Goal: Information Seeking & Learning: Learn about a topic

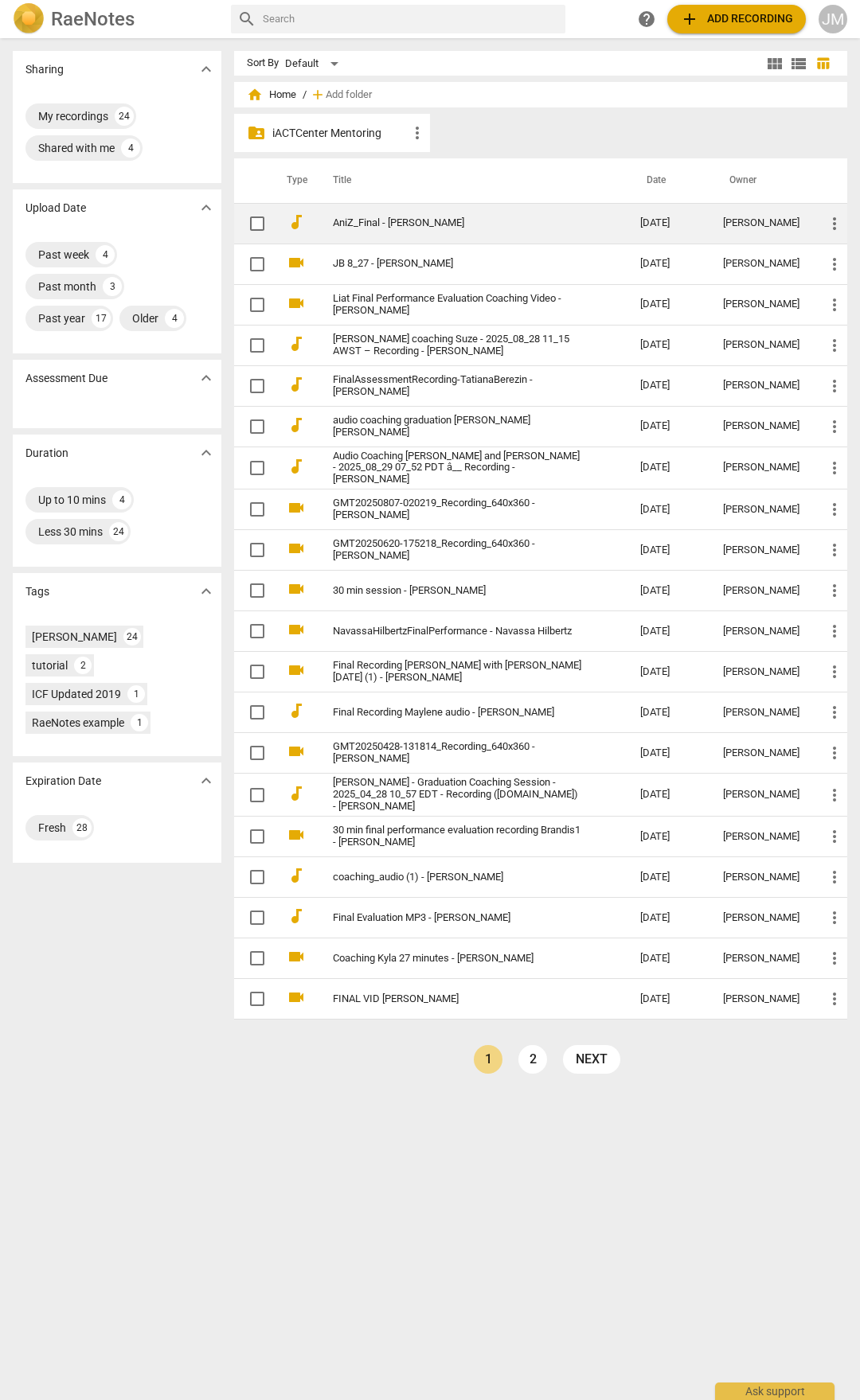
click at [402, 208] on td "AniZ_Final - [PERSON_NAME]" at bounding box center [470, 224] width 314 height 41
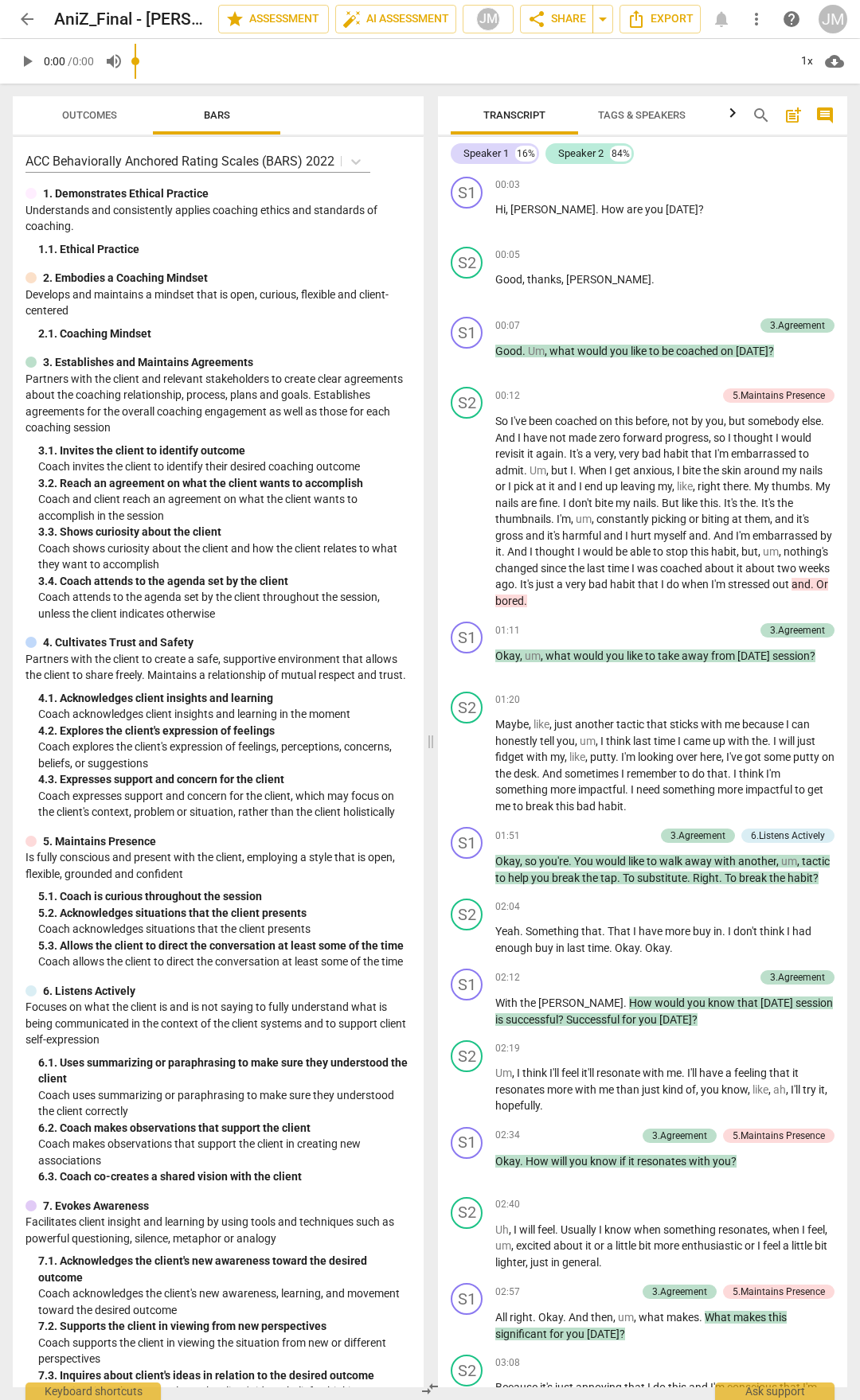
click at [303, 117] on div "Outcomes Bars" at bounding box center [218, 115] width 385 height 38
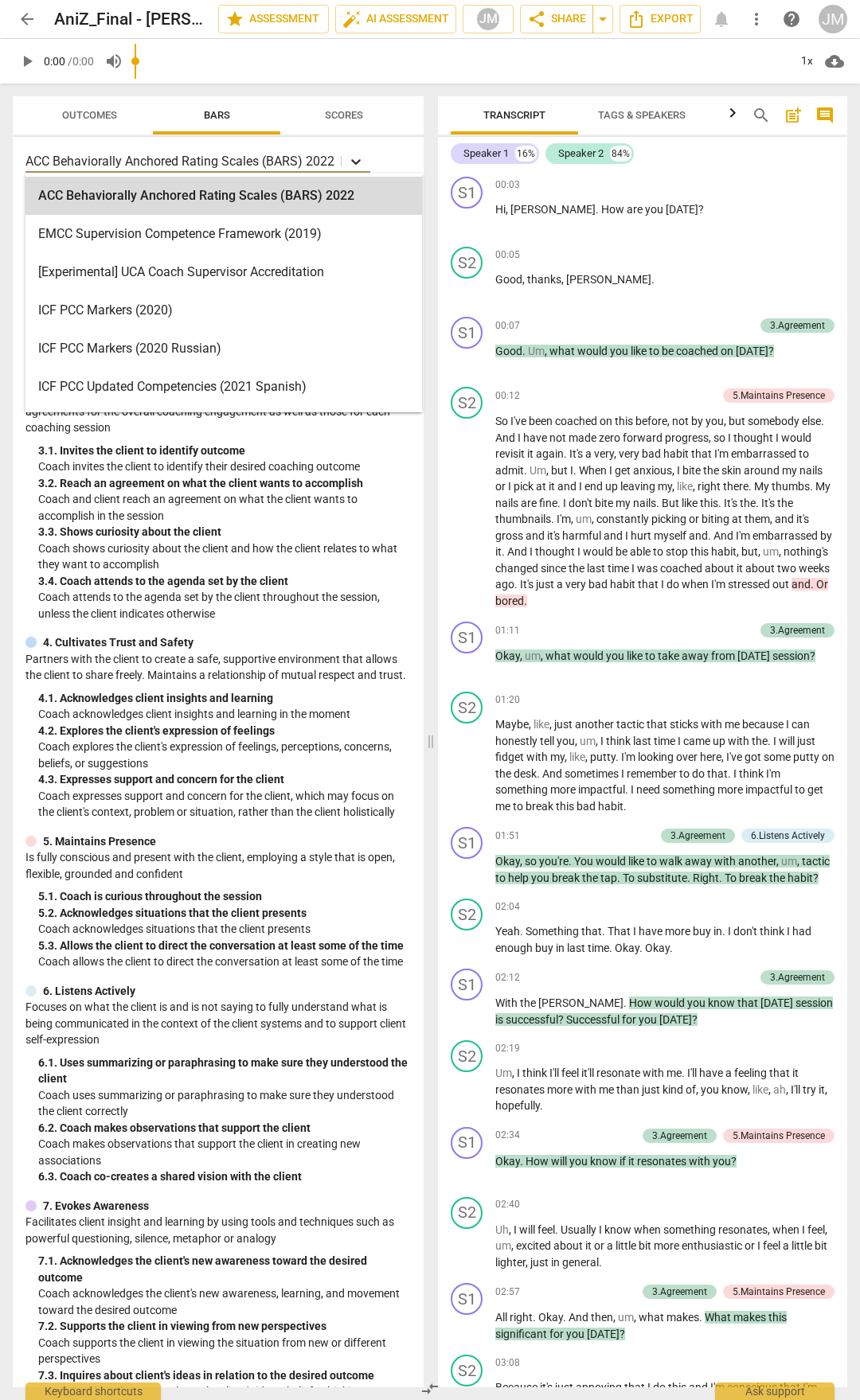
click at [359, 151] on div at bounding box center [355, 161] width 28 height 23
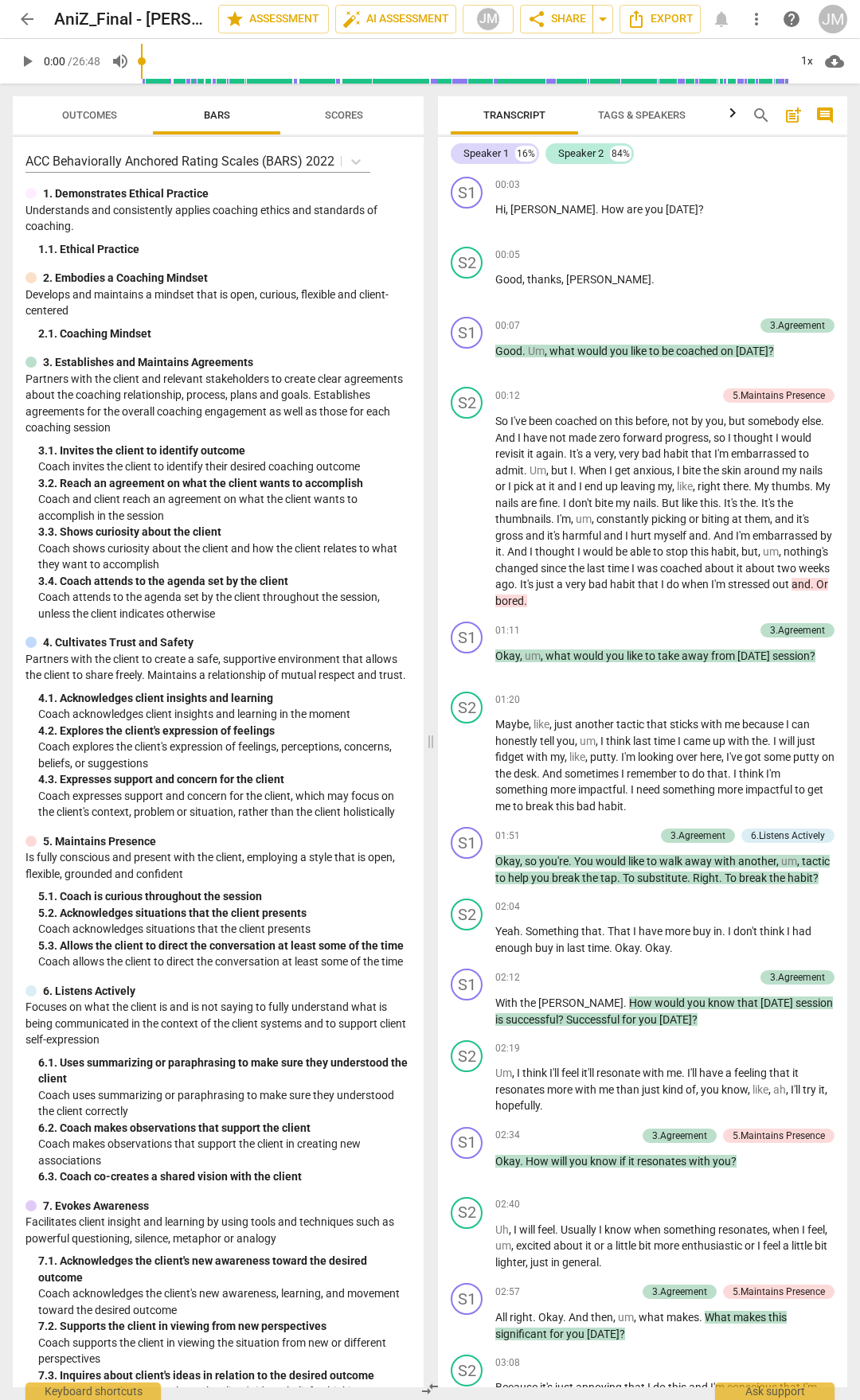
click at [6, 107] on div "Outcomes Bars Scores ACC Behaviorally Anchored Rating Scales (BARS) 2022 1. Dem…" at bounding box center [215, 742] width 430 height 1316
drag, startPoint x: 91, startPoint y: 127, endPoint x: 199, endPoint y: 123, distance: 108.1
click at [91, 127] on button "Outcomes" at bounding box center [89, 115] width 127 height 38
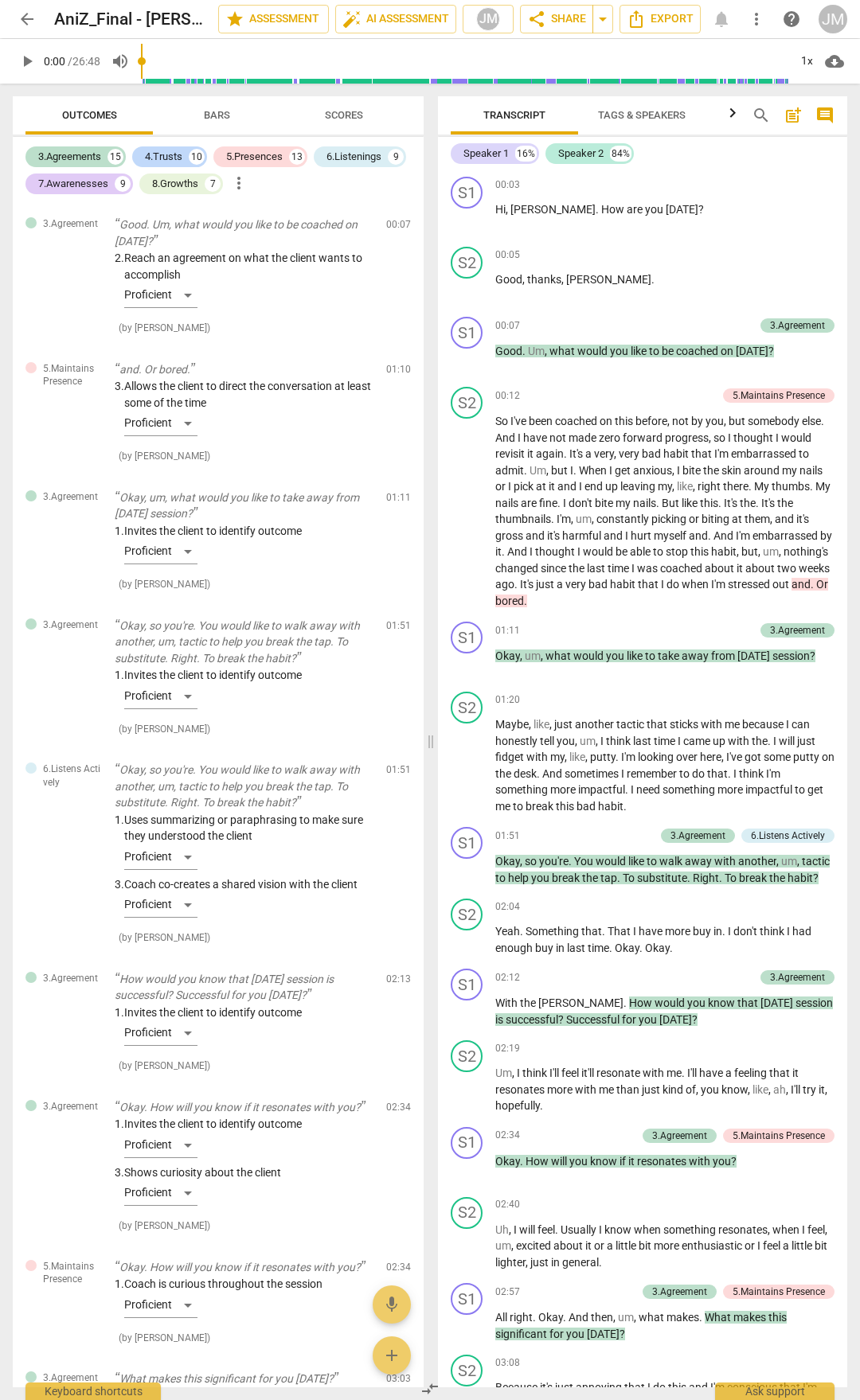
click at [209, 123] on span "Bars" at bounding box center [217, 116] width 64 height 21
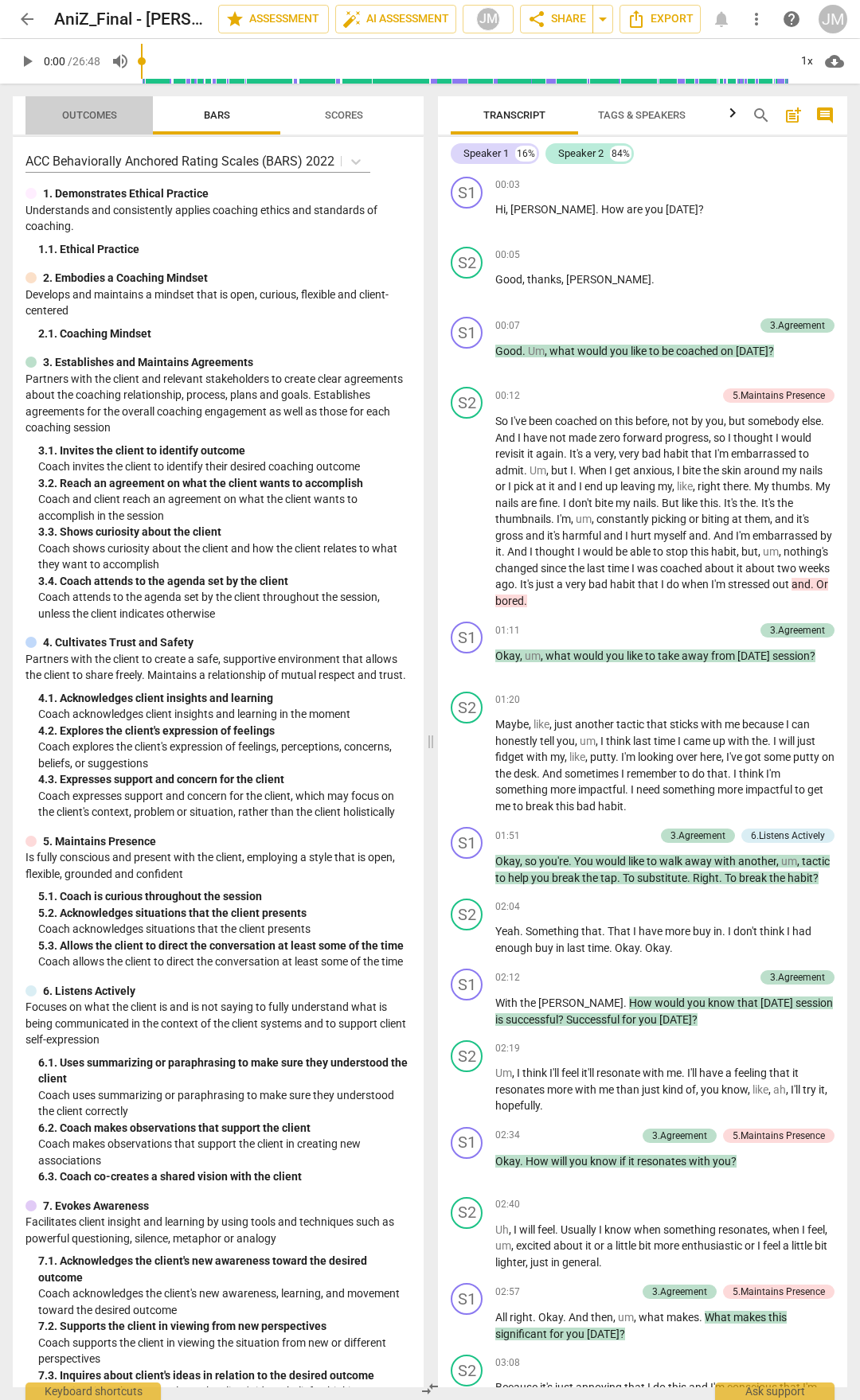
click at [92, 122] on span "Outcomes" at bounding box center [89, 116] width 93 height 21
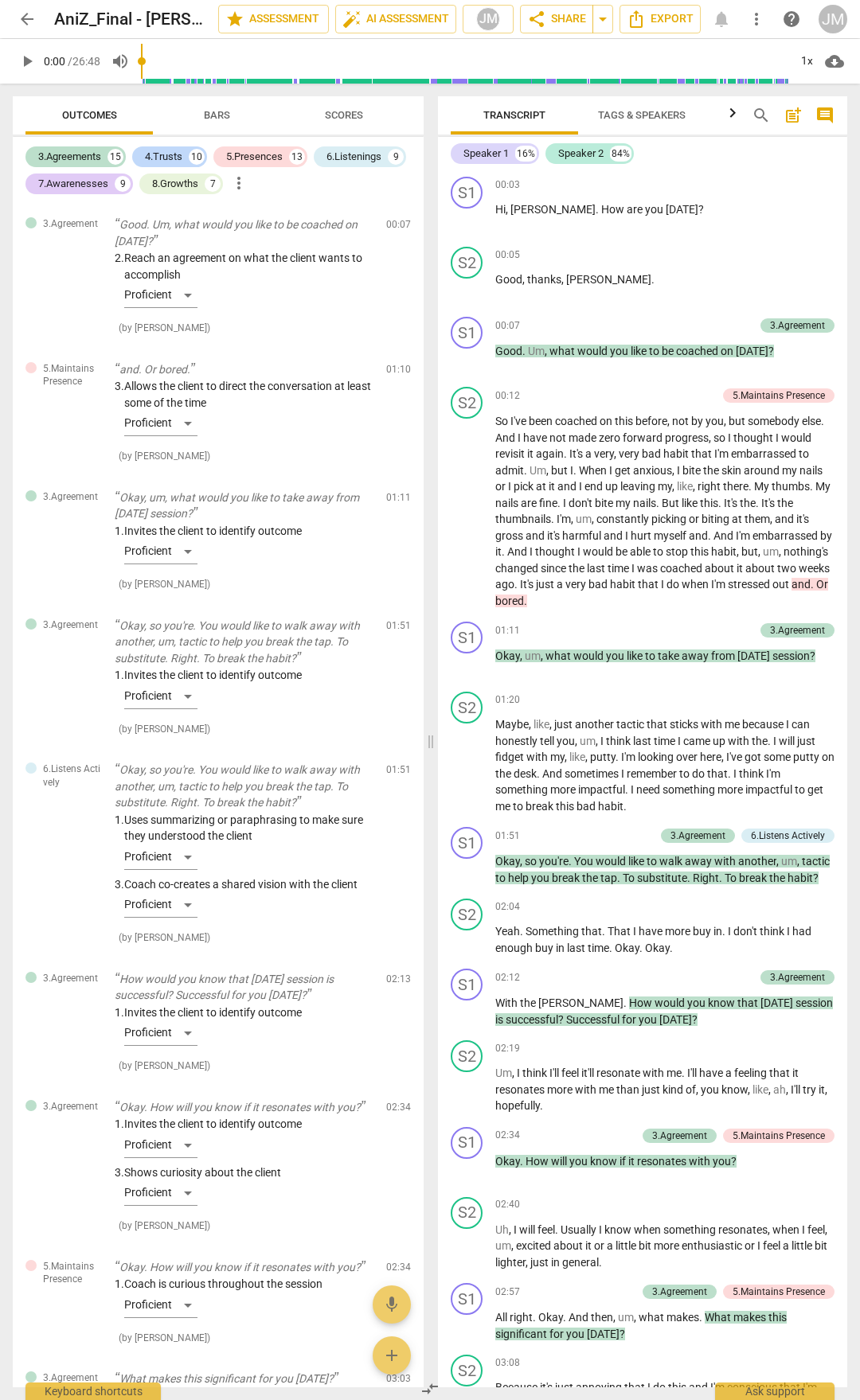
click at [247, 159] on div "5.Presences" at bounding box center [254, 156] width 57 height 16
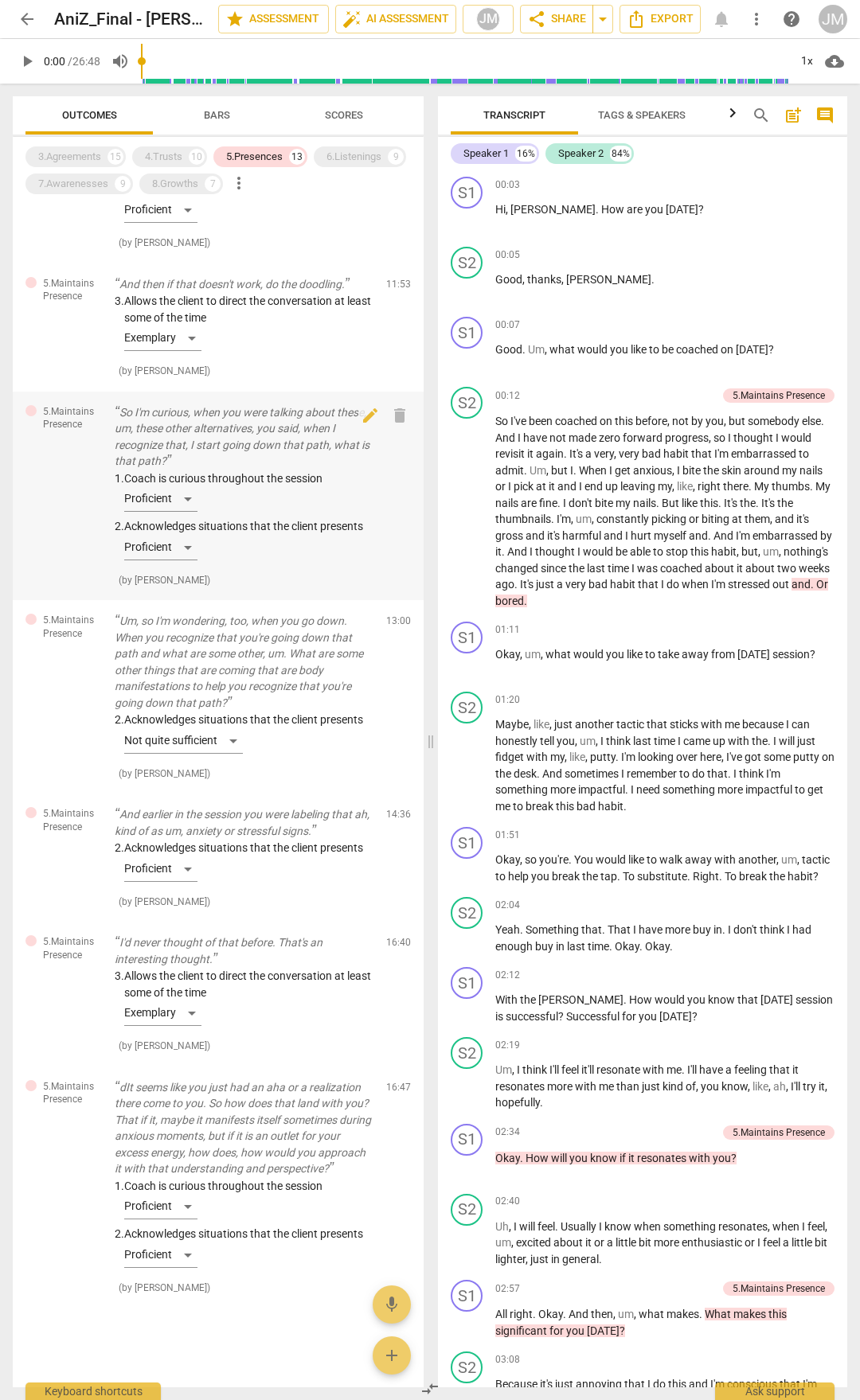
scroll to position [903, 0]
drag, startPoint x: 66, startPoint y: 161, endPoint x: 109, endPoint y: 160, distance: 43.0
click at [66, 161] on div "3.Agreements" at bounding box center [69, 156] width 63 height 16
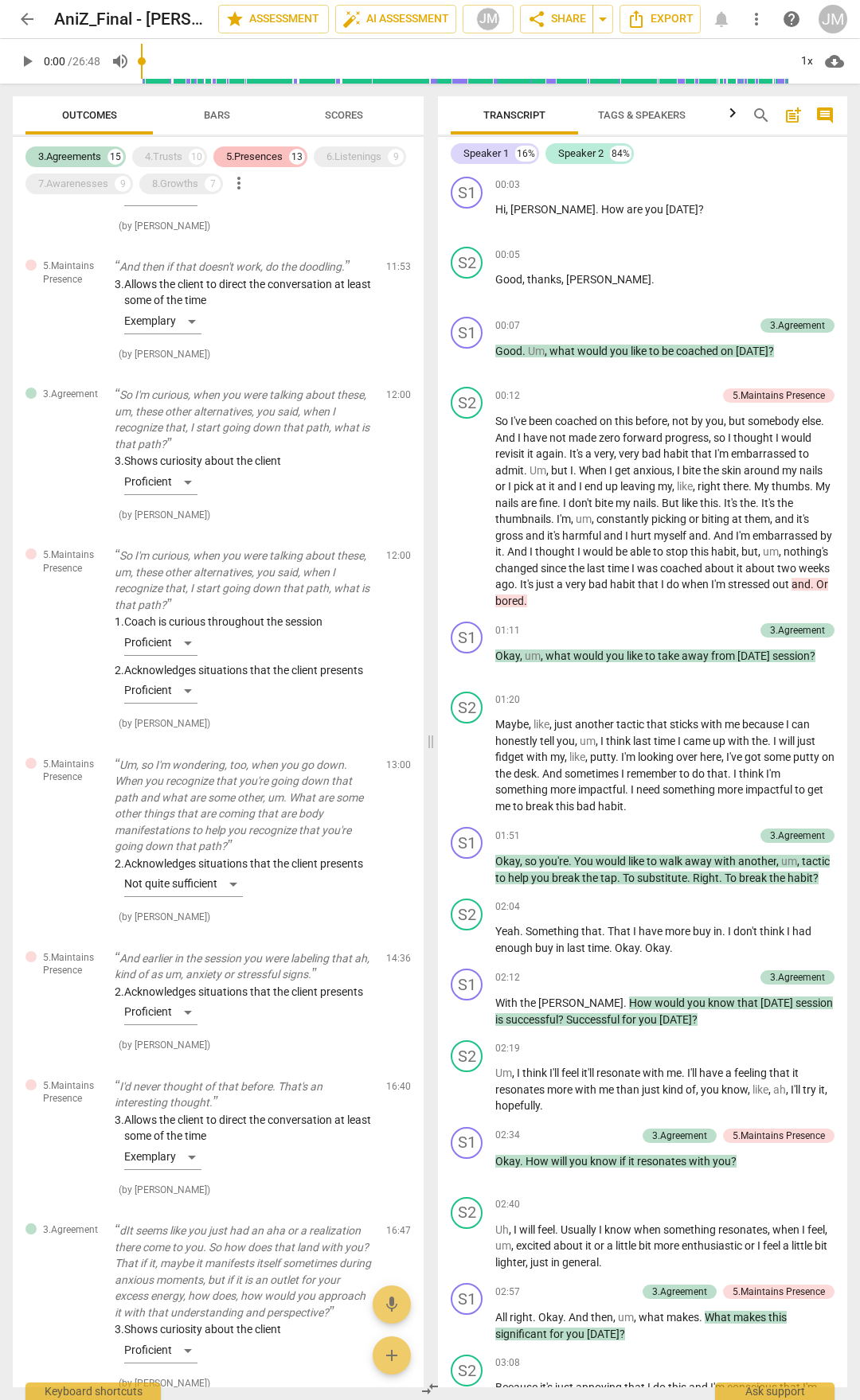
click at [234, 161] on div "5.Presences" at bounding box center [254, 156] width 57 height 16
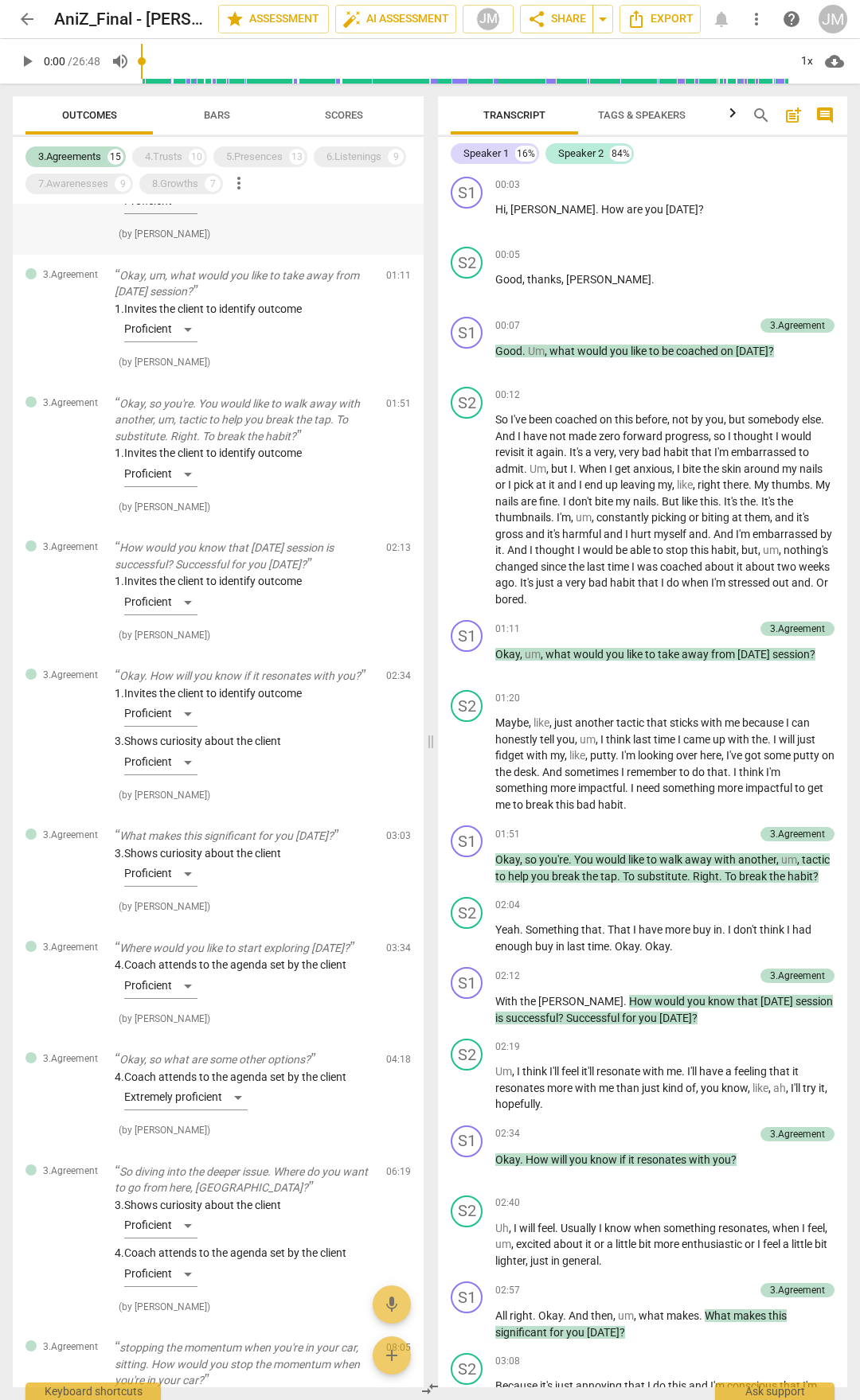
scroll to position [0, 0]
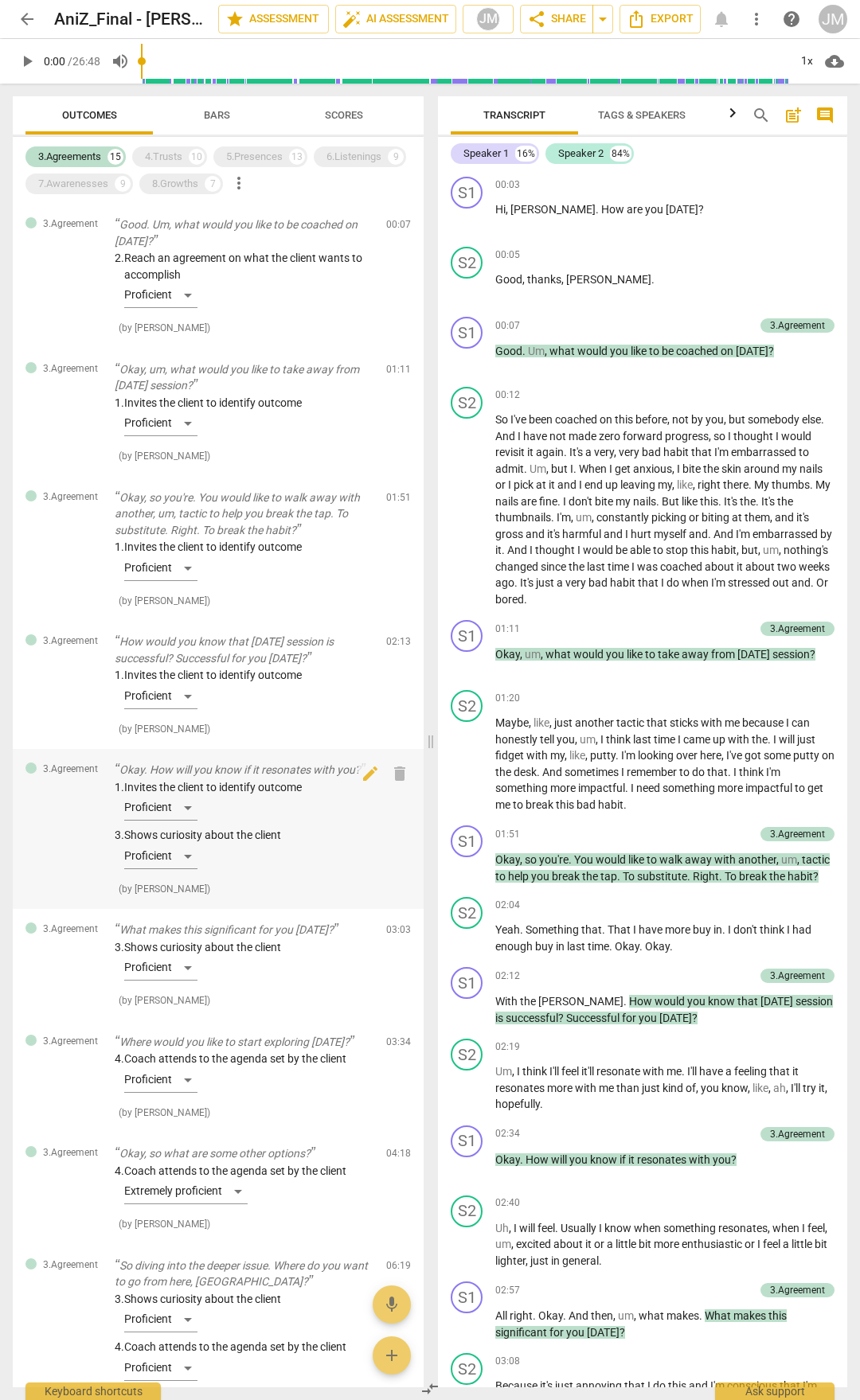
click at [242, 764] on p "Okay. How will you know if it resonates with you?" at bounding box center [243, 770] width 259 height 17
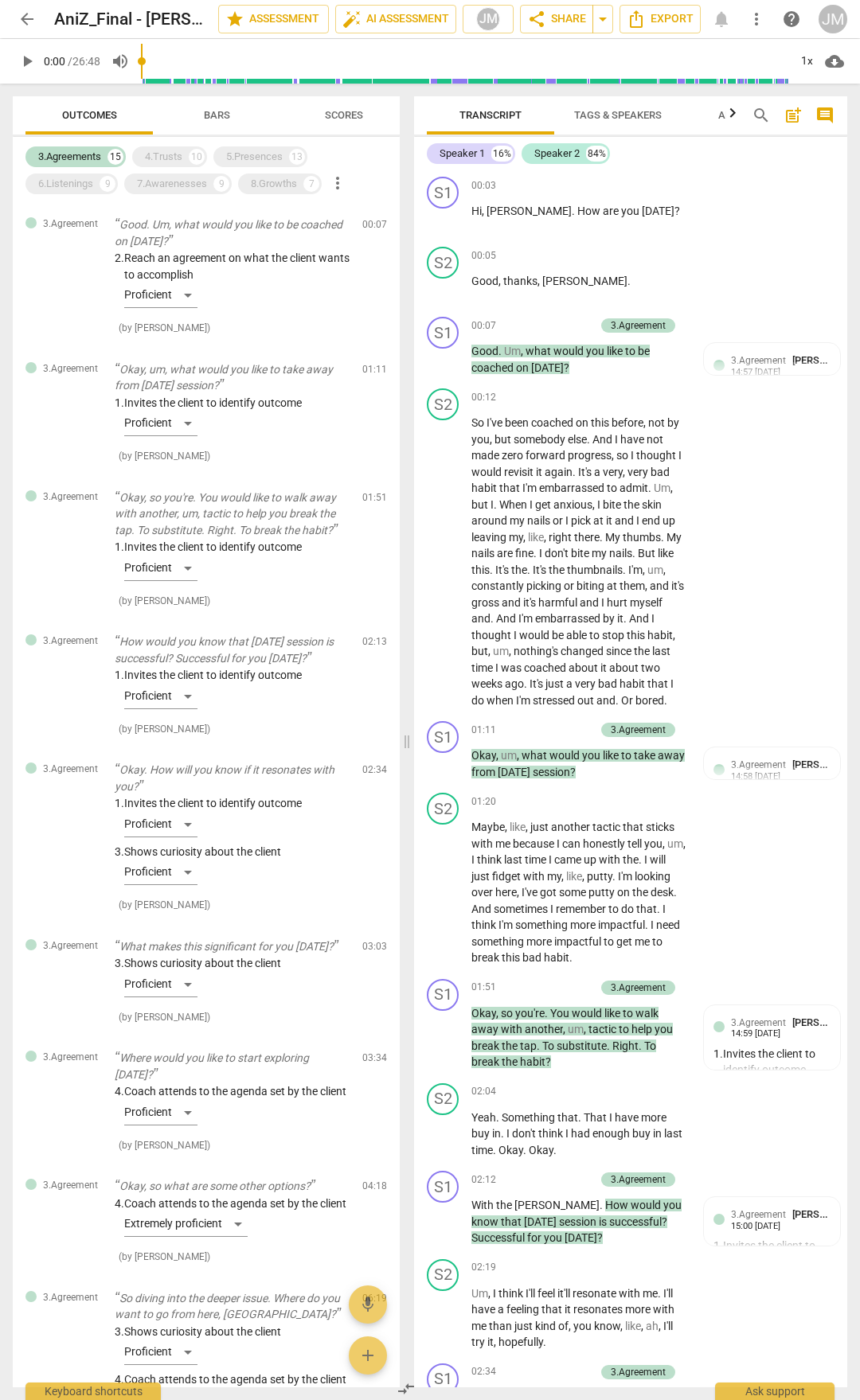
scroll to position [1097, 0]
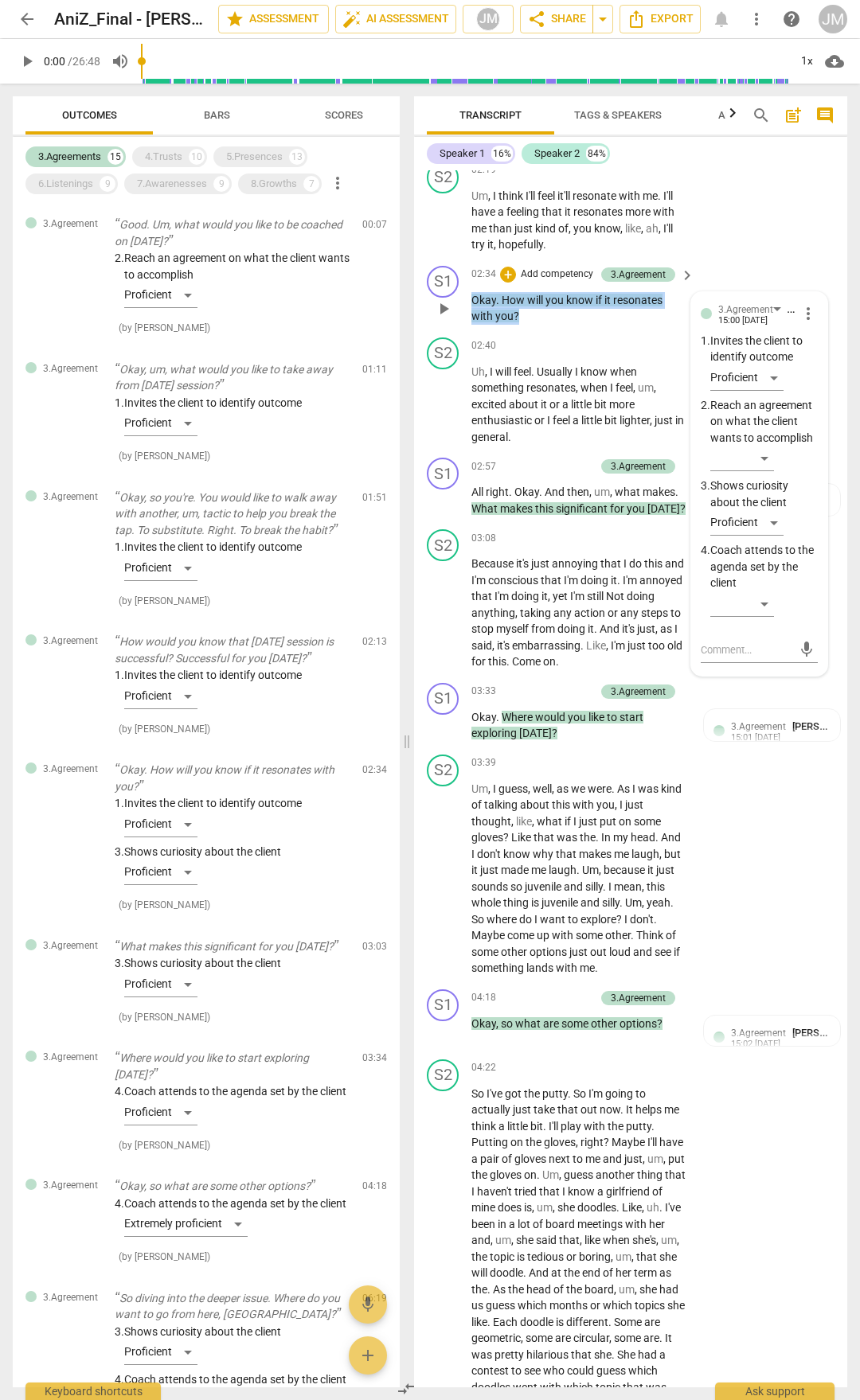
drag, startPoint x: 474, startPoint y: 391, endPoint x: 520, endPoint y: 409, distance: 49.4
click at [520, 324] on p "Okay . How will you know if it resonates with you ?" at bounding box center [579, 308] width 215 height 32
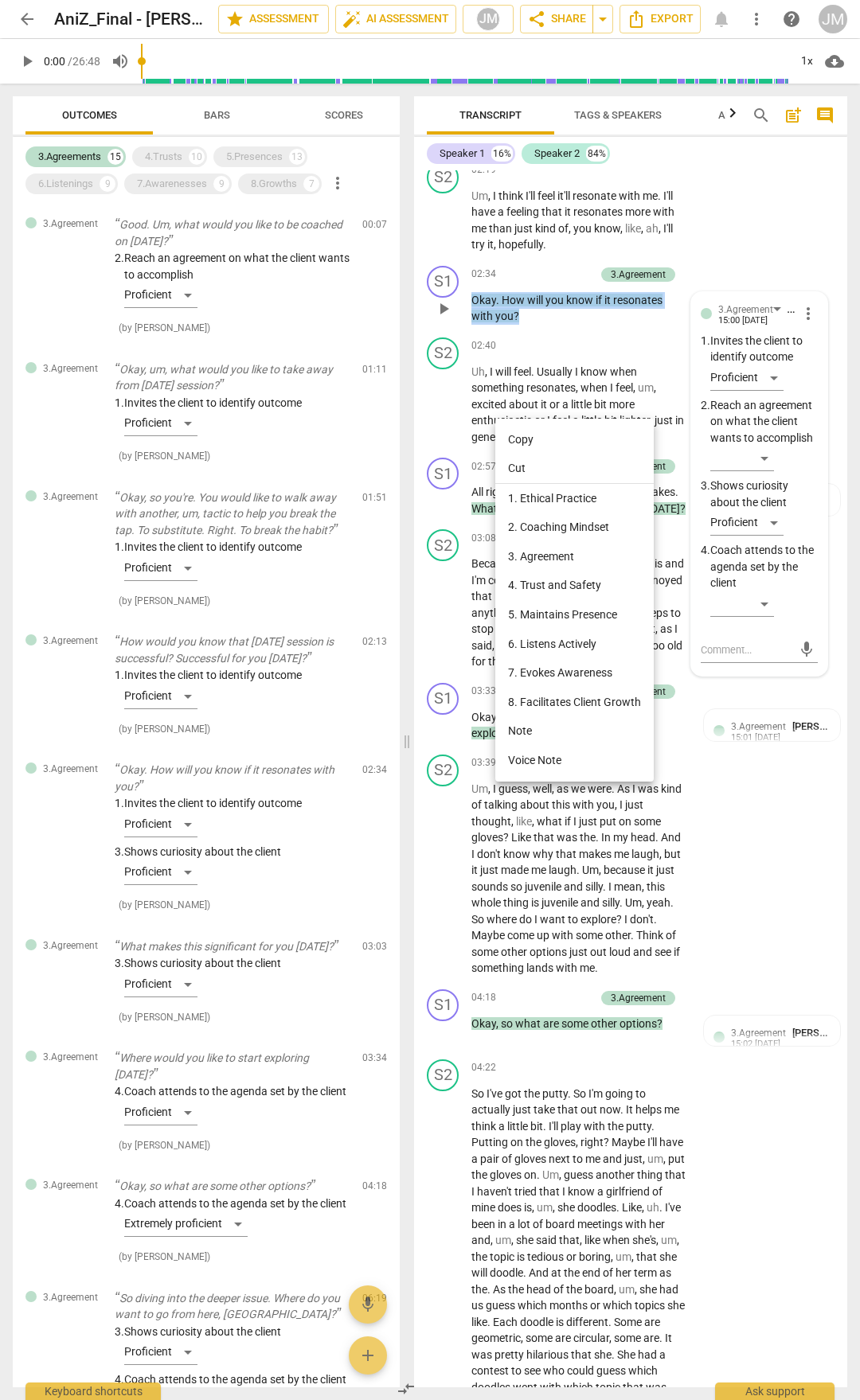
click at [540, 442] on li "Copy" at bounding box center [575, 440] width 158 height 29
copy p "Okay . How will you know if it resonates with you ?"
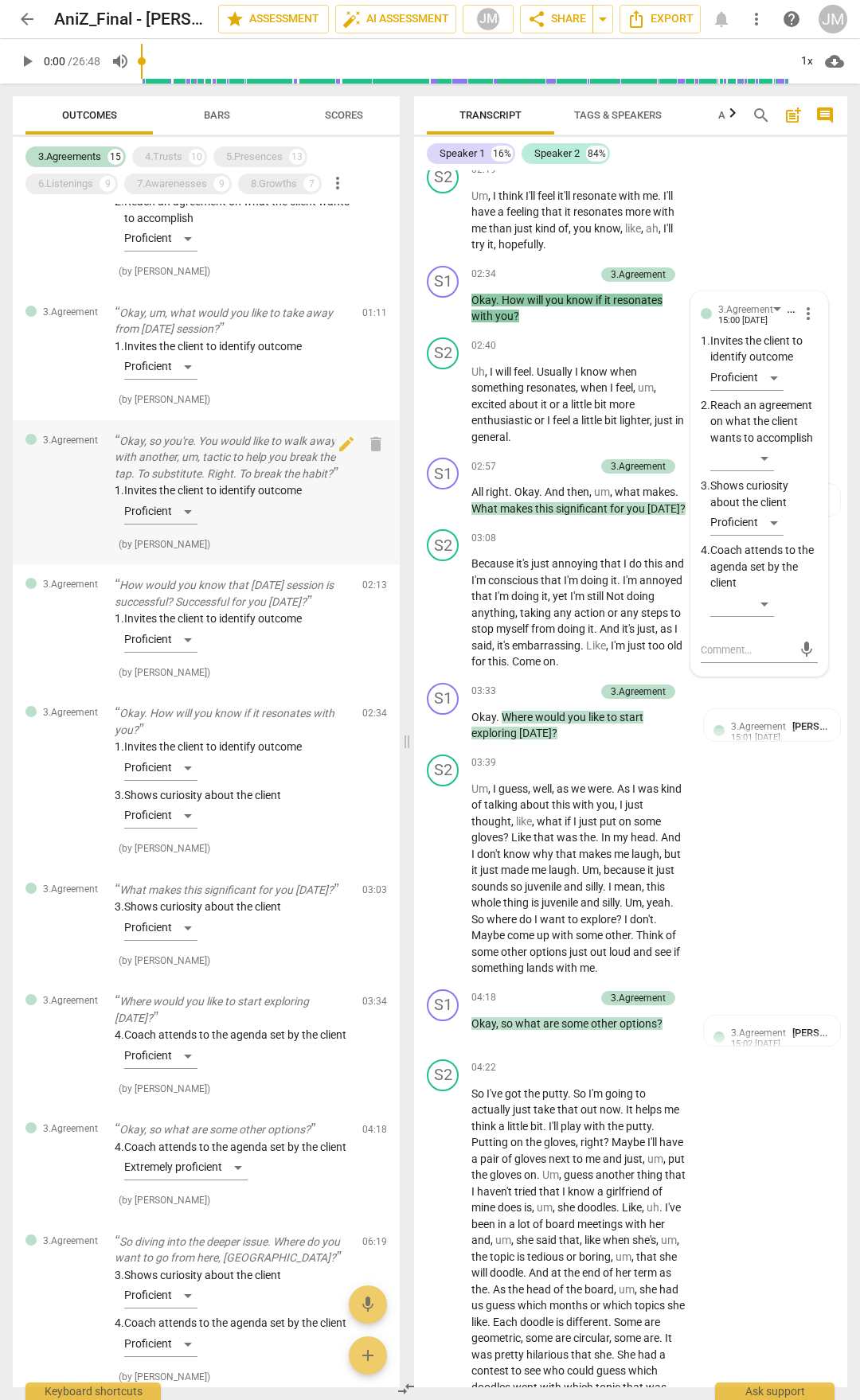
scroll to position [238, 0]
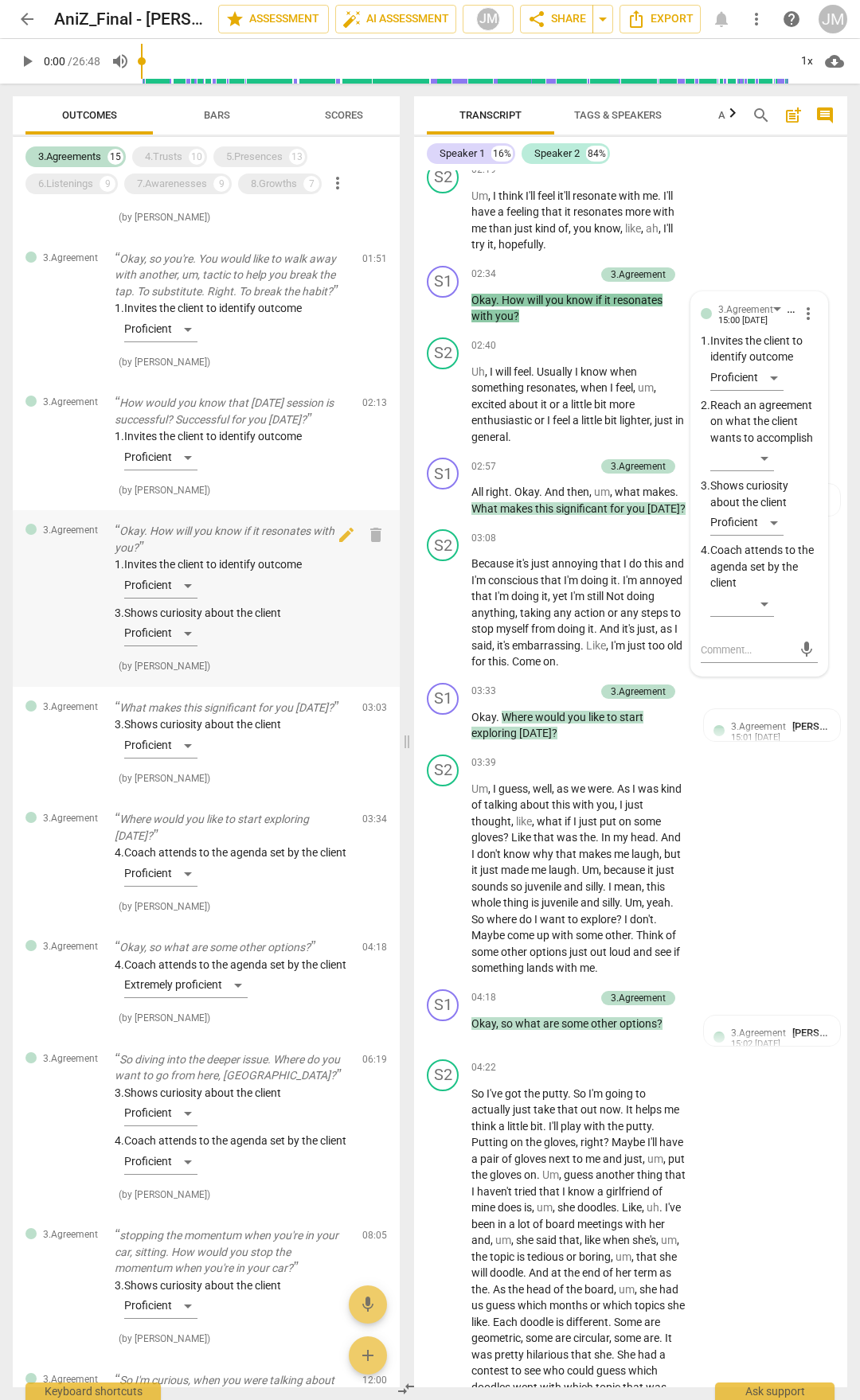
click at [220, 525] on p "Okay. How will you know if it resonates with you?" at bounding box center [232, 538] width 235 height 32
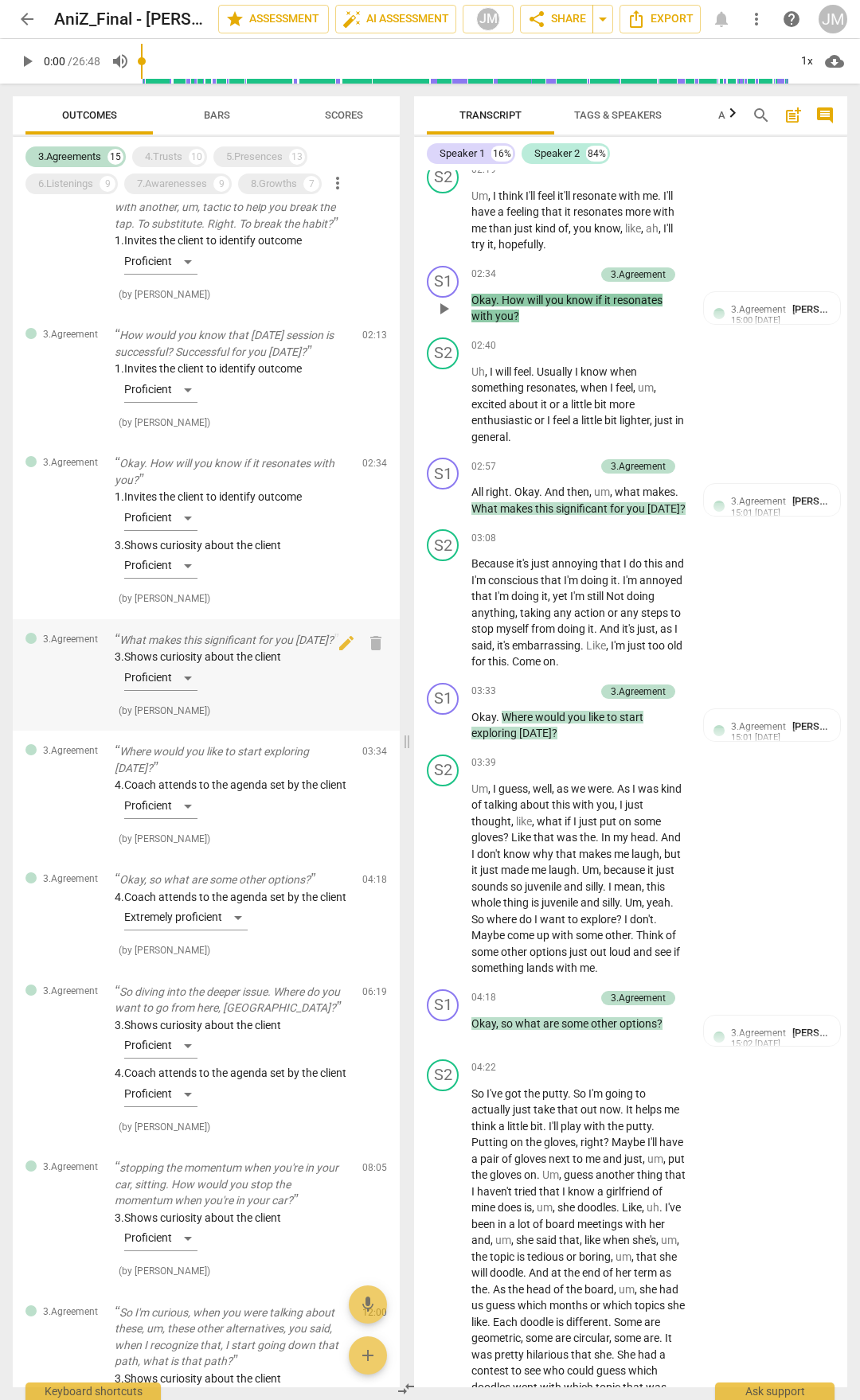
scroll to position [398, 0]
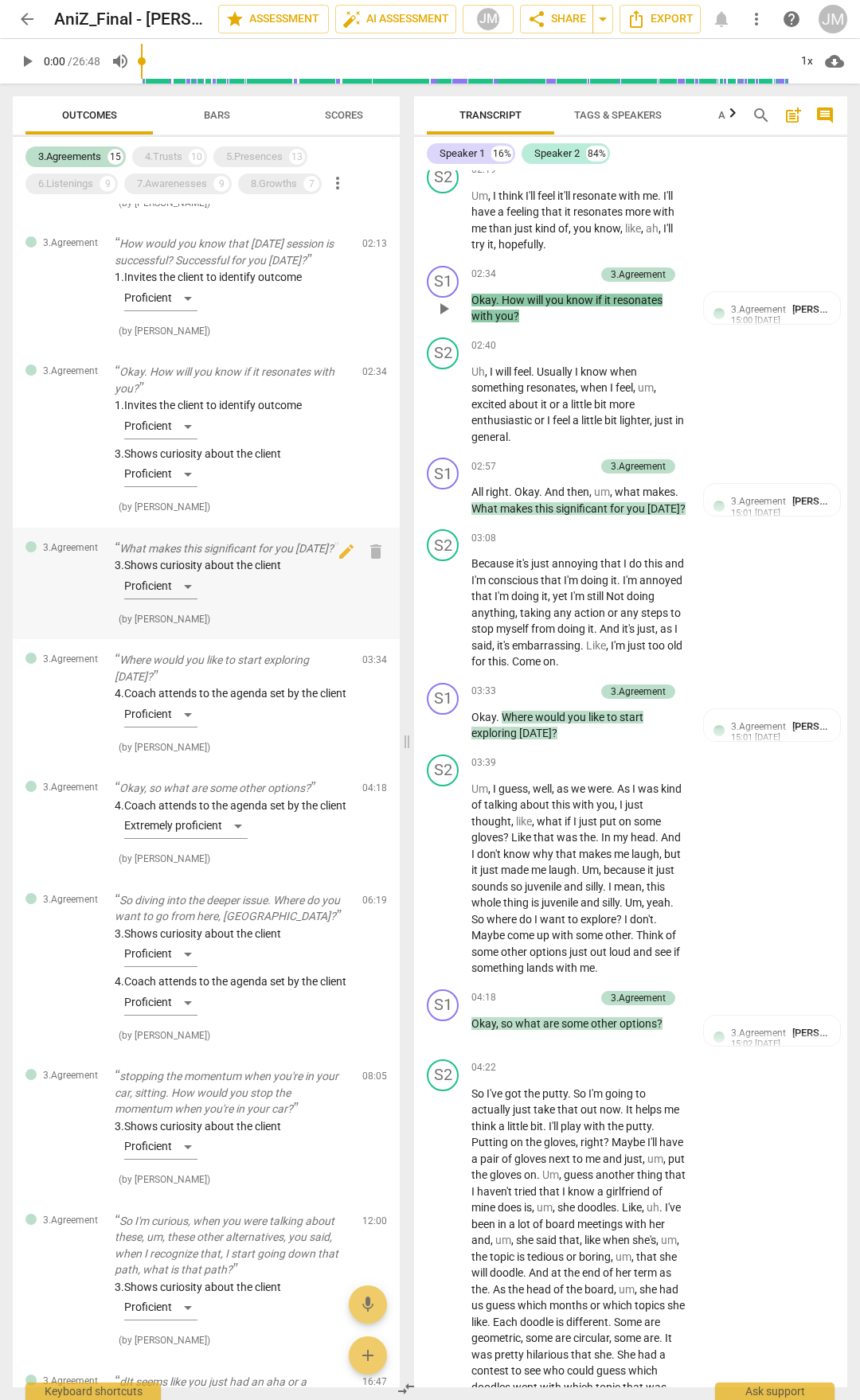
click at [181, 543] on p "What makes this significant for you [DATE]?" at bounding box center [232, 548] width 235 height 17
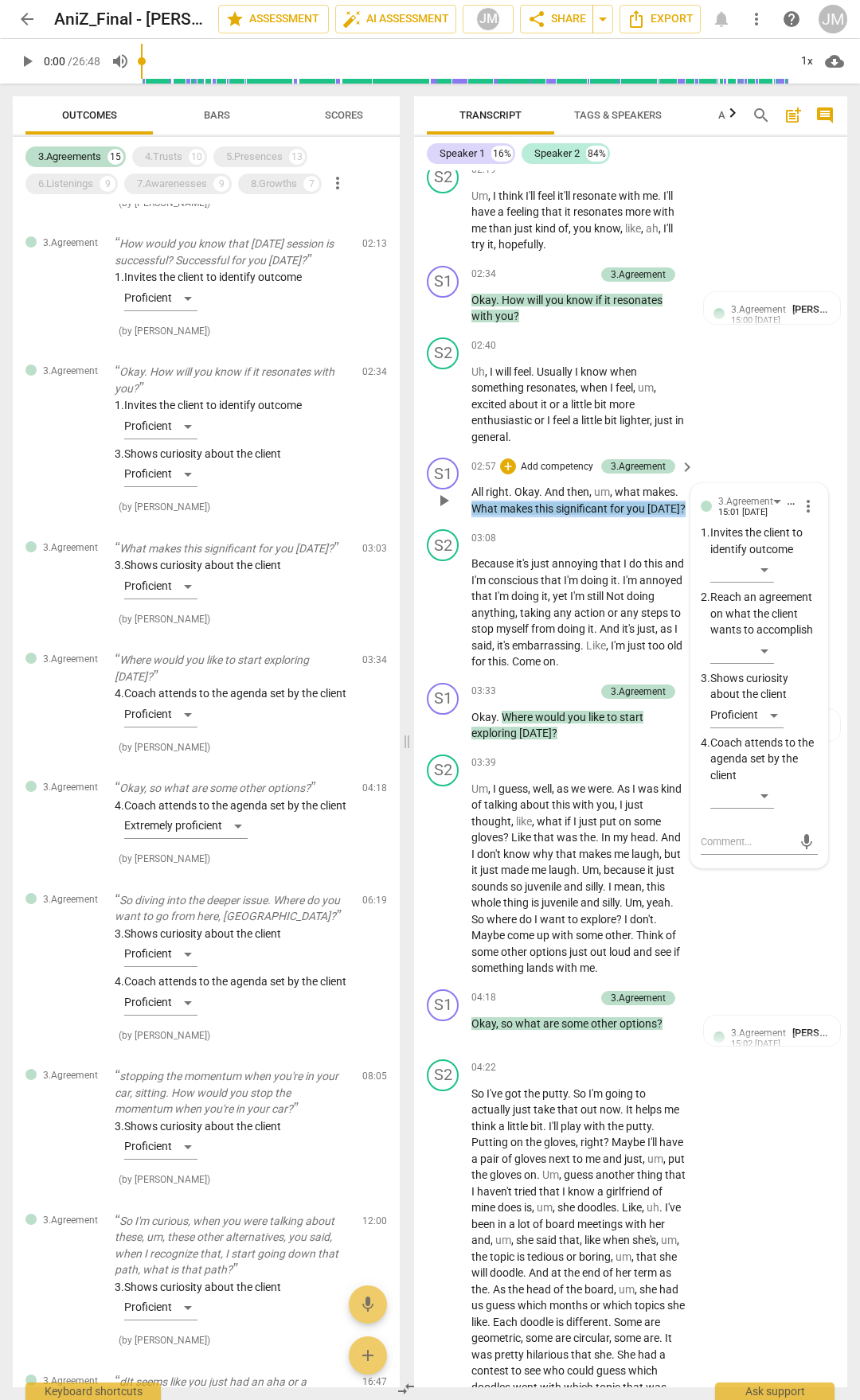
drag, startPoint x: 473, startPoint y: 615, endPoint x: 679, endPoint y: 625, distance: 206.2
click at [679, 517] on p "All right . Okay . And then , um , what makes . What makes this significant for…" at bounding box center [579, 499] width 215 height 32
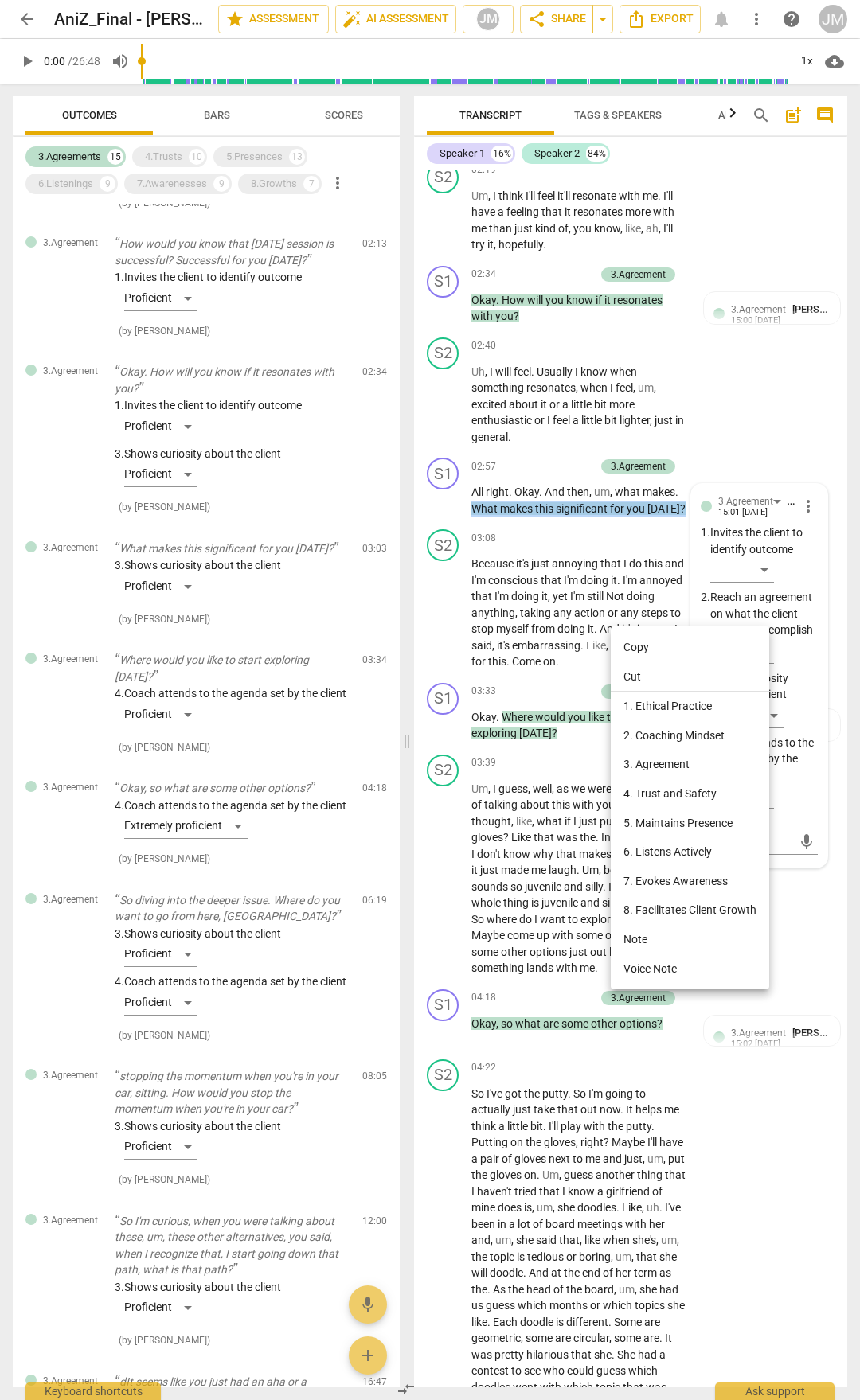
click at [637, 640] on li "Copy" at bounding box center [690, 648] width 158 height 29
copy p "What makes this significant for you [DATE] ?"
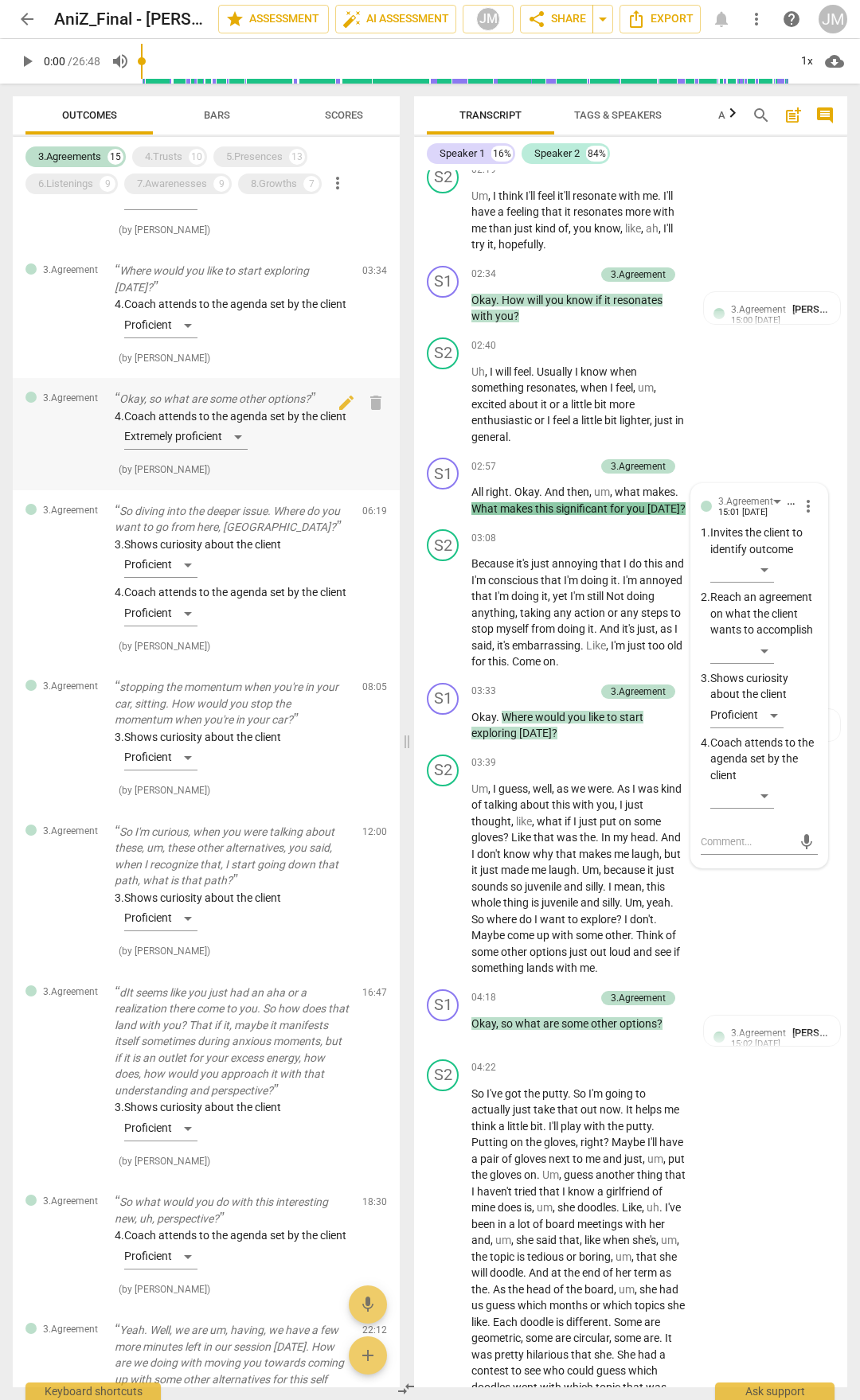
scroll to position [796, 0]
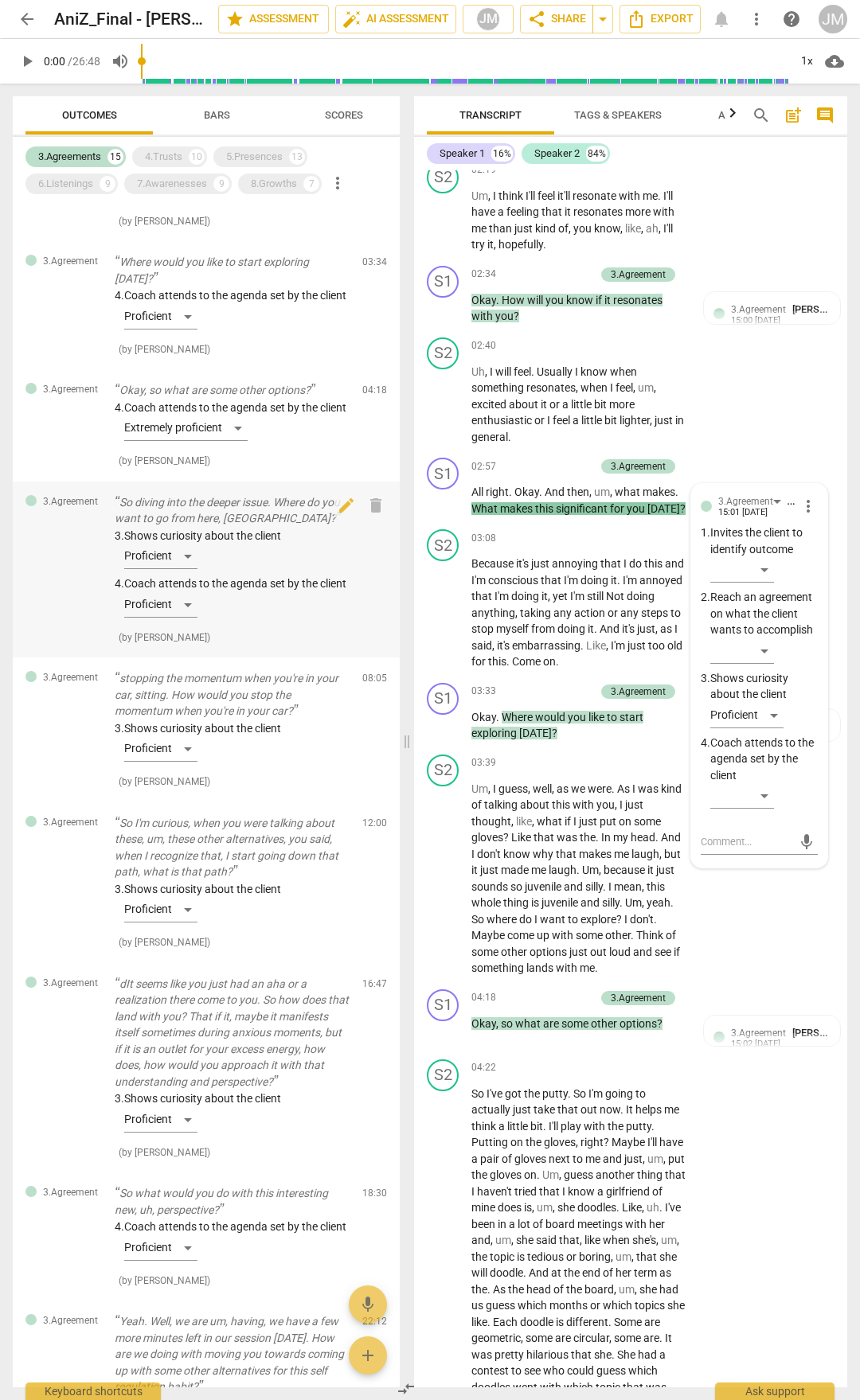
drag, startPoint x: 234, startPoint y: 560, endPoint x: 242, endPoint y: 566, distance: 10.0
click at [234, 560] on div "3. Shows curiosity about the client Proficient 4. Coach attends to the agenda s…" at bounding box center [232, 575] width 235 height 97
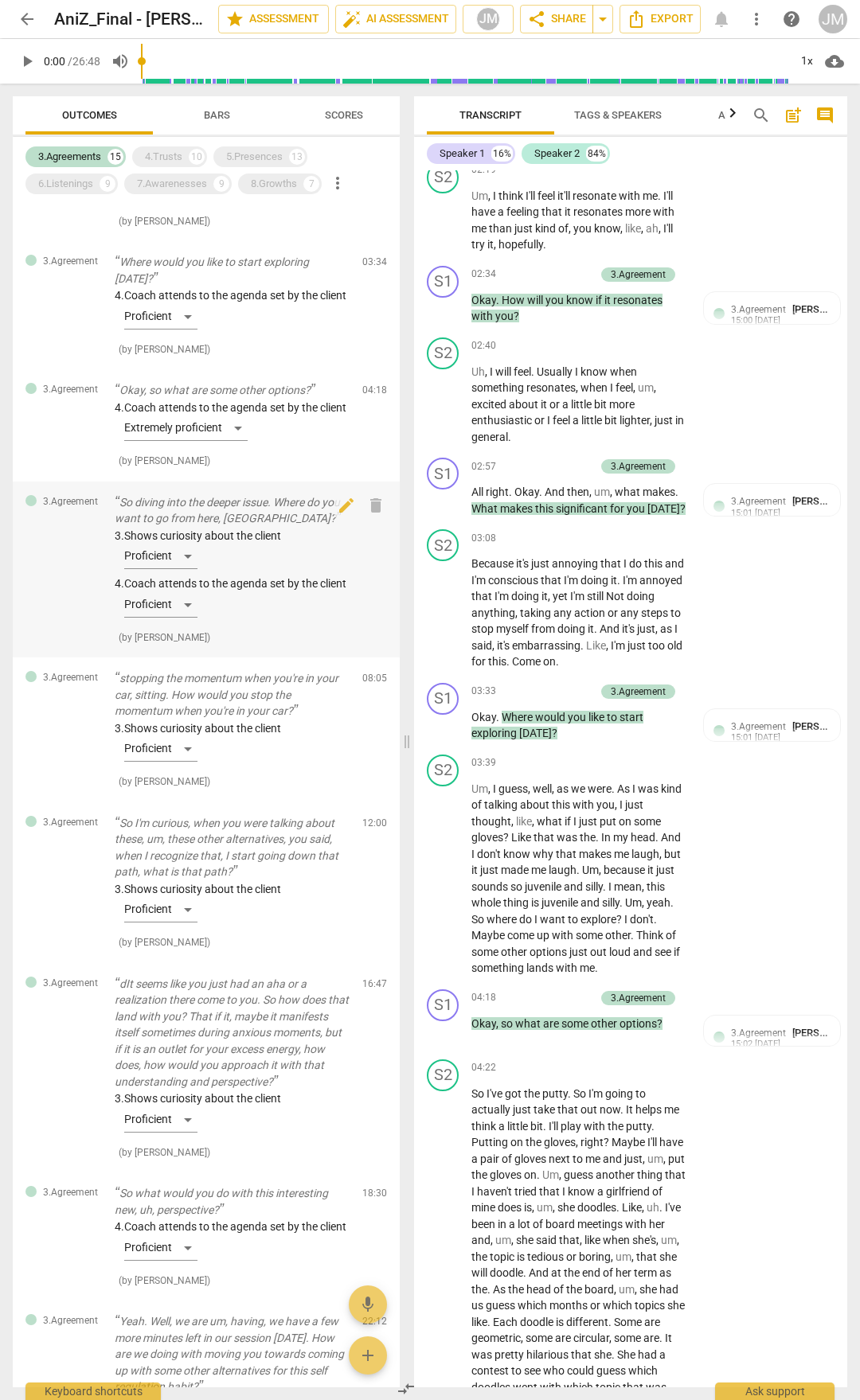
scroll to position [2469, 0]
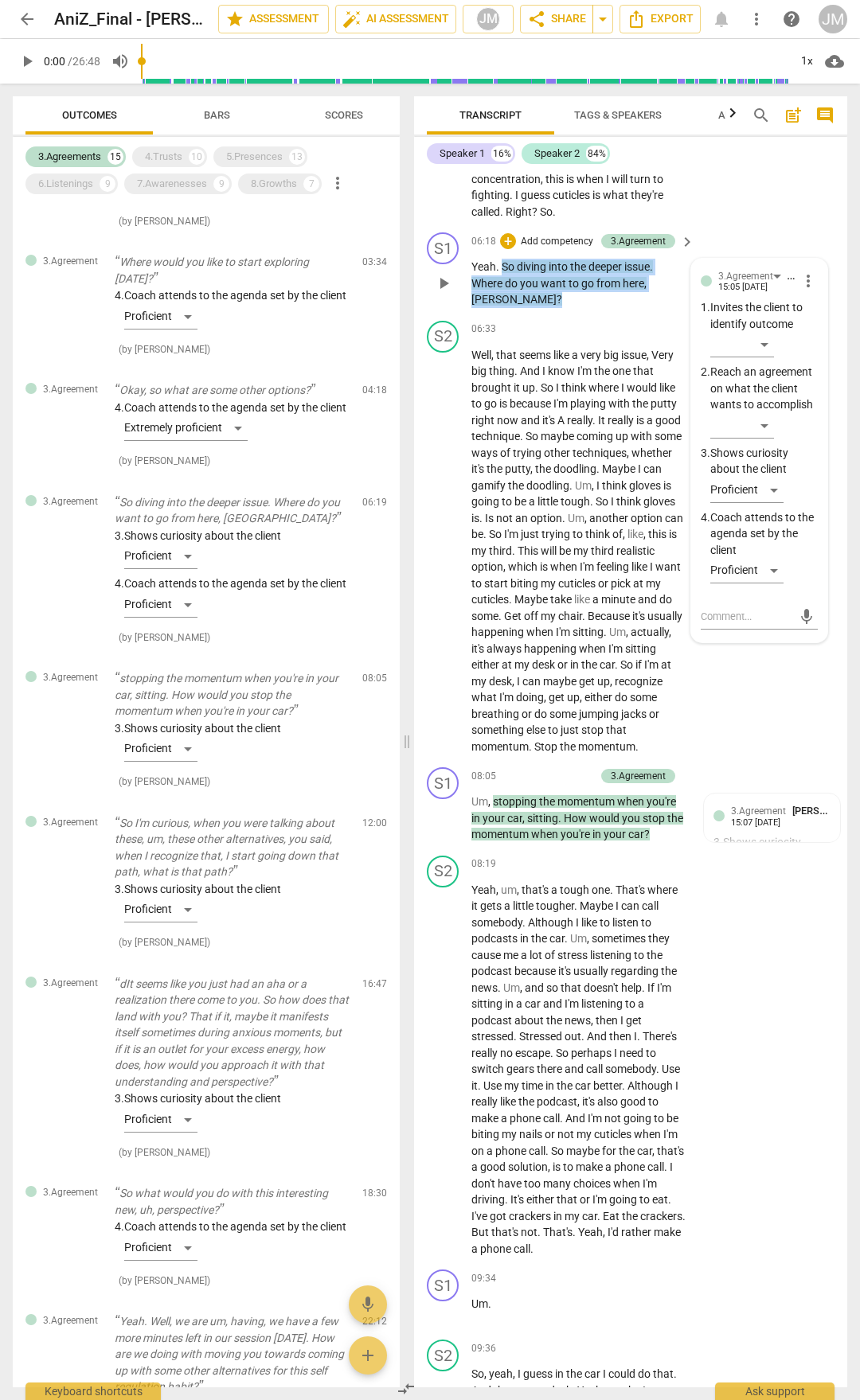
drag, startPoint x: 503, startPoint y: 421, endPoint x: 668, endPoint y: 447, distance: 167.0
click at [668, 308] on p "Yeah . So diving into the deeper issue . Where do you want to go from here , [G…" at bounding box center [579, 283] width 215 height 50
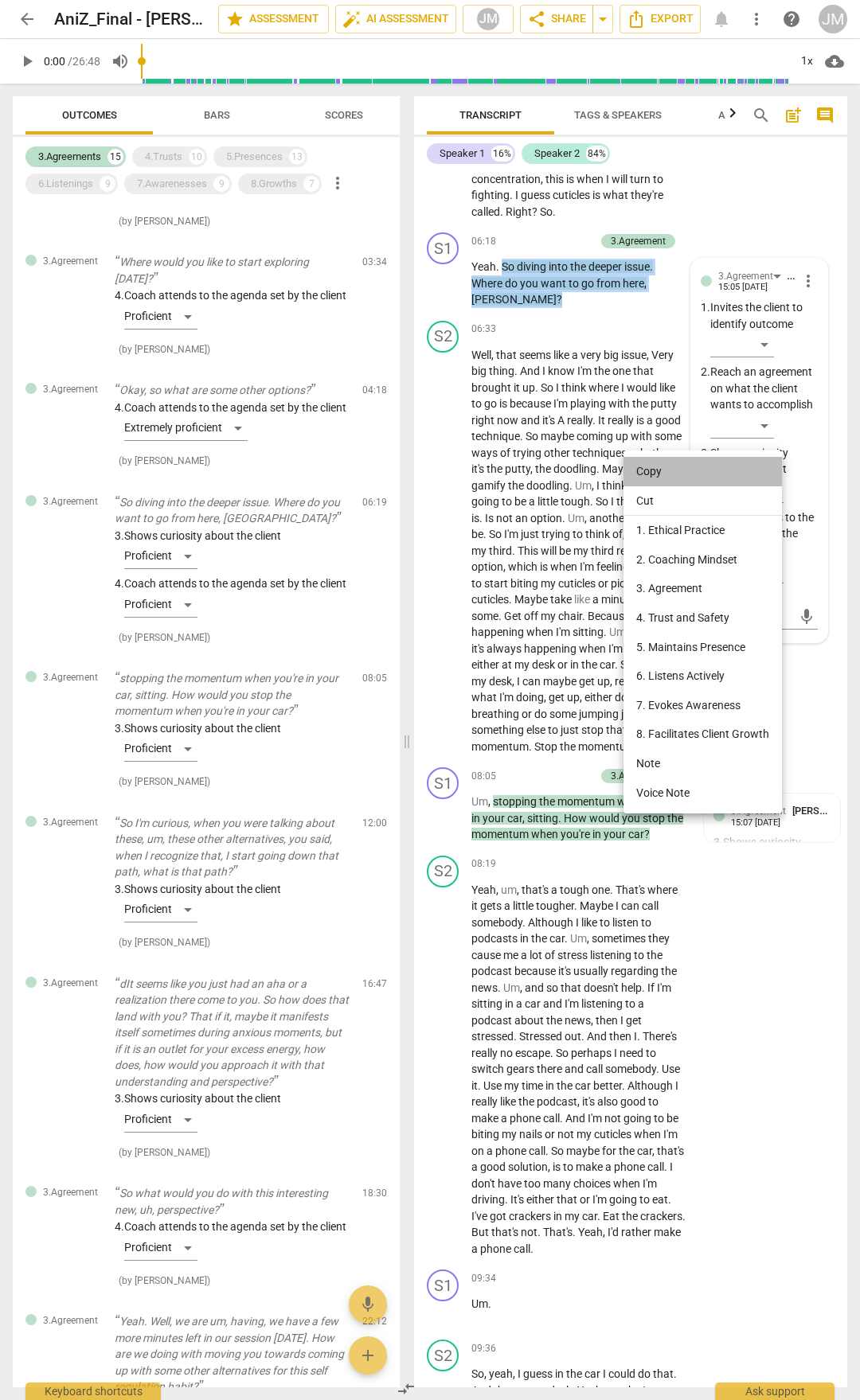
click at [655, 469] on li "Copy" at bounding box center [703, 472] width 158 height 29
copy p "So diving into the deeper issue . Where do you want to go from here , [GEOGRAPH…"
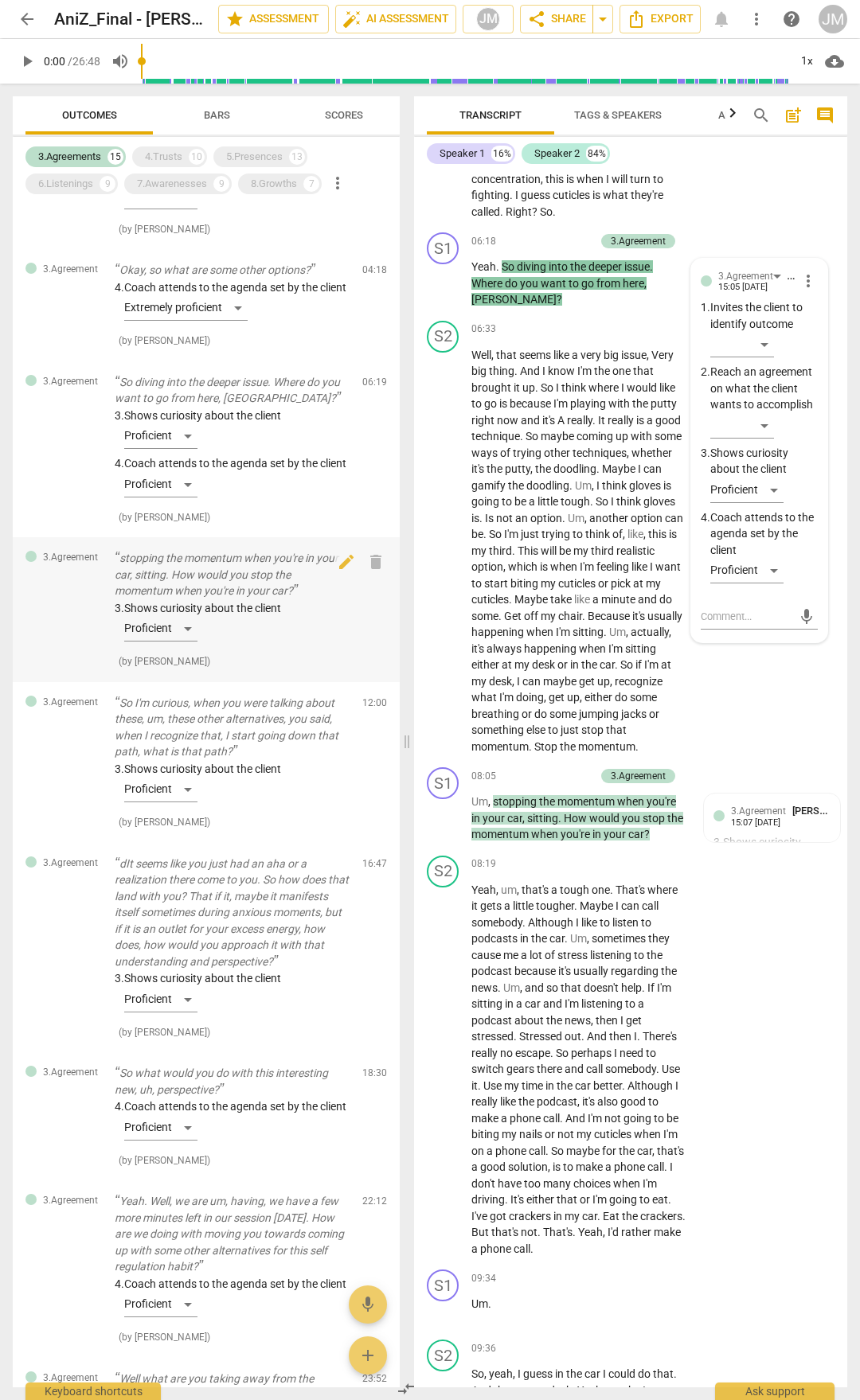
scroll to position [955, 0]
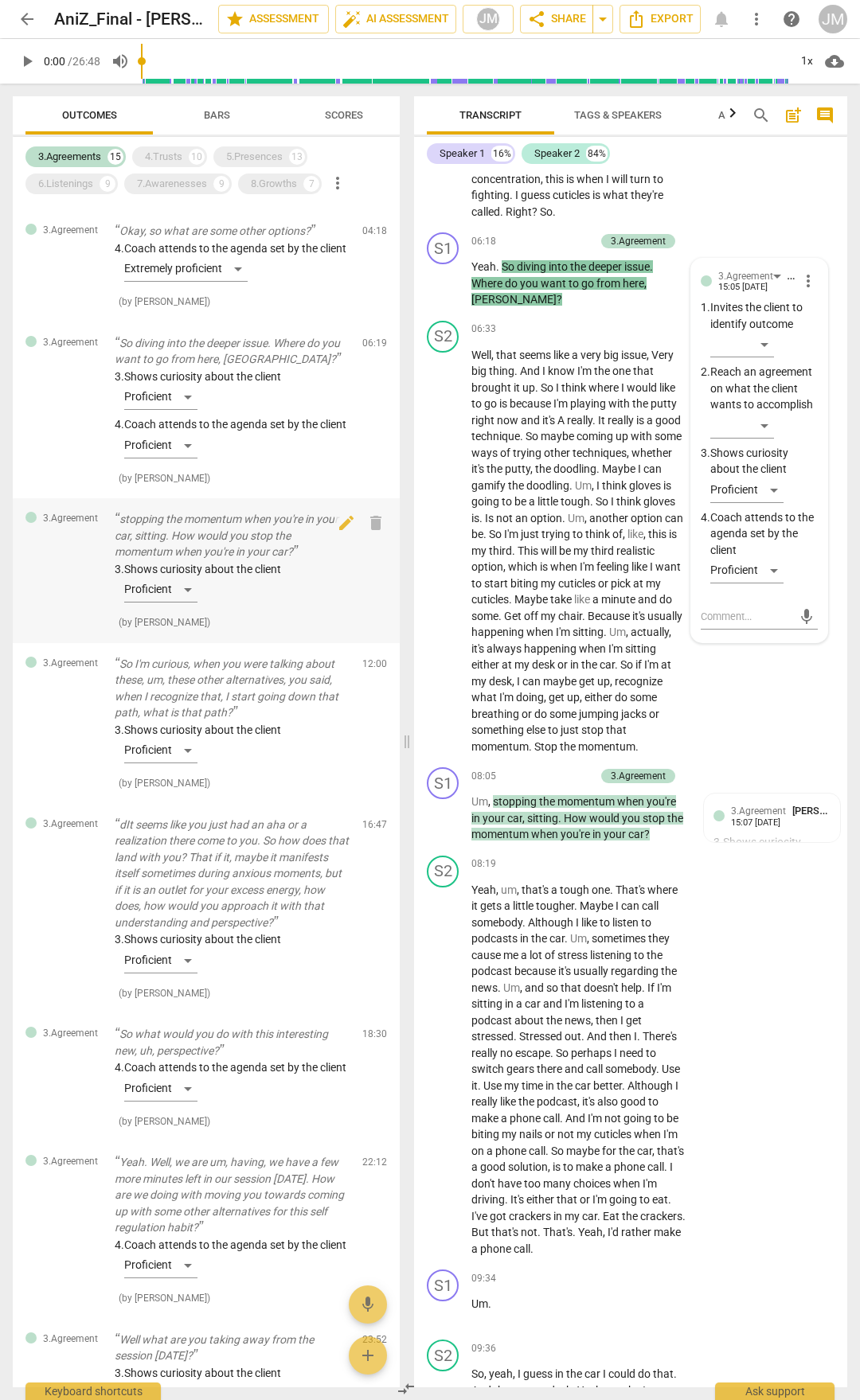
click at [228, 560] on p "stopping the momentum when you're in your car, sitting. How would you stop the …" at bounding box center [232, 535] width 235 height 50
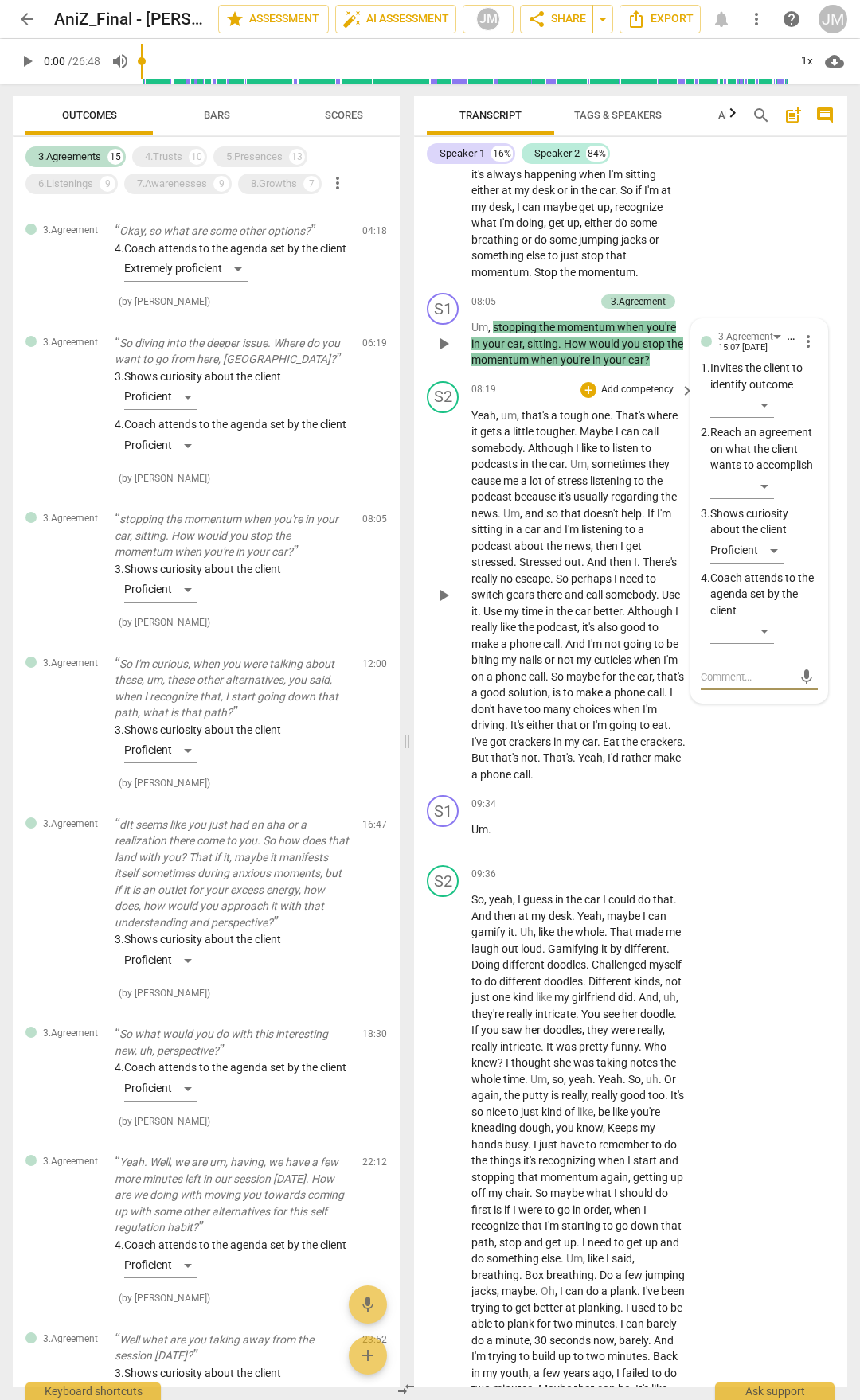
scroll to position [2946, 0]
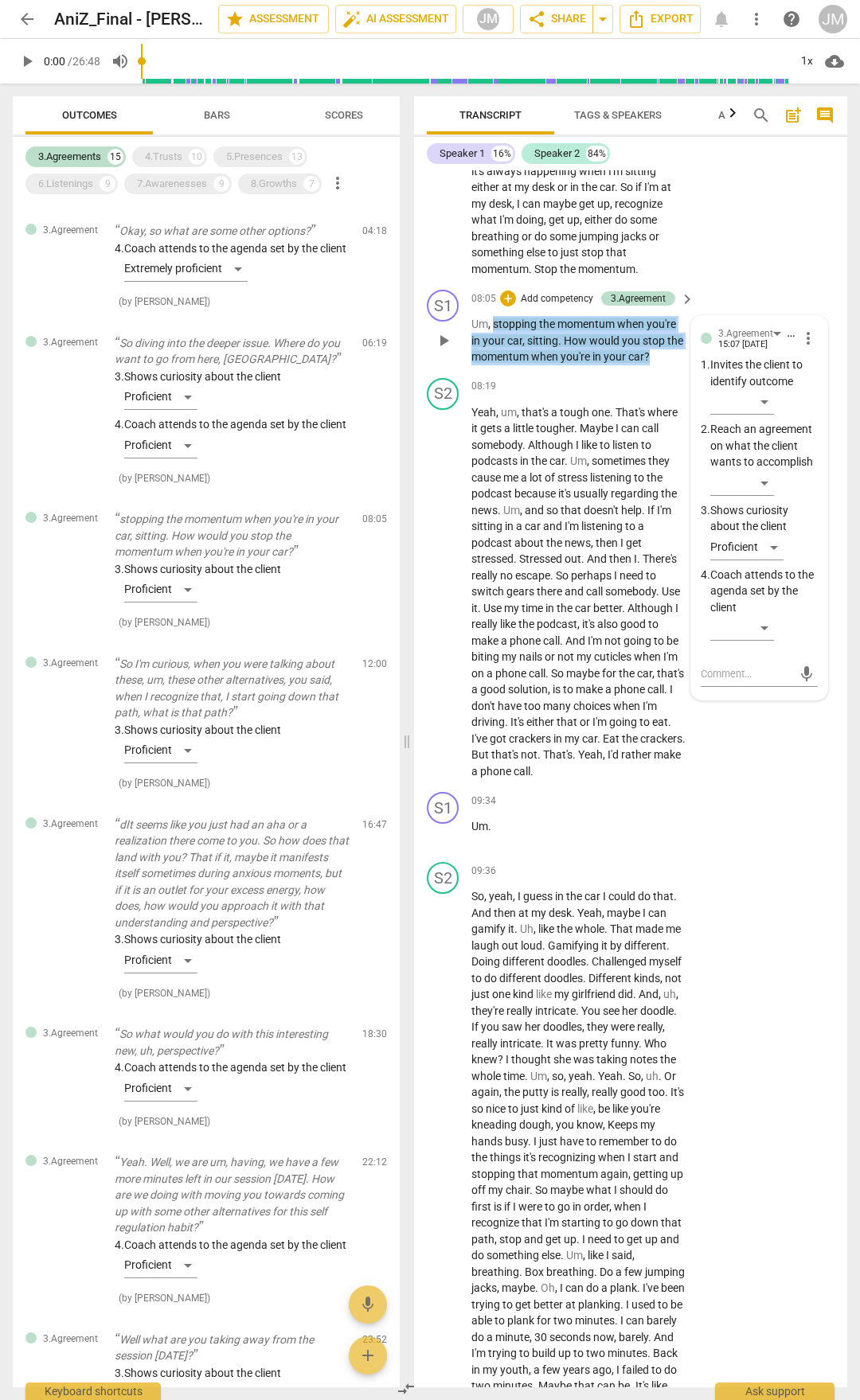
drag, startPoint x: 495, startPoint y: 498, endPoint x: 661, endPoint y: 532, distance: 169.4
click at [661, 365] on p "Um , stopping the momentum when you're in your car , sitting . How would you st…" at bounding box center [579, 340] width 215 height 50
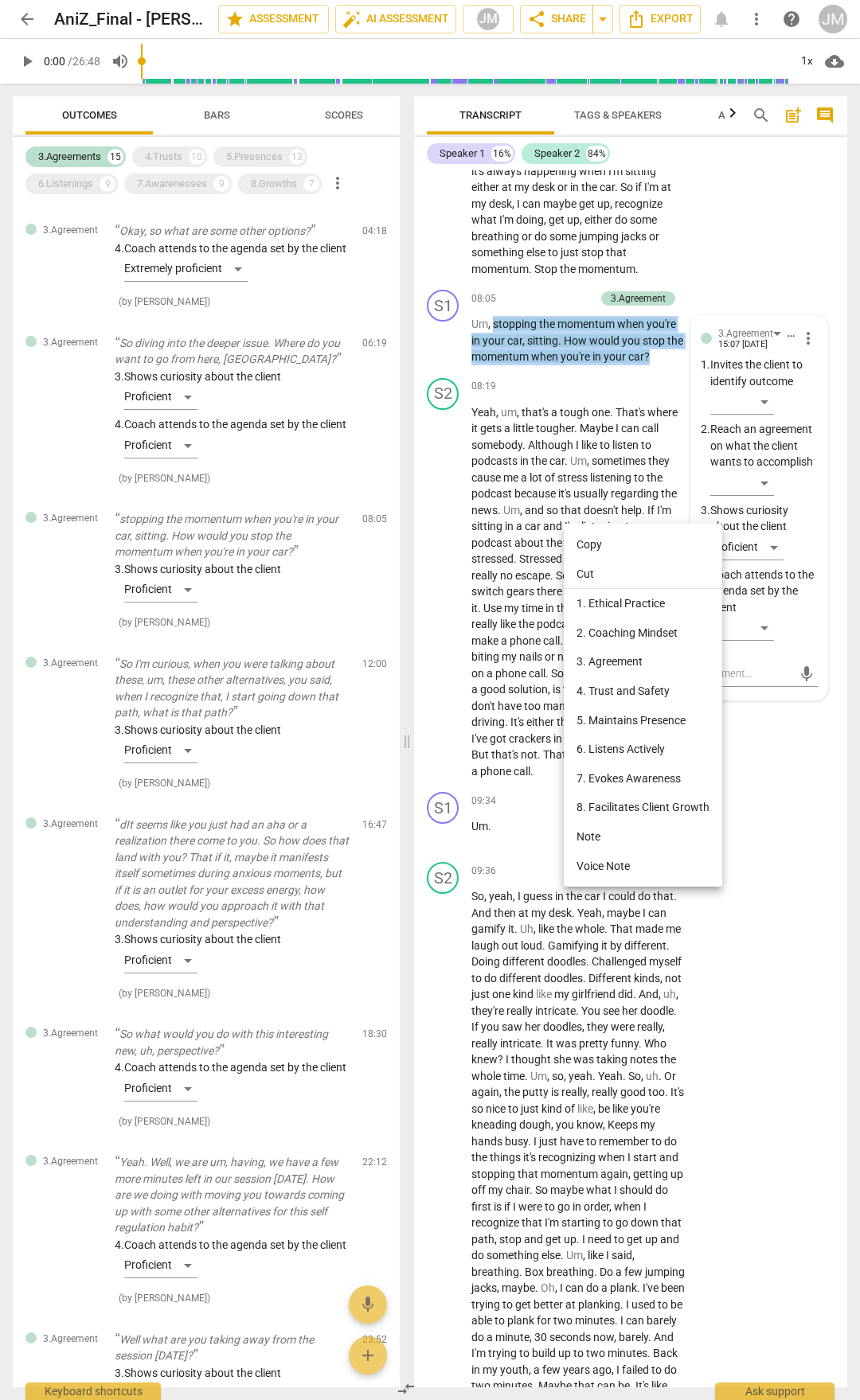
click at [590, 537] on li "Copy" at bounding box center [643, 544] width 158 height 29
copy p "stopping the momentum when you're in your car , sitting . How would you stop th…"
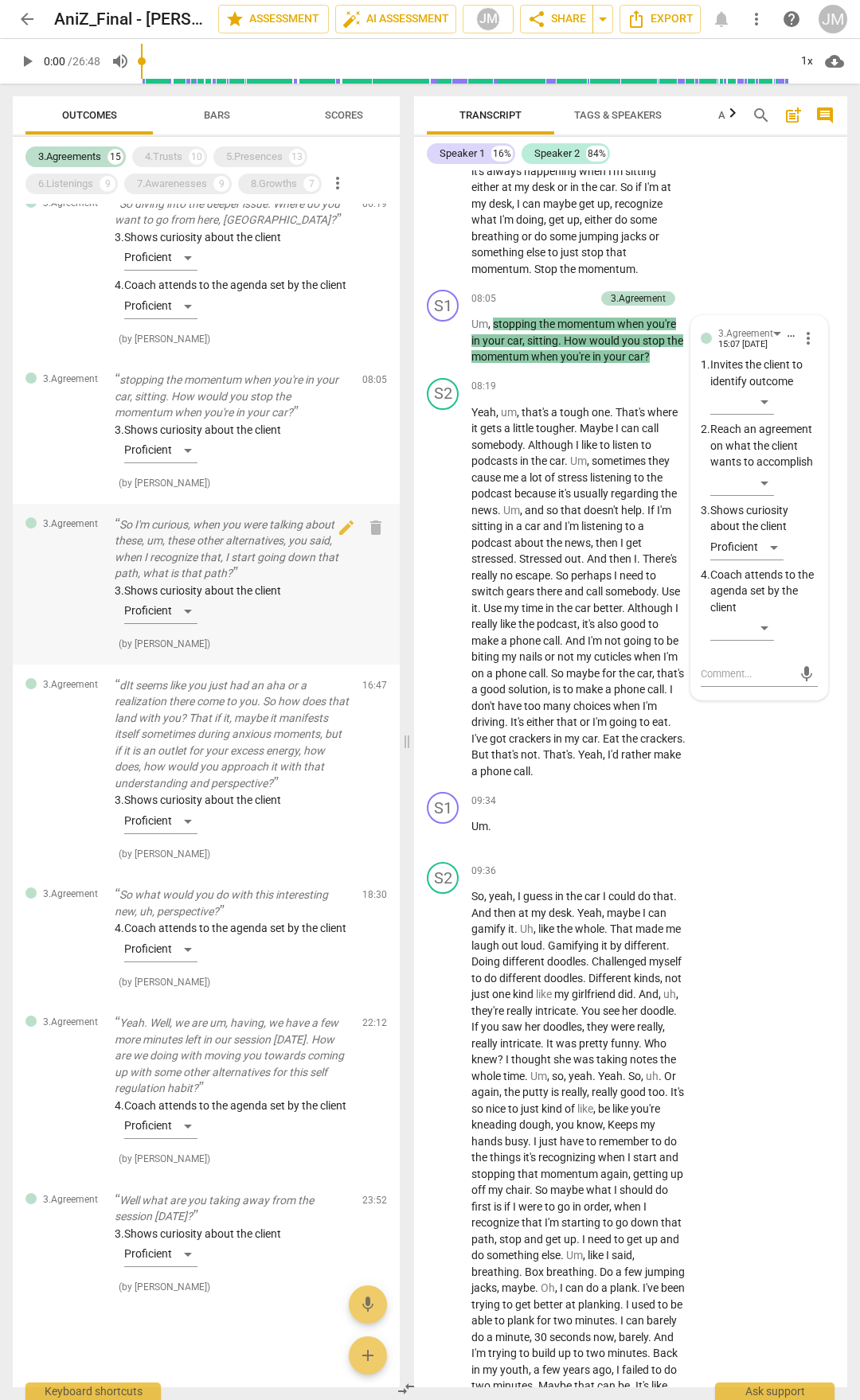
scroll to position [1114, 0]
click at [210, 573] on p "So I'm curious, when you were talking about these, um, these other alternatives…" at bounding box center [232, 549] width 235 height 65
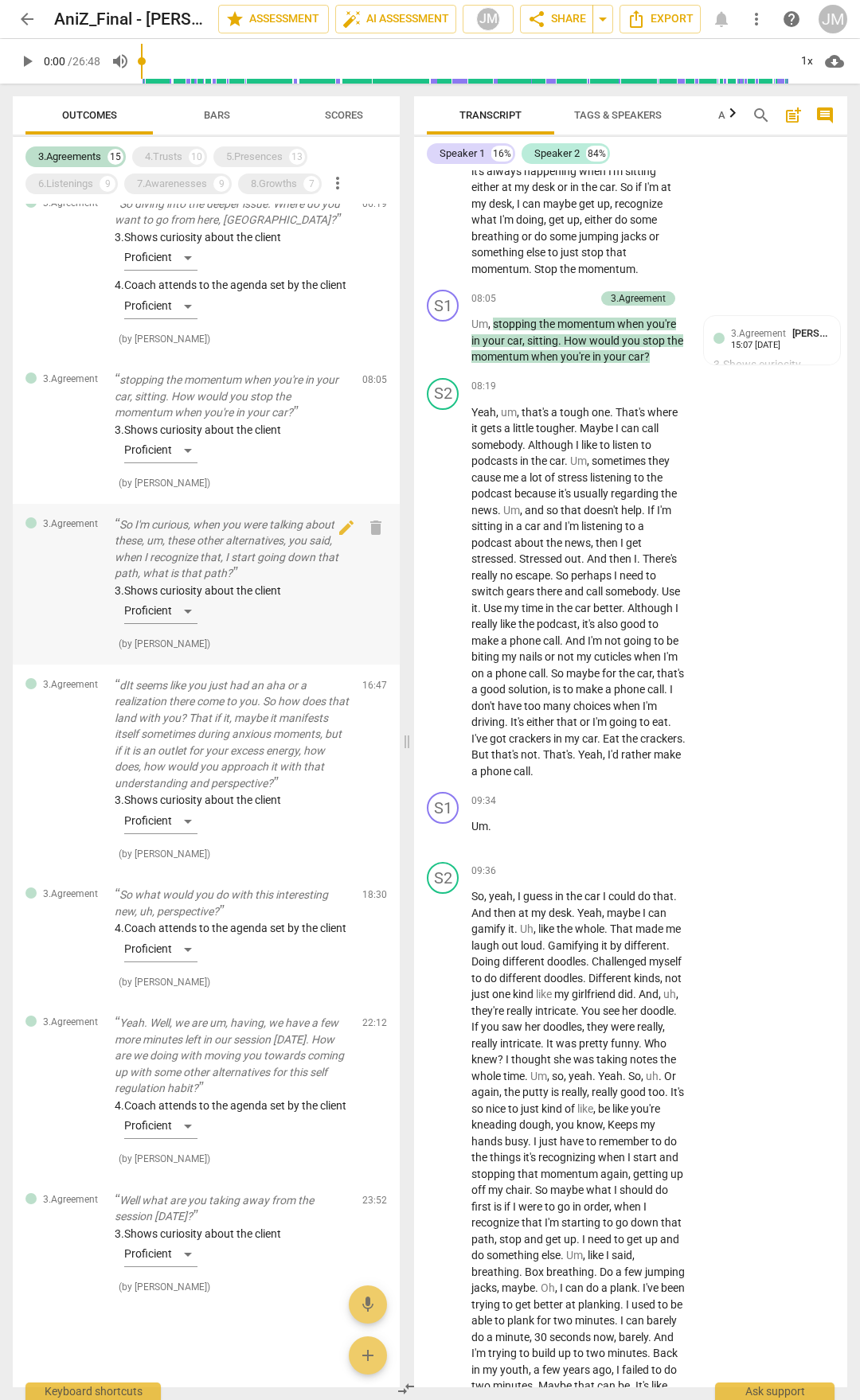
scroll to position [4299, 0]
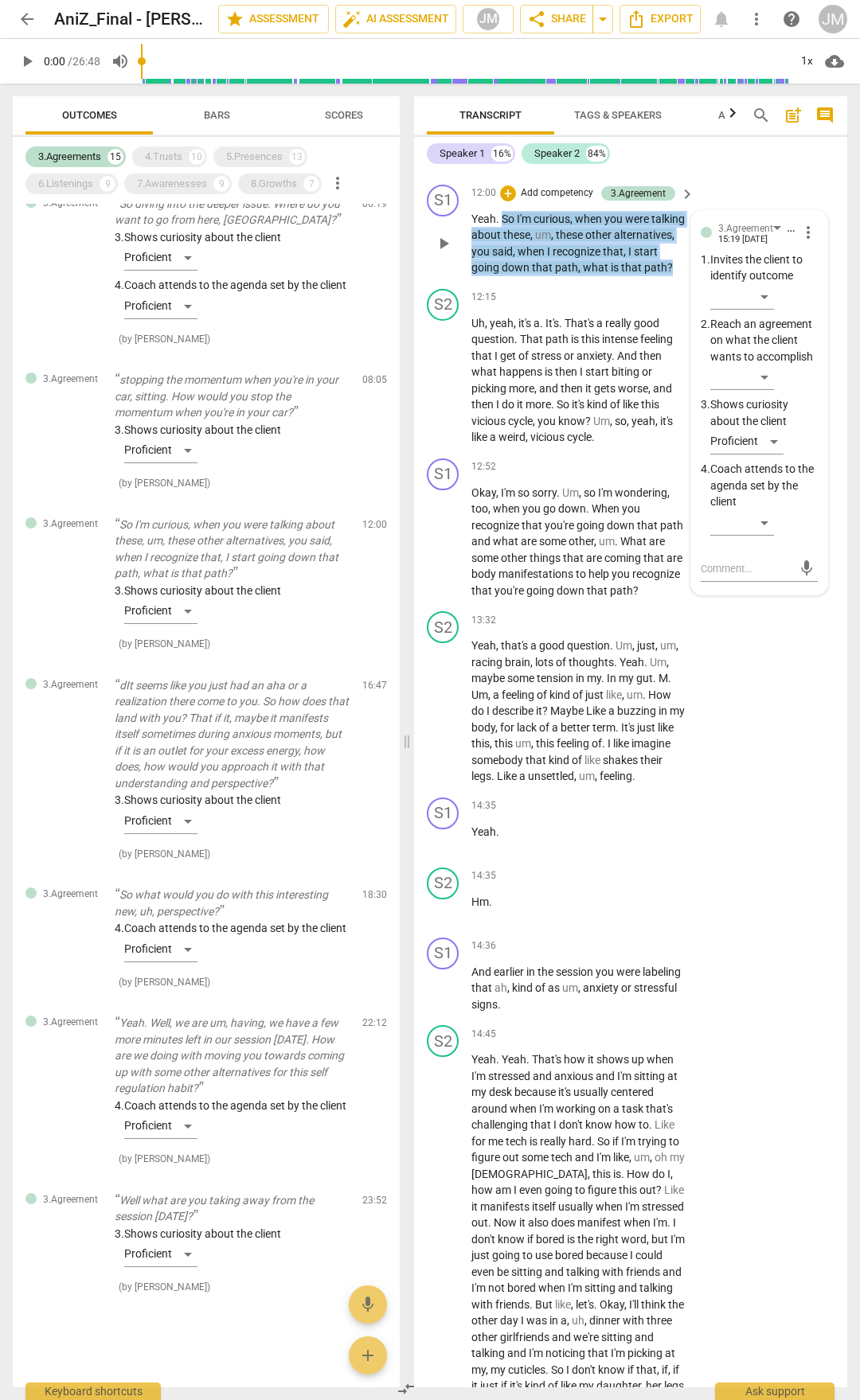
drag, startPoint x: 500, startPoint y: 426, endPoint x: 529, endPoint y: 486, distance: 66.6
click at [529, 276] on p "Yeah . So I'm curious , when you were talking about these , um , these other al…" at bounding box center [579, 243] width 215 height 65
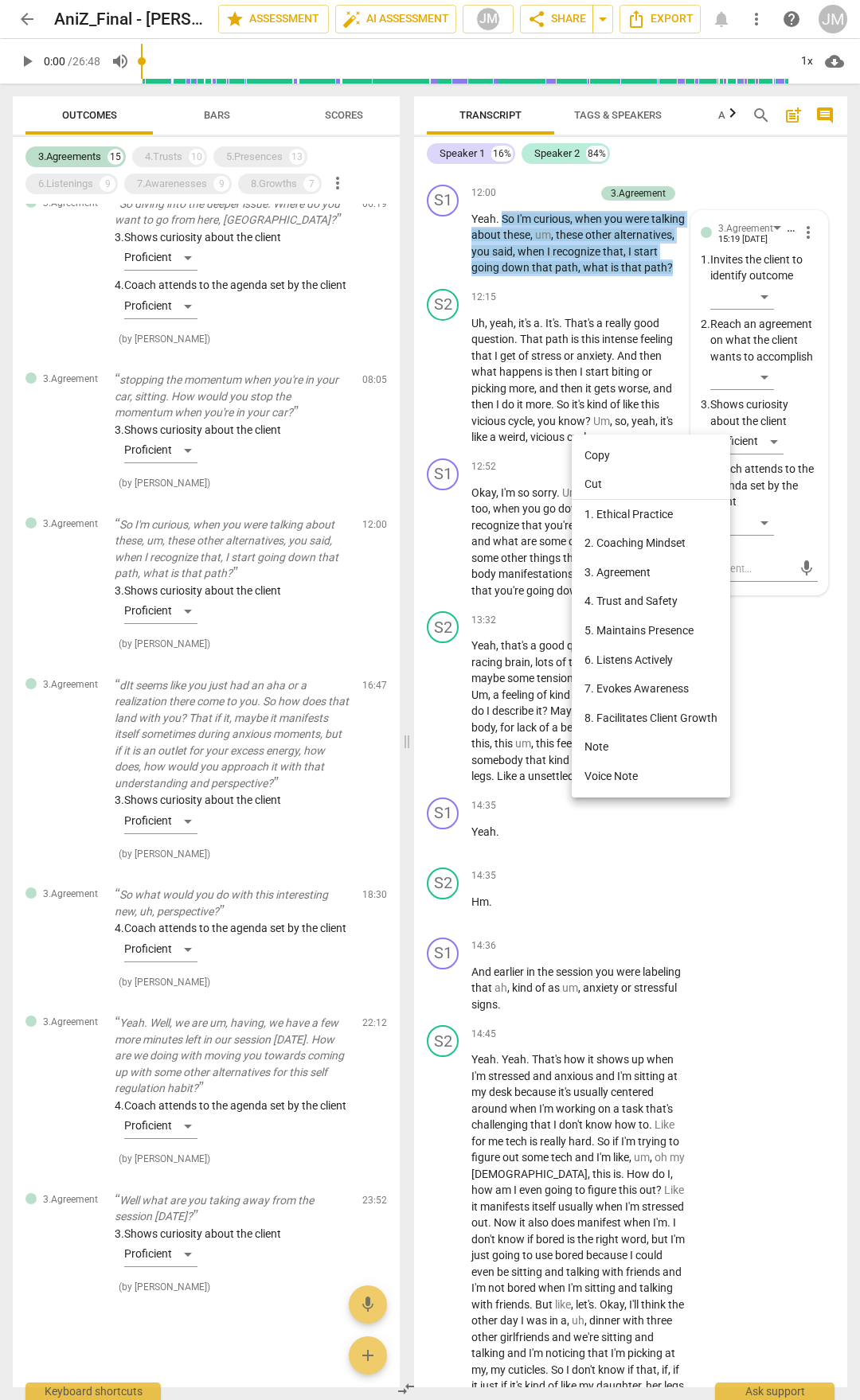
click at [594, 458] on li "Copy" at bounding box center [651, 455] width 158 height 29
copy p "So I'm curious , when you were talking about these , um , these other alternati…"
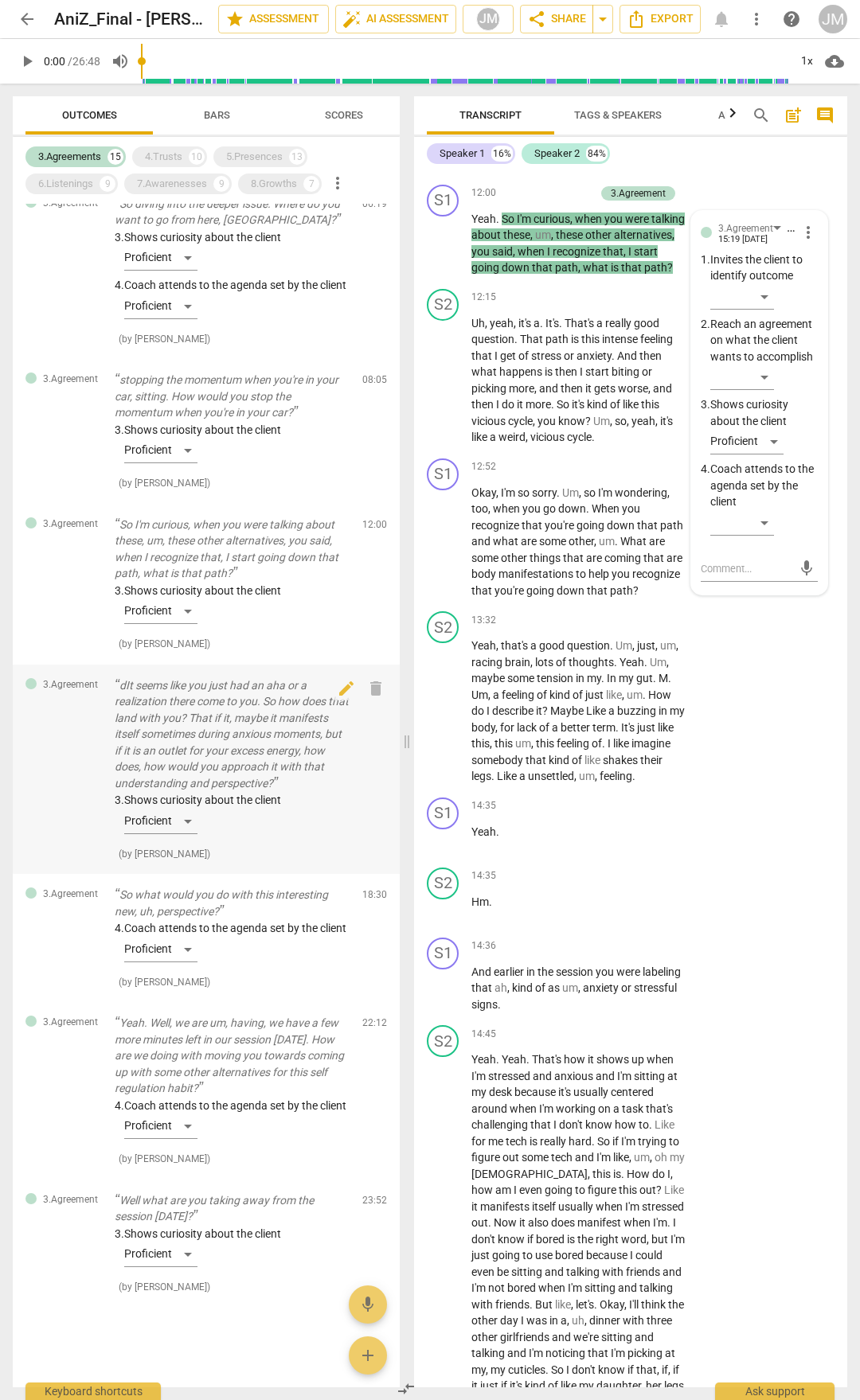
click at [167, 779] on p "dIt seems like you just had an aha or a realization there come to you. So how d…" at bounding box center [232, 734] width 235 height 114
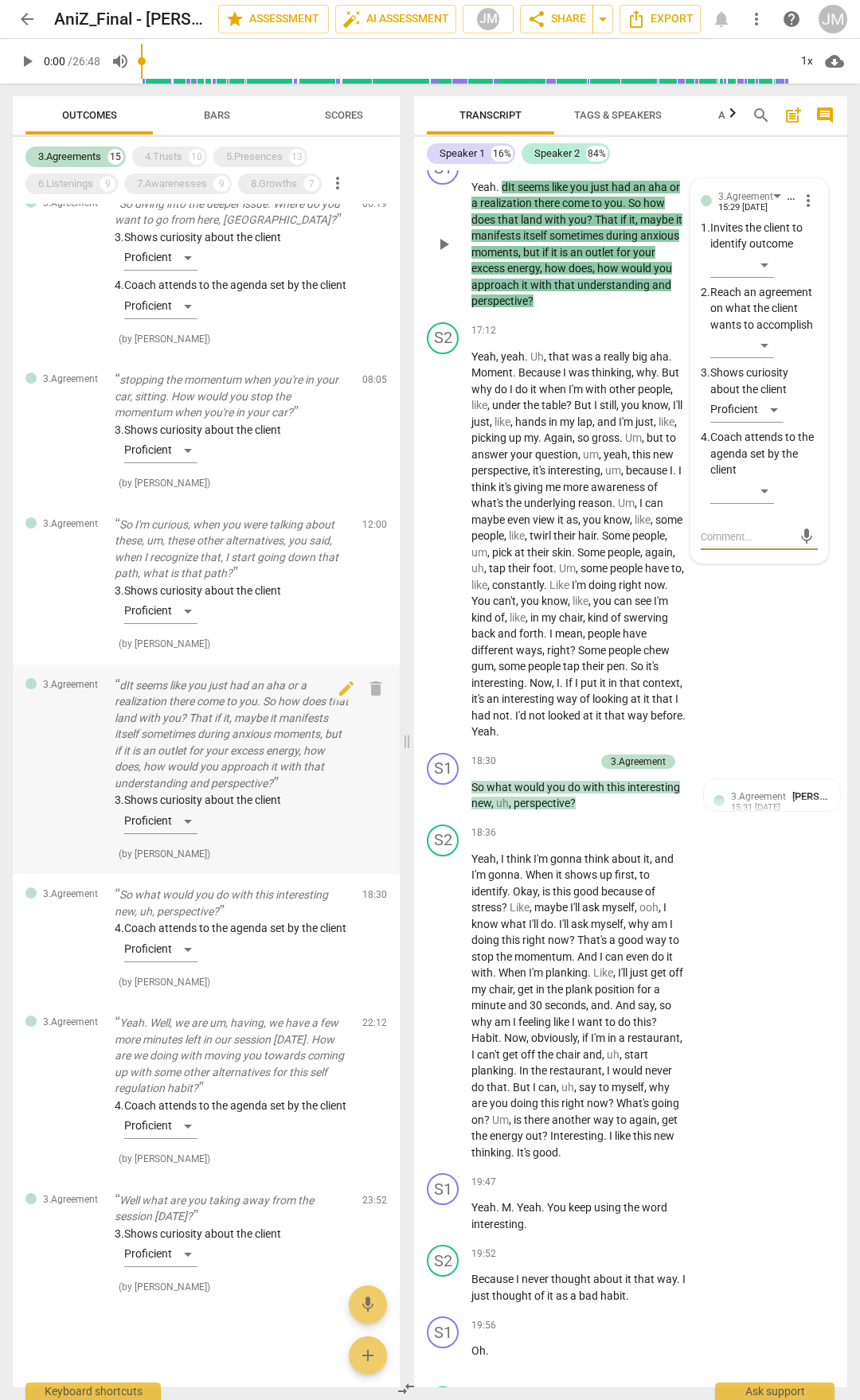
scroll to position [1175, 0]
click at [198, 1195] on p "Well what are you taking away from the session [DATE]?" at bounding box center [232, 1208] width 235 height 32
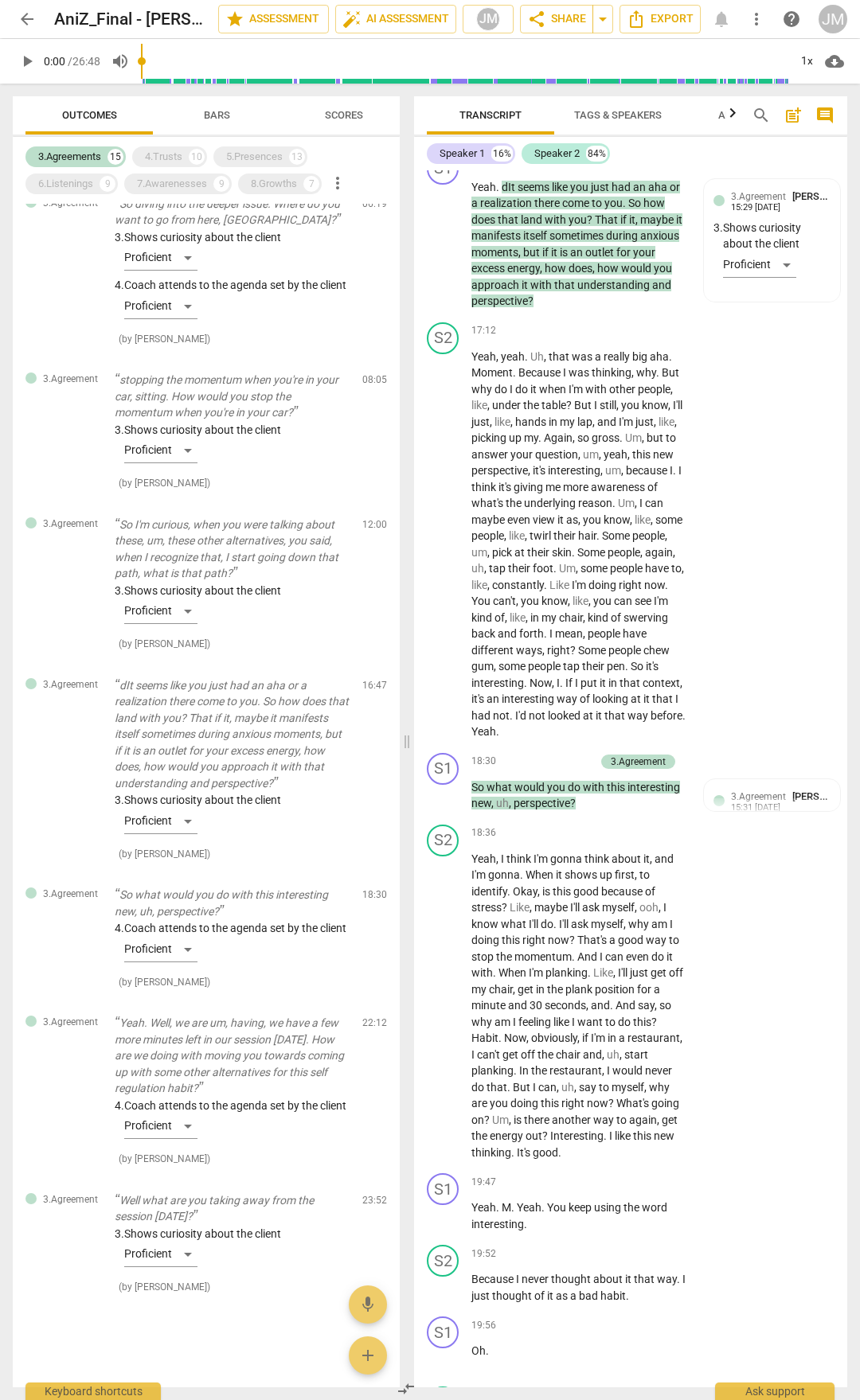
scroll to position [8553, 0]
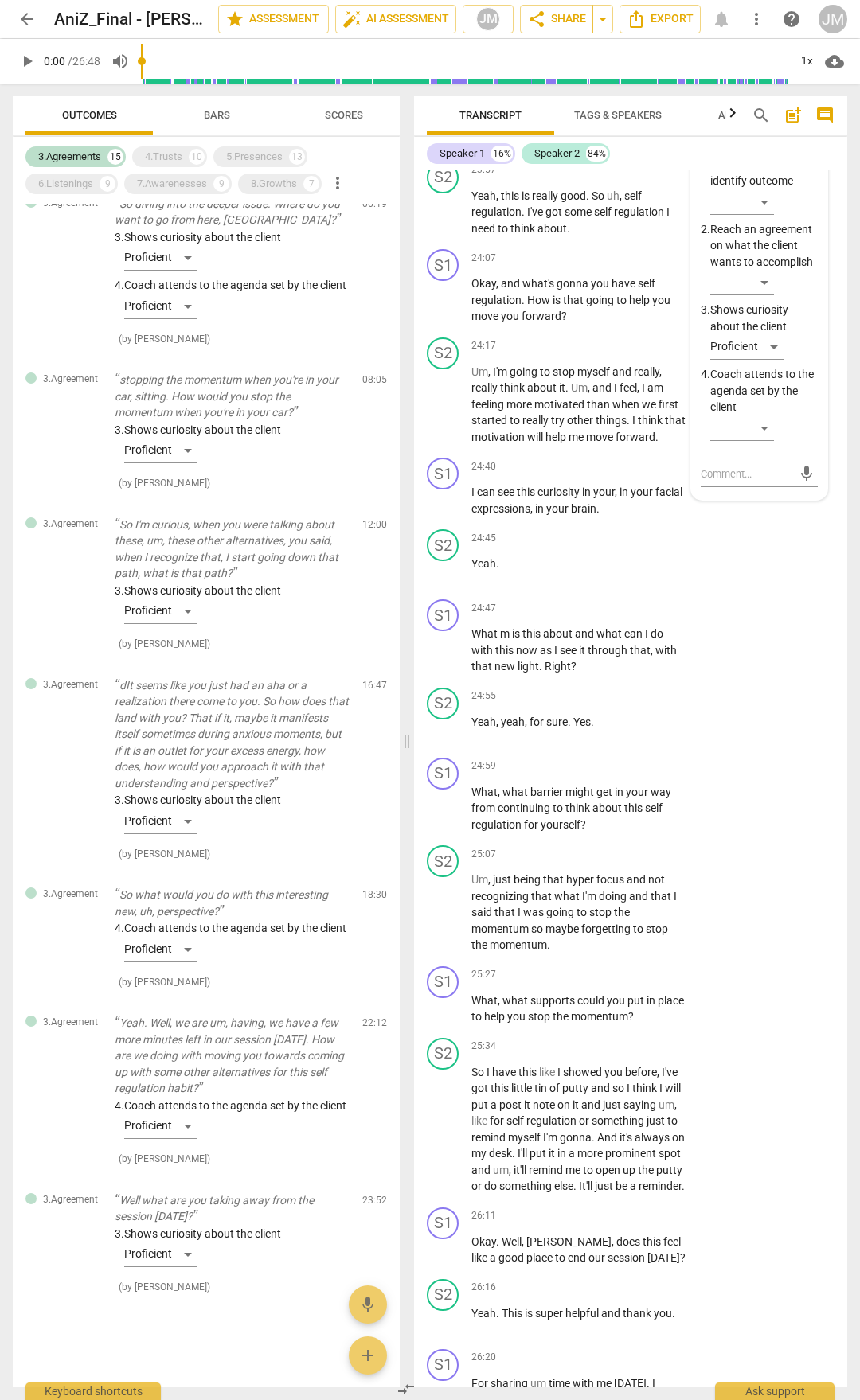
drag, startPoint x: 517, startPoint y: 426, endPoint x: 609, endPoint y: 452, distance: 95.6
click at [609, 148] on p "All right . Well what are you taking away from the session [DATE] ?" at bounding box center [579, 132] width 215 height 32
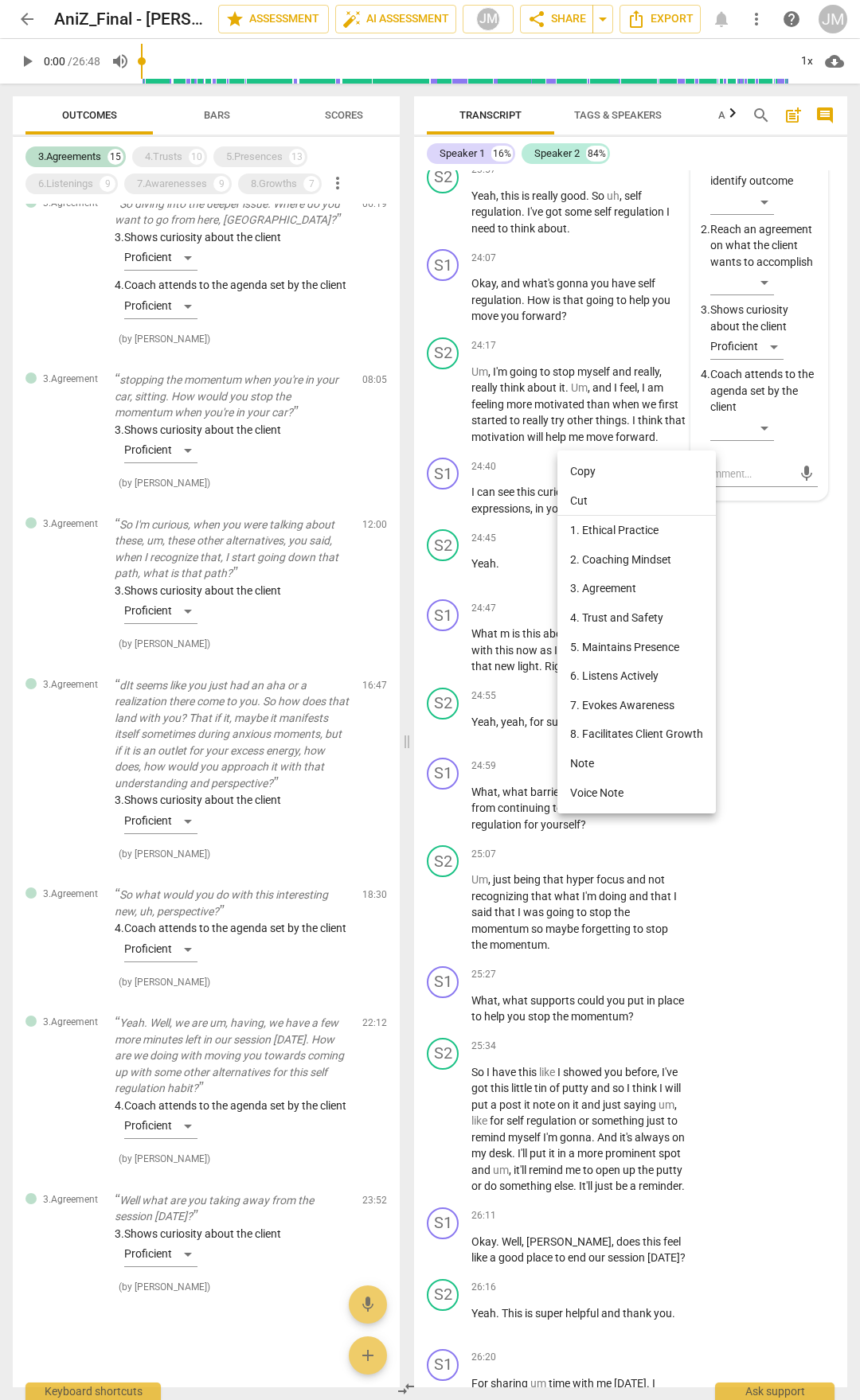
click at [567, 459] on li "Copy" at bounding box center [636, 472] width 158 height 29
copy p "Well what are you taking away from the session [DATE] ?"
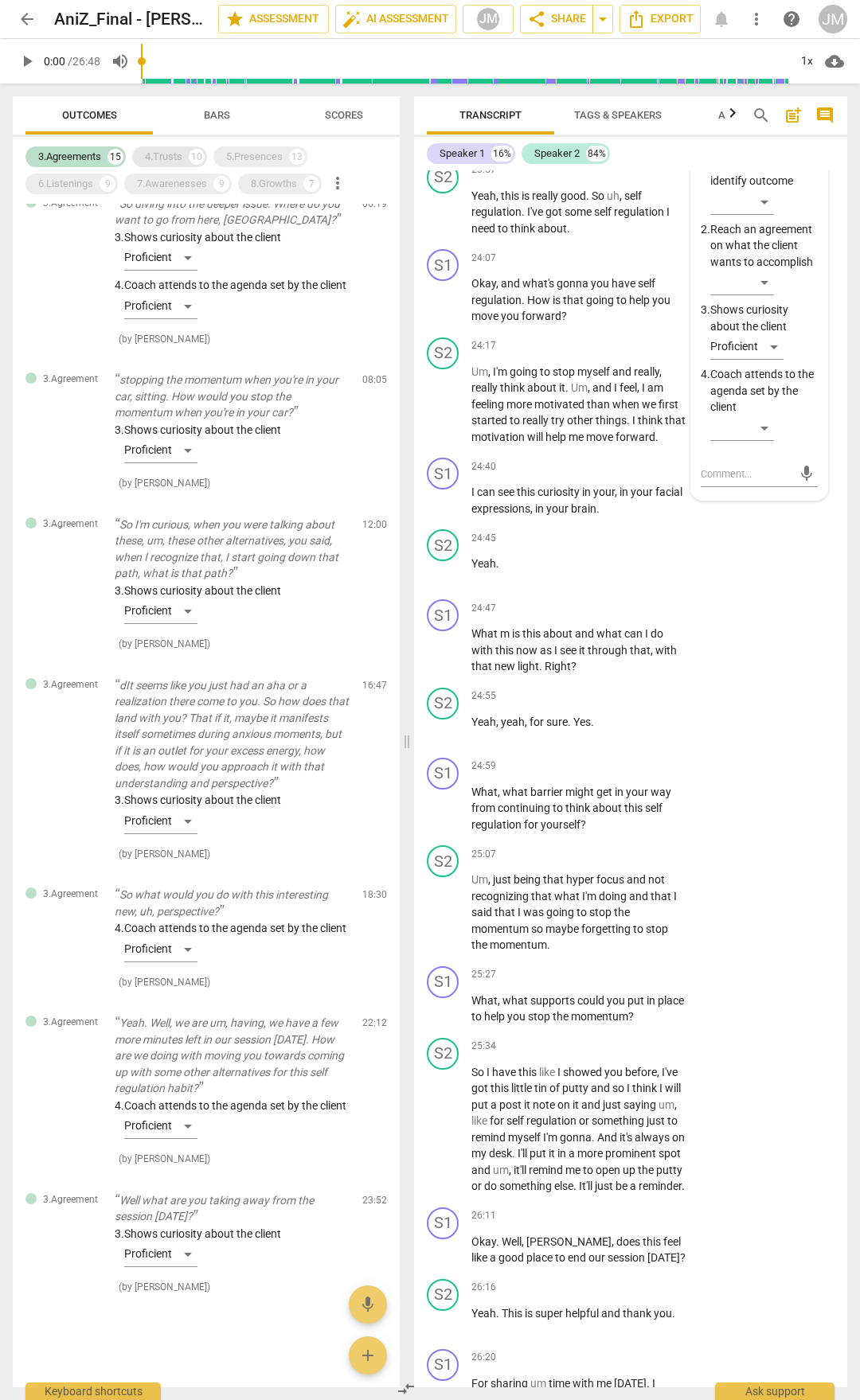
click at [179, 157] on div "4.Trusts" at bounding box center [163, 156] width 37 height 16
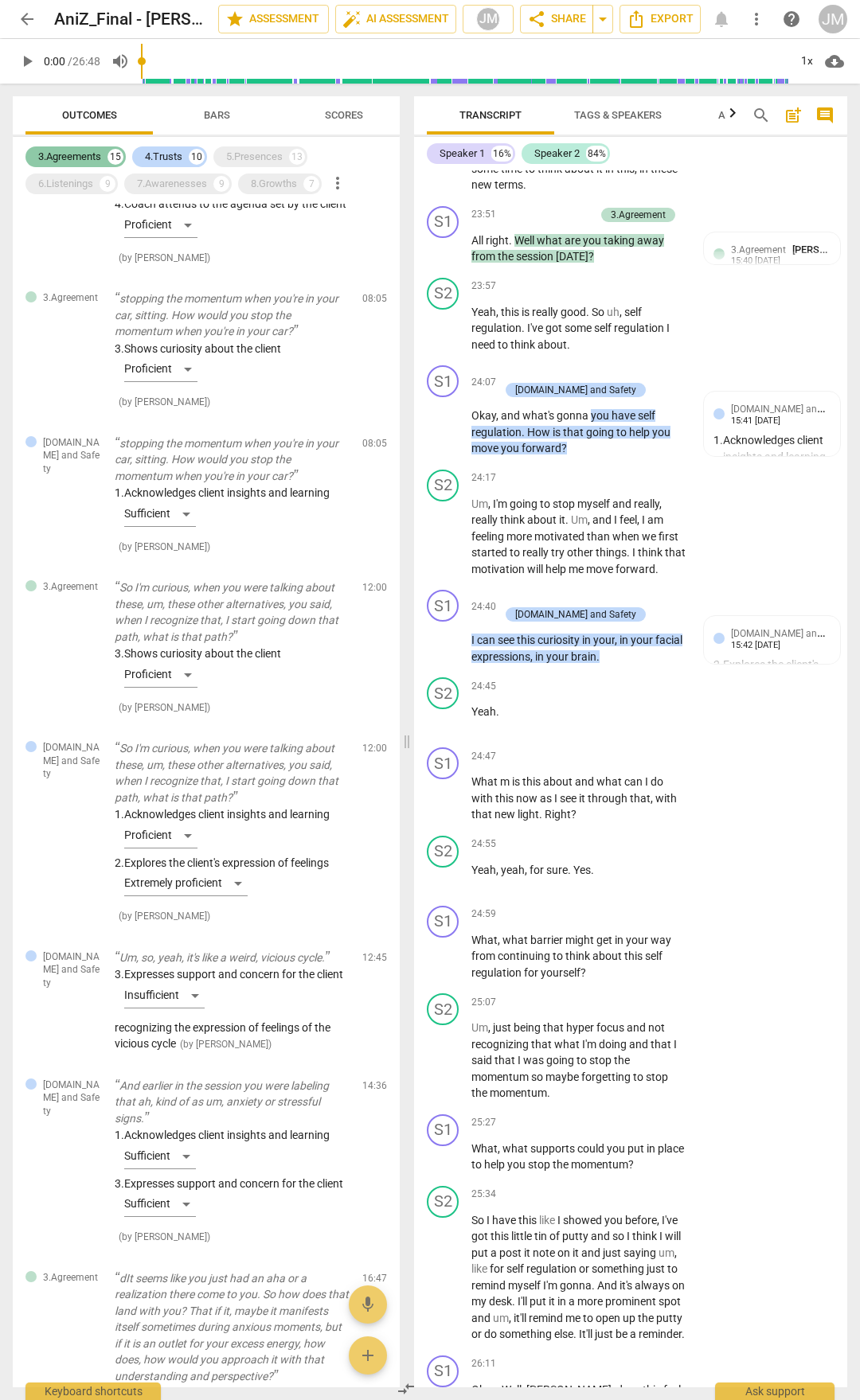
scroll to position [8670, 0]
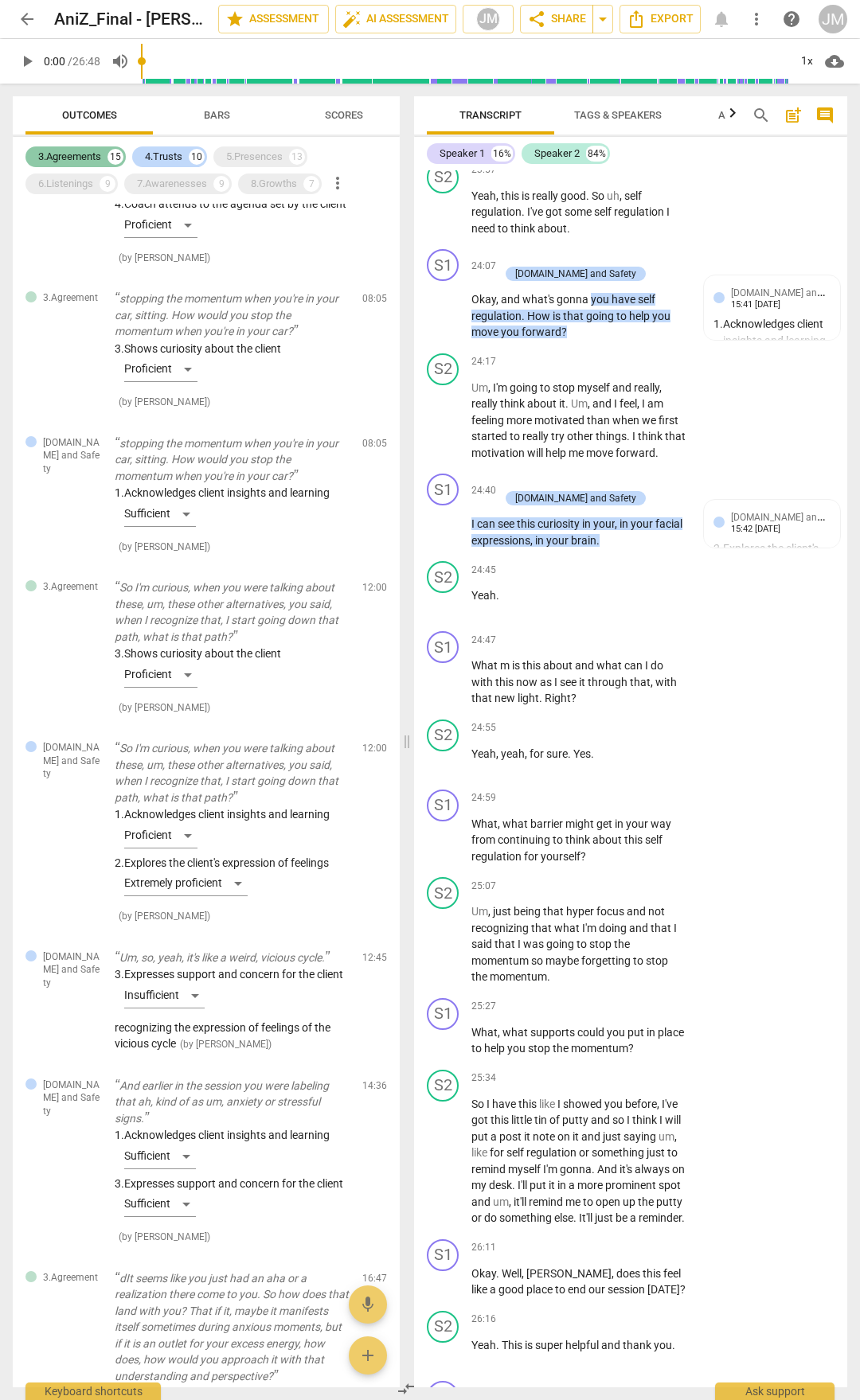
click at [76, 156] on div "3.Agreements" at bounding box center [69, 156] width 63 height 16
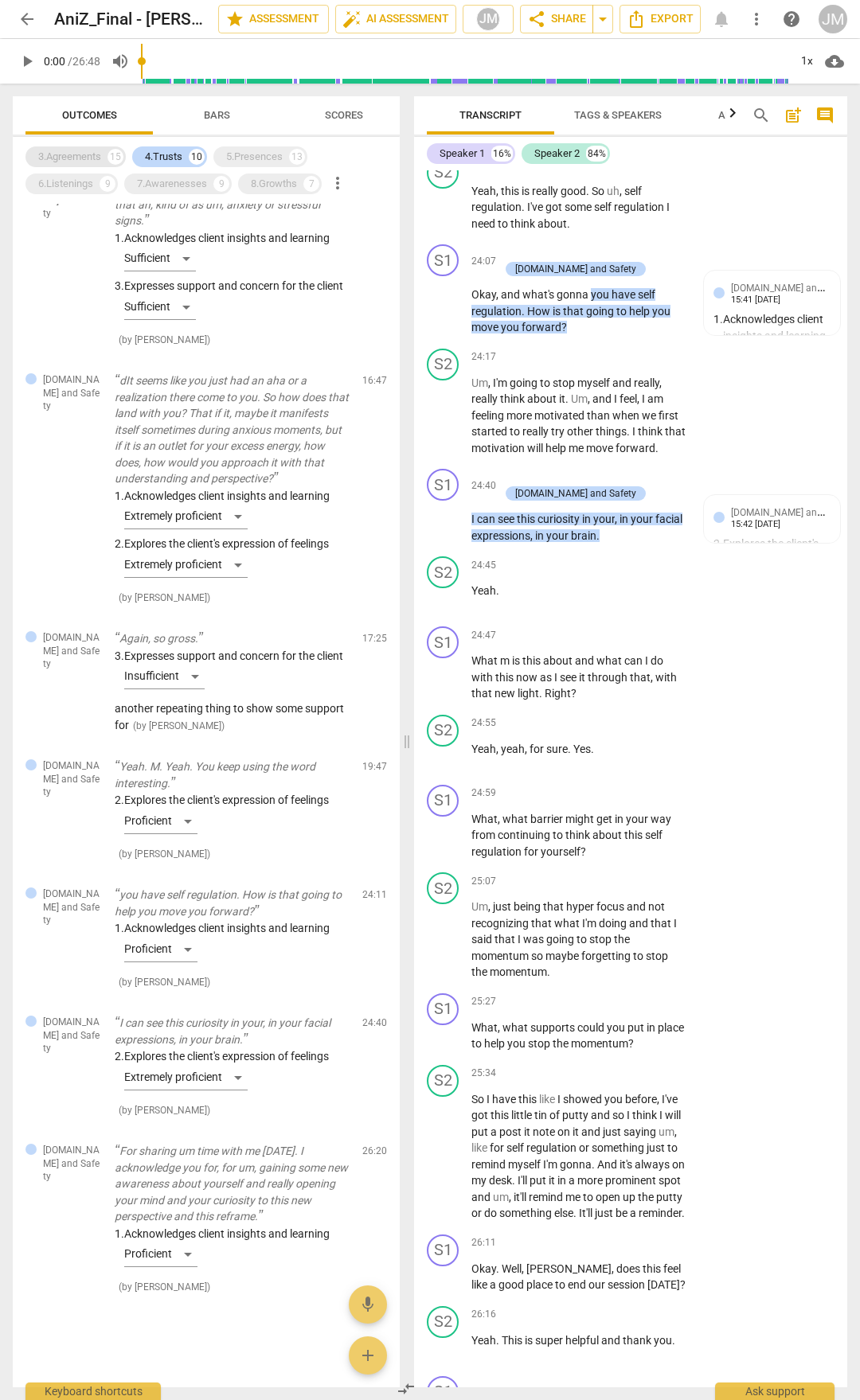
scroll to position [8457, 0]
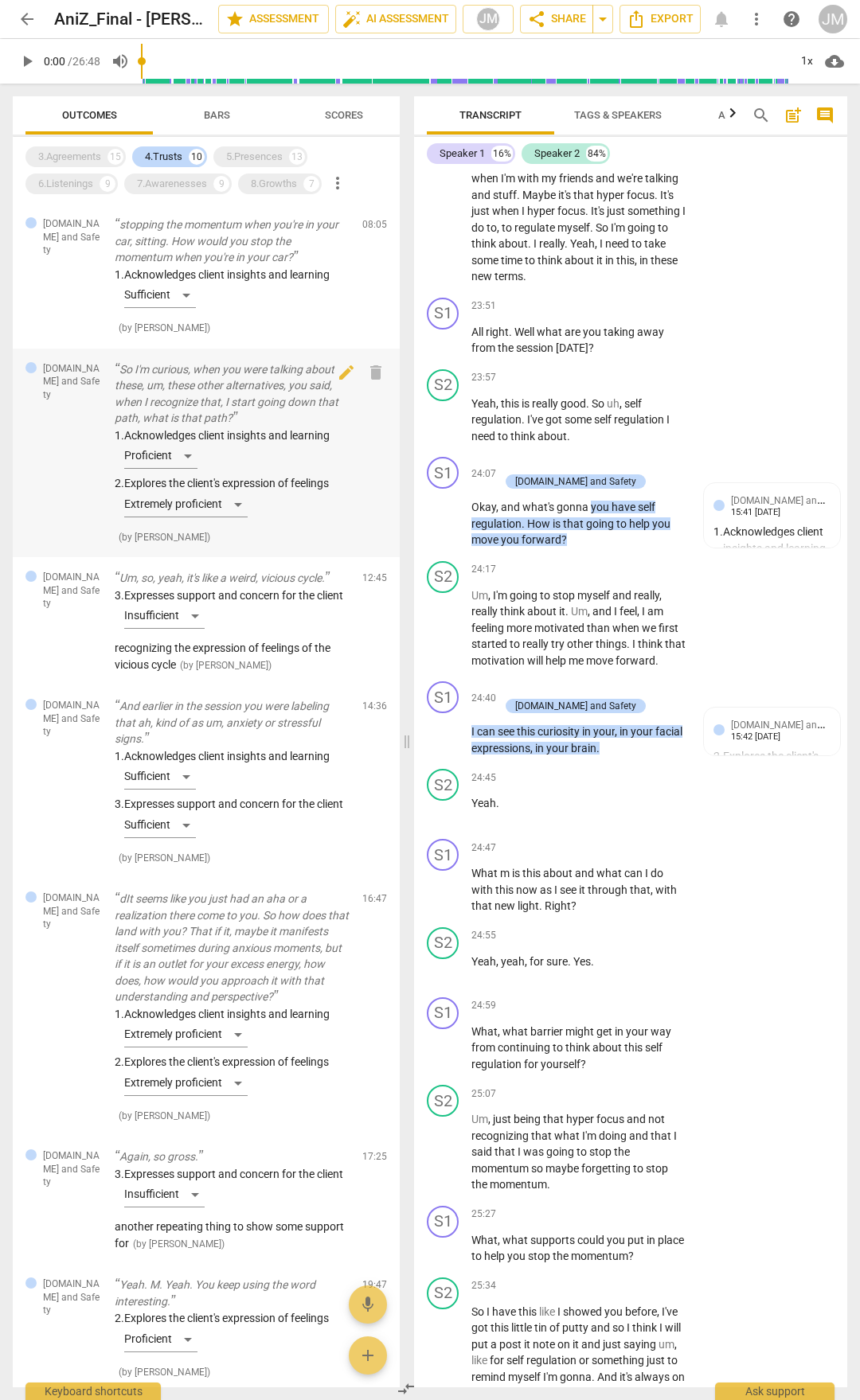
click at [230, 380] on p "So I'm curious, when you were talking about these, um, these other alternatives…" at bounding box center [232, 394] width 235 height 65
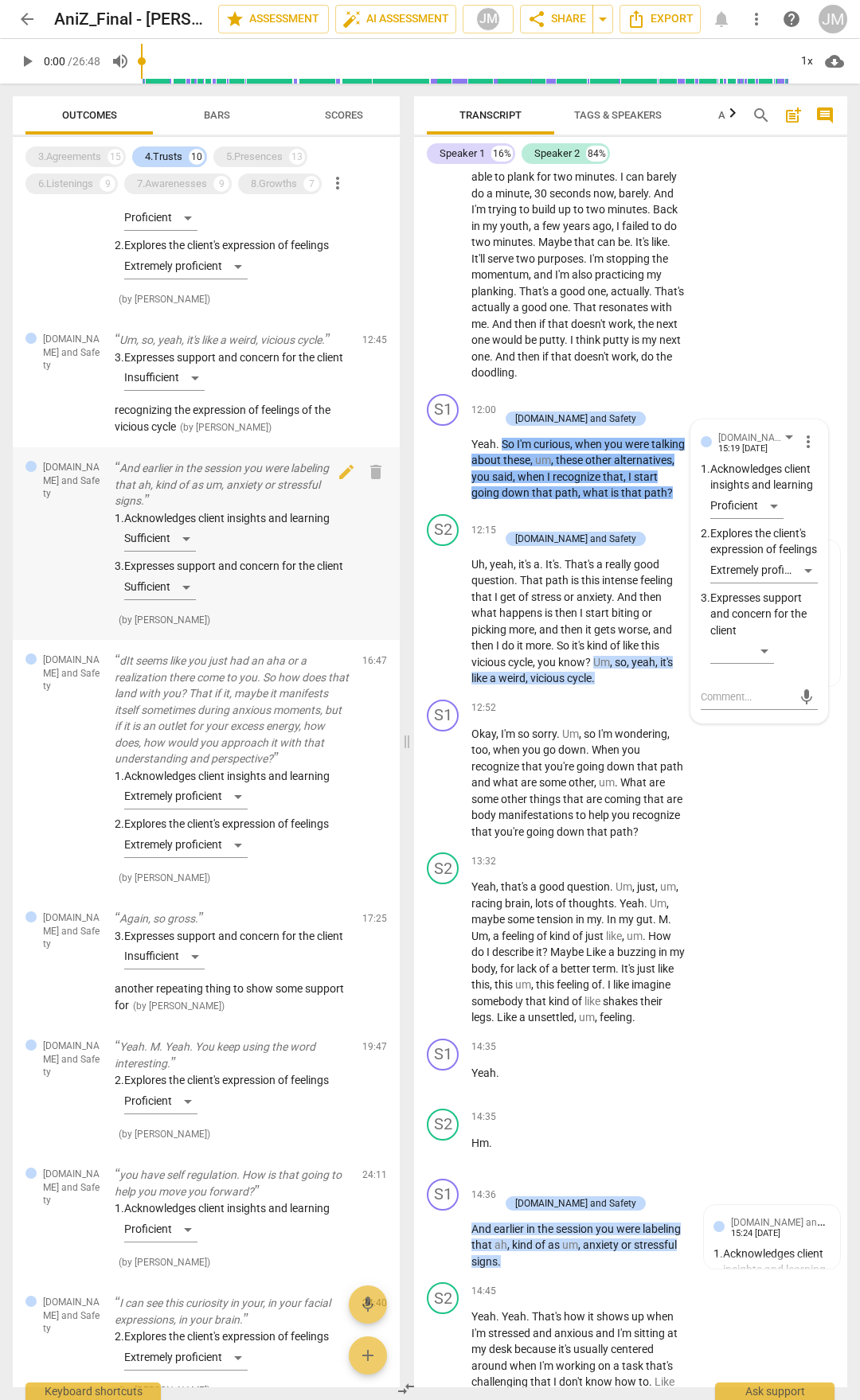
scroll to position [238, 0]
click at [238, 766] on p "dIt seems like you just had an aha or a realization there come to you. So how d…" at bounding box center [232, 708] width 235 height 114
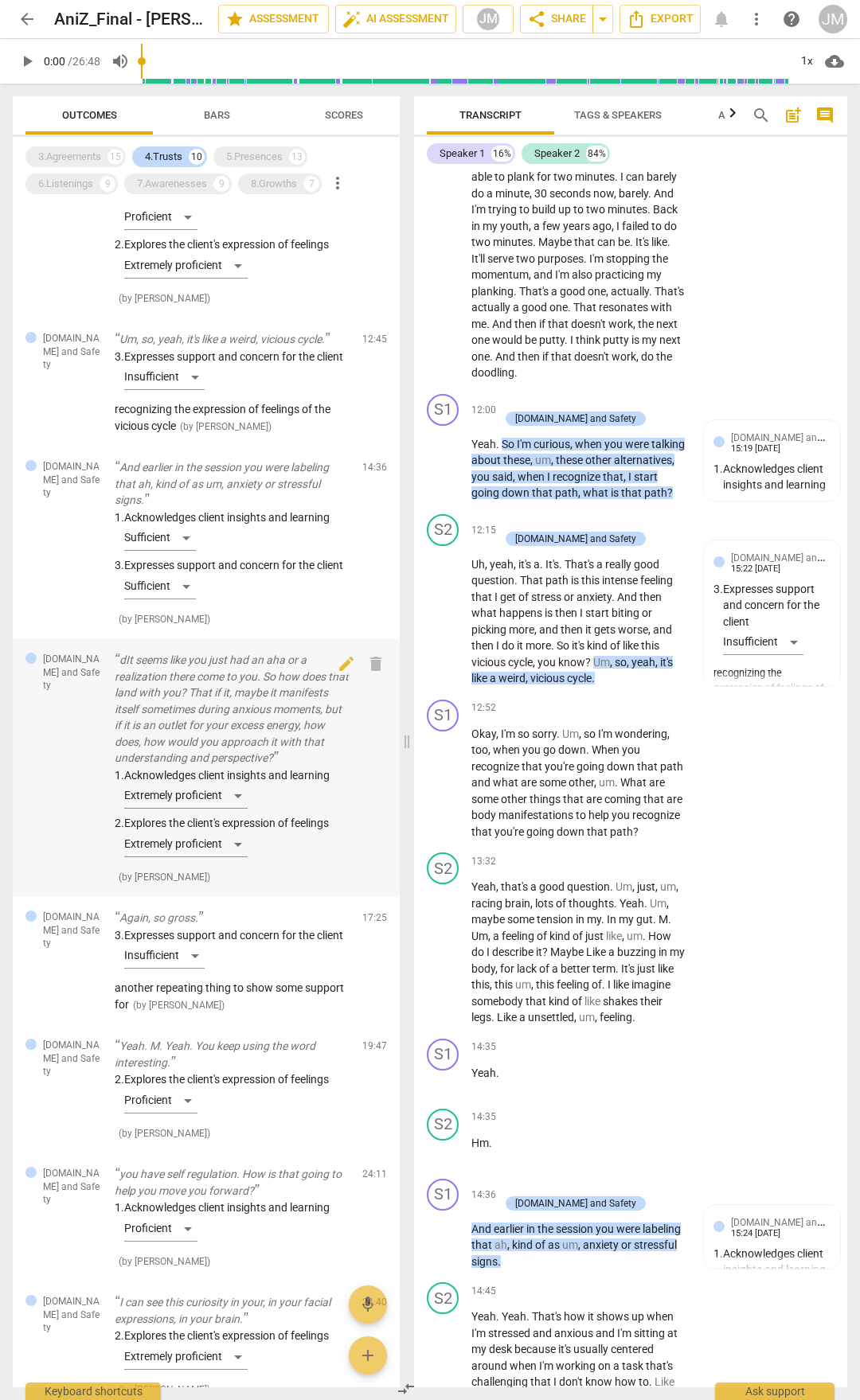
scroll to position [5762, 0]
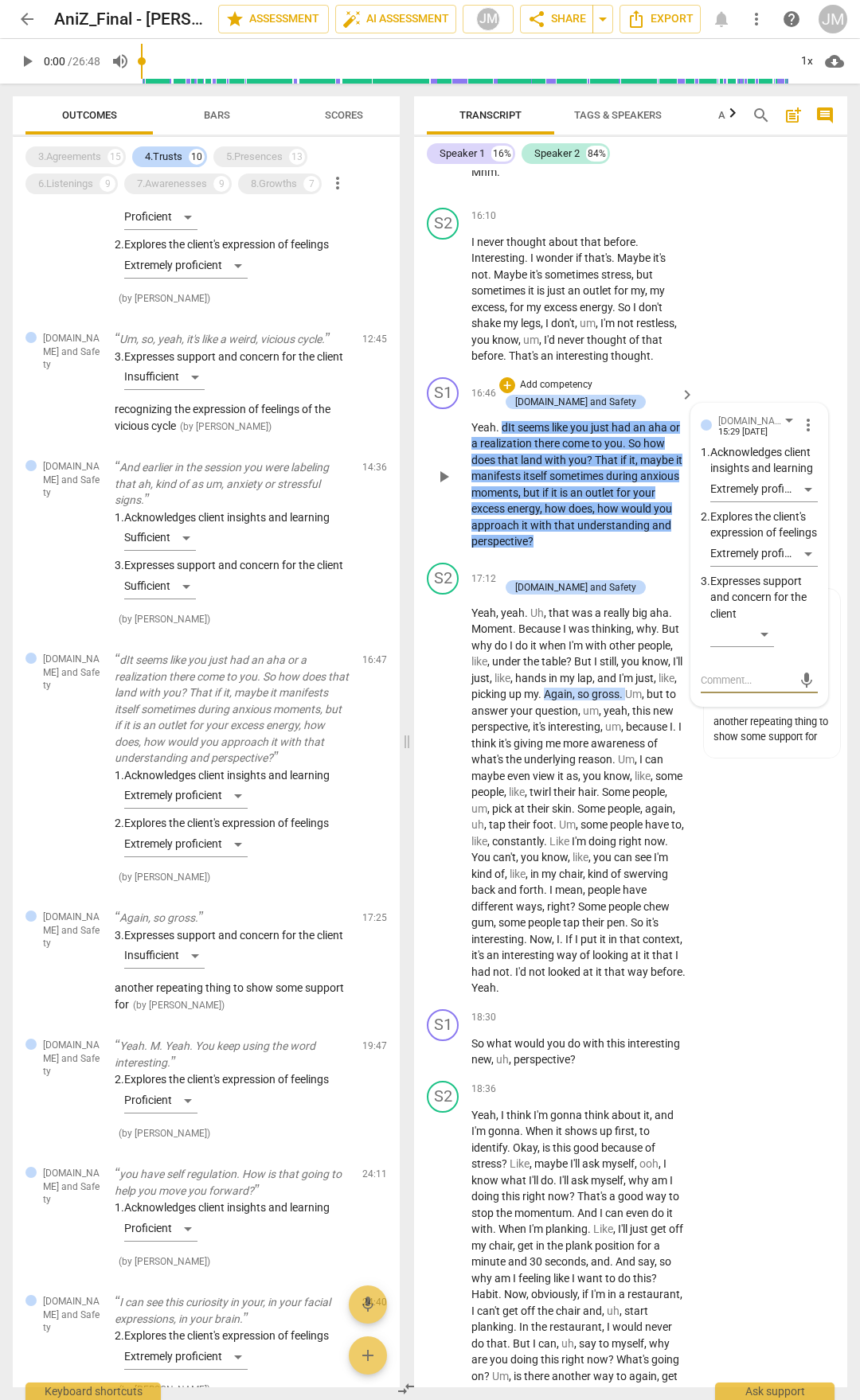
click at [508, 434] on span "dIt" at bounding box center [509, 427] width 16 height 13
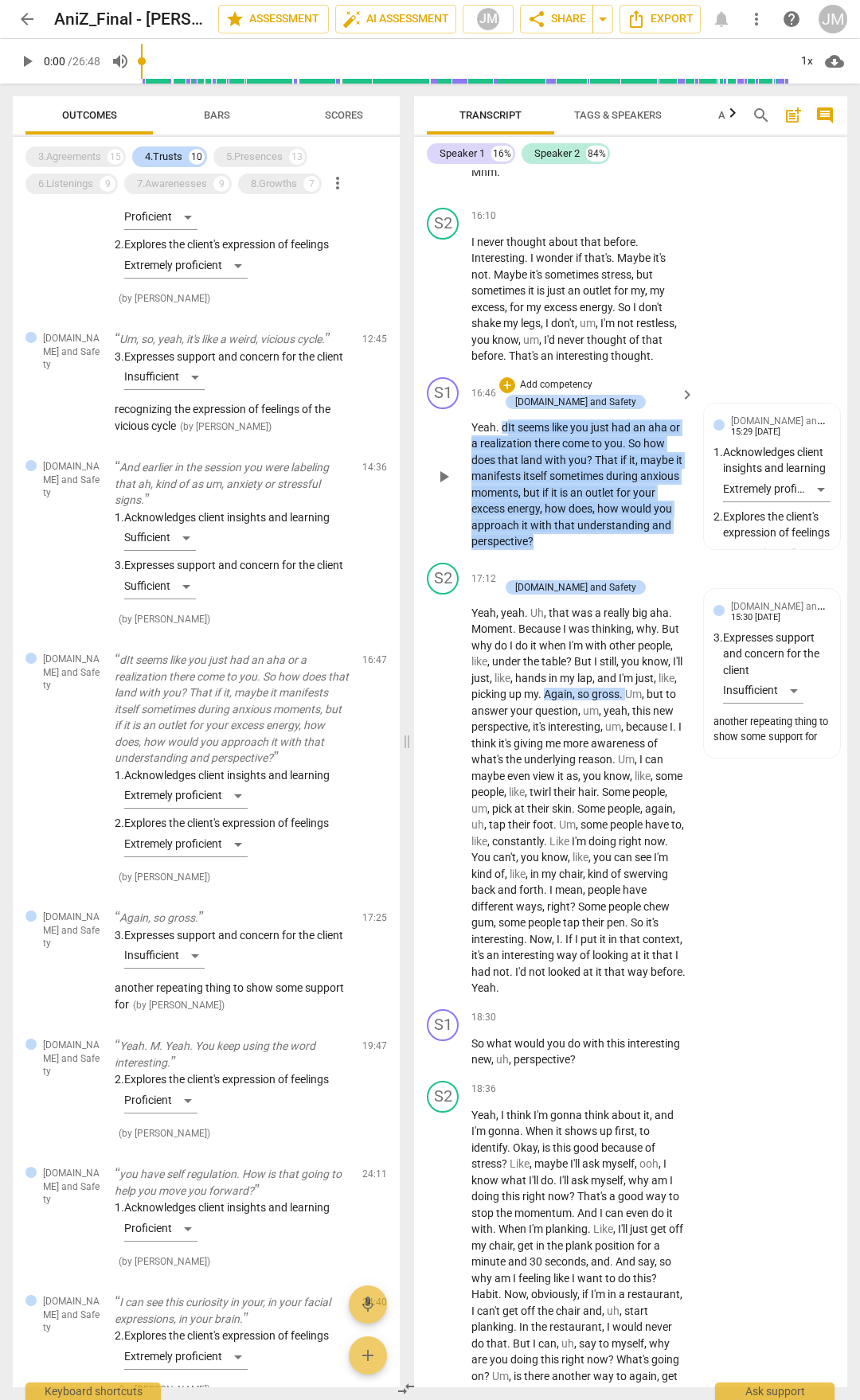
drag, startPoint x: 508, startPoint y: 488, endPoint x: 535, endPoint y: 603, distance: 118.1
click at [535, 550] on p "Yeah . dIt seems like you just had an aha or a realization there come to you . …" at bounding box center [579, 485] width 215 height 131
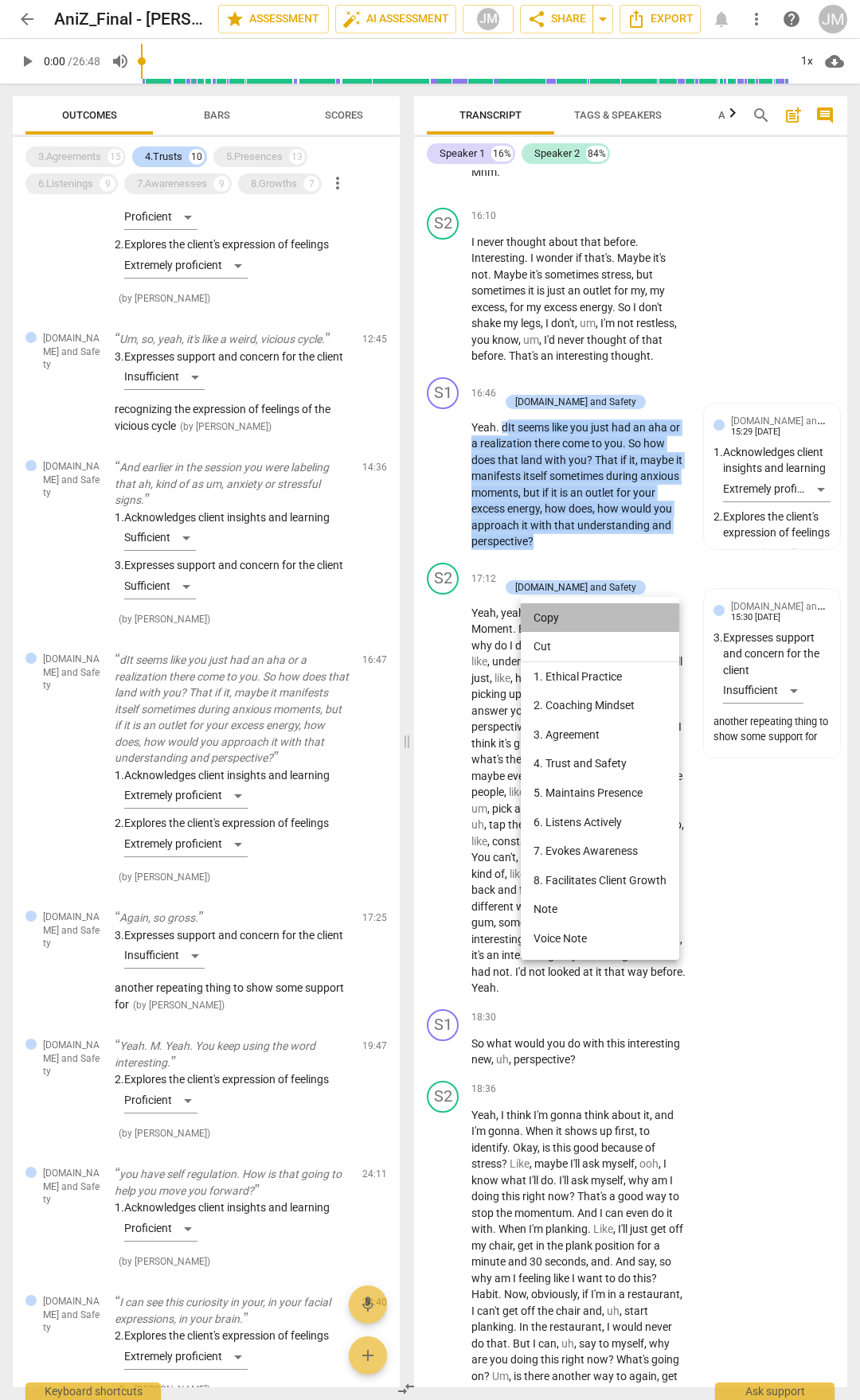
click at [551, 617] on li "Copy" at bounding box center [600, 617] width 158 height 29
copy p "It seems like you just had an aha or a realization there come to you . So how d…"
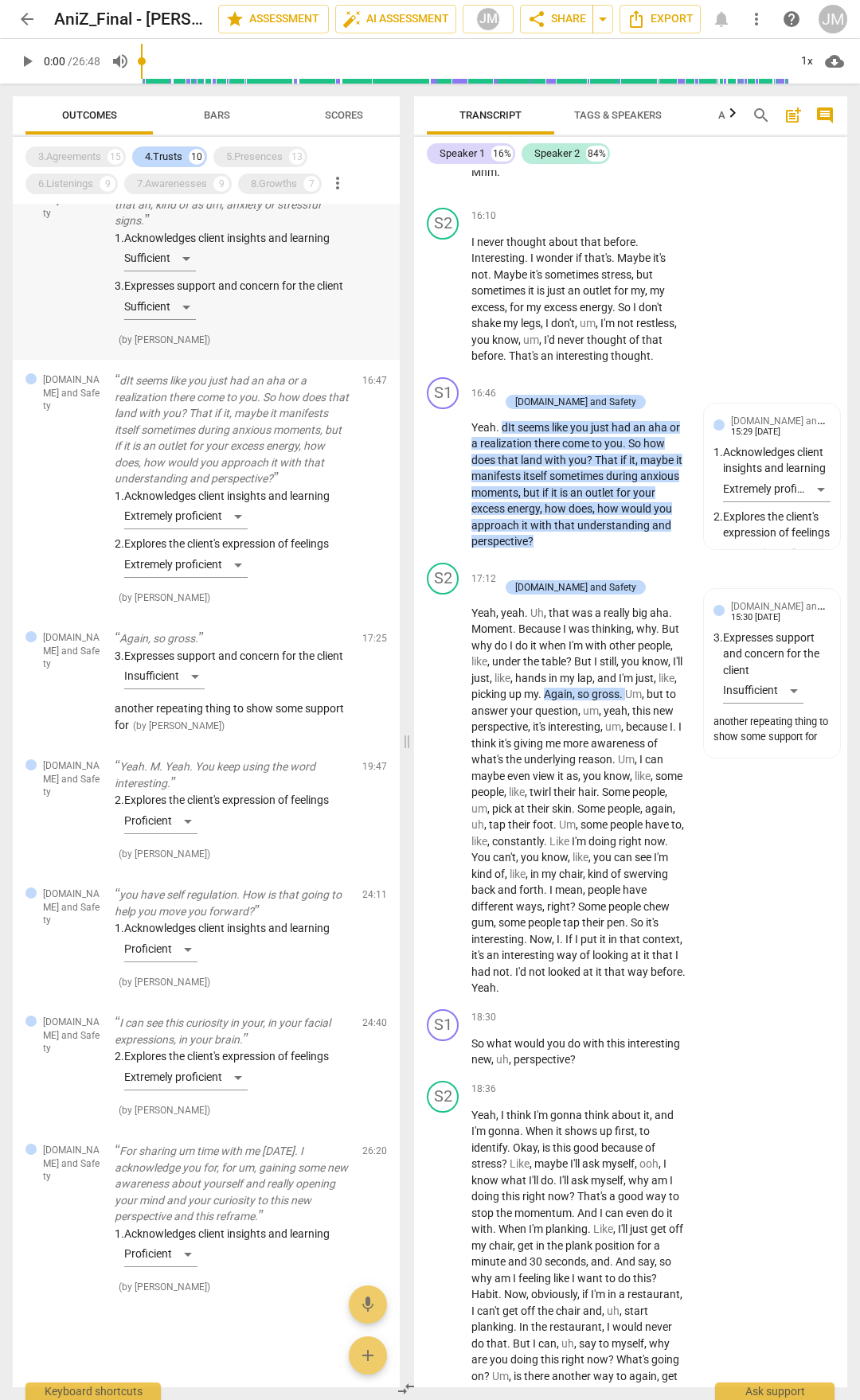
scroll to position [567, 0]
click at [190, 762] on p "Yeah. M. Yeah. You keep using the word interesting." at bounding box center [232, 774] width 235 height 32
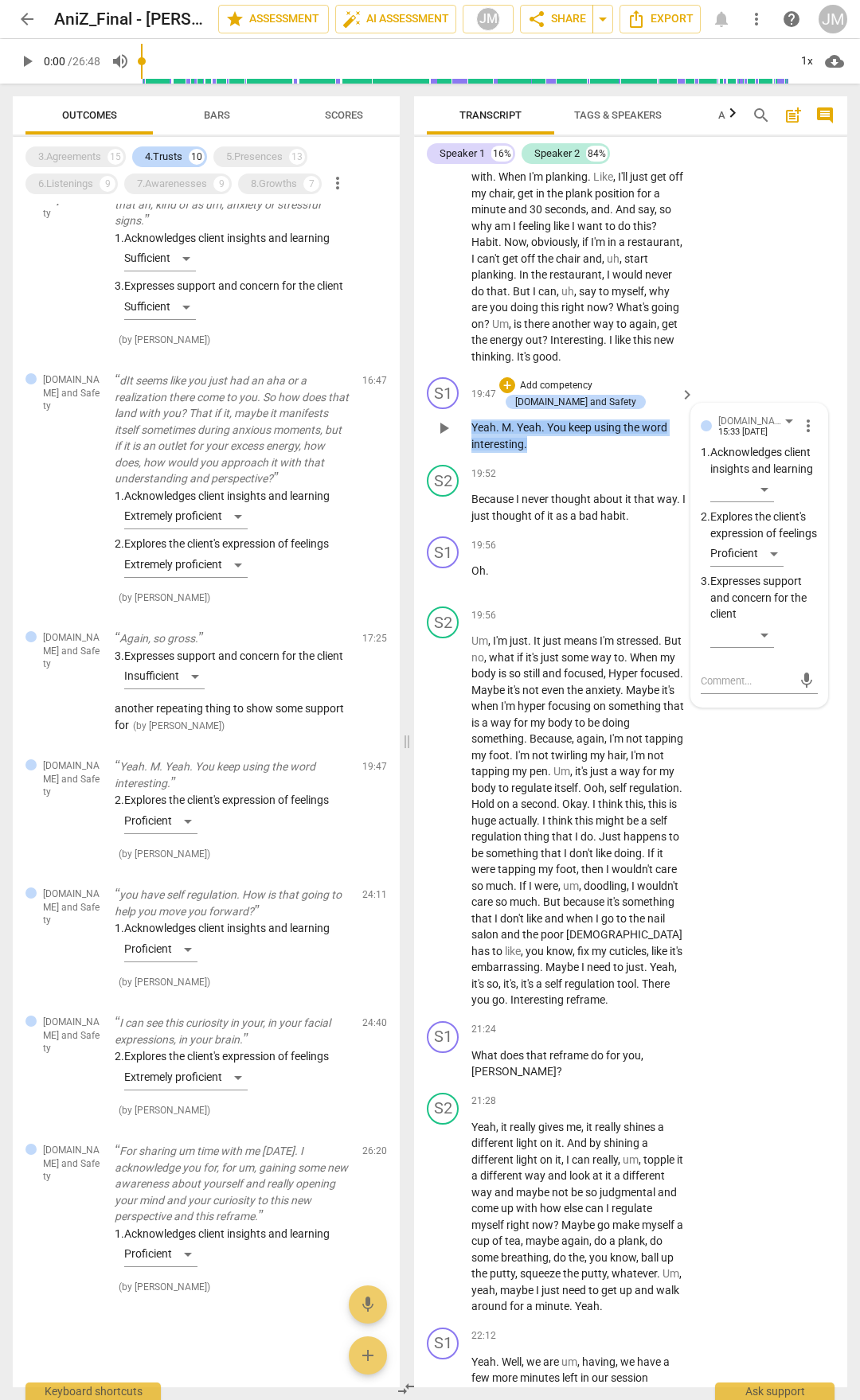
drag, startPoint x: 473, startPoint y: 488, endPoint x: 561, endPoint y: 509, distance: 90.5
click at [559, 452] on p "Yeah . M . Yeah . You keep using the word interesting ." at bounding box center [579, 435] width 215 height 32
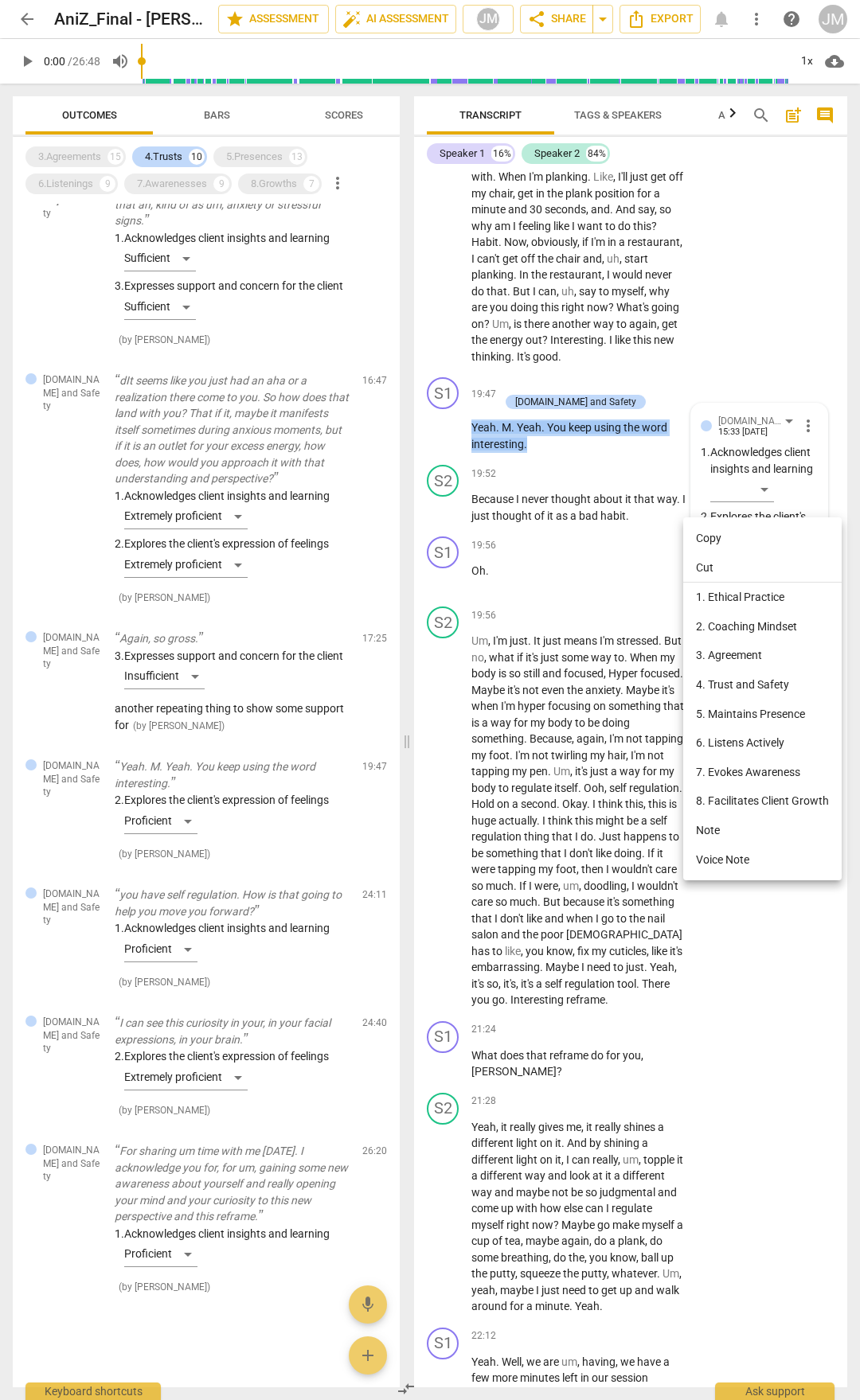
click at [715, 546] on li "Copy" at bounding box center [762, 538] width 158 height 29
copy p "Yeah . M . Yeah . You keep using the word interesting ."
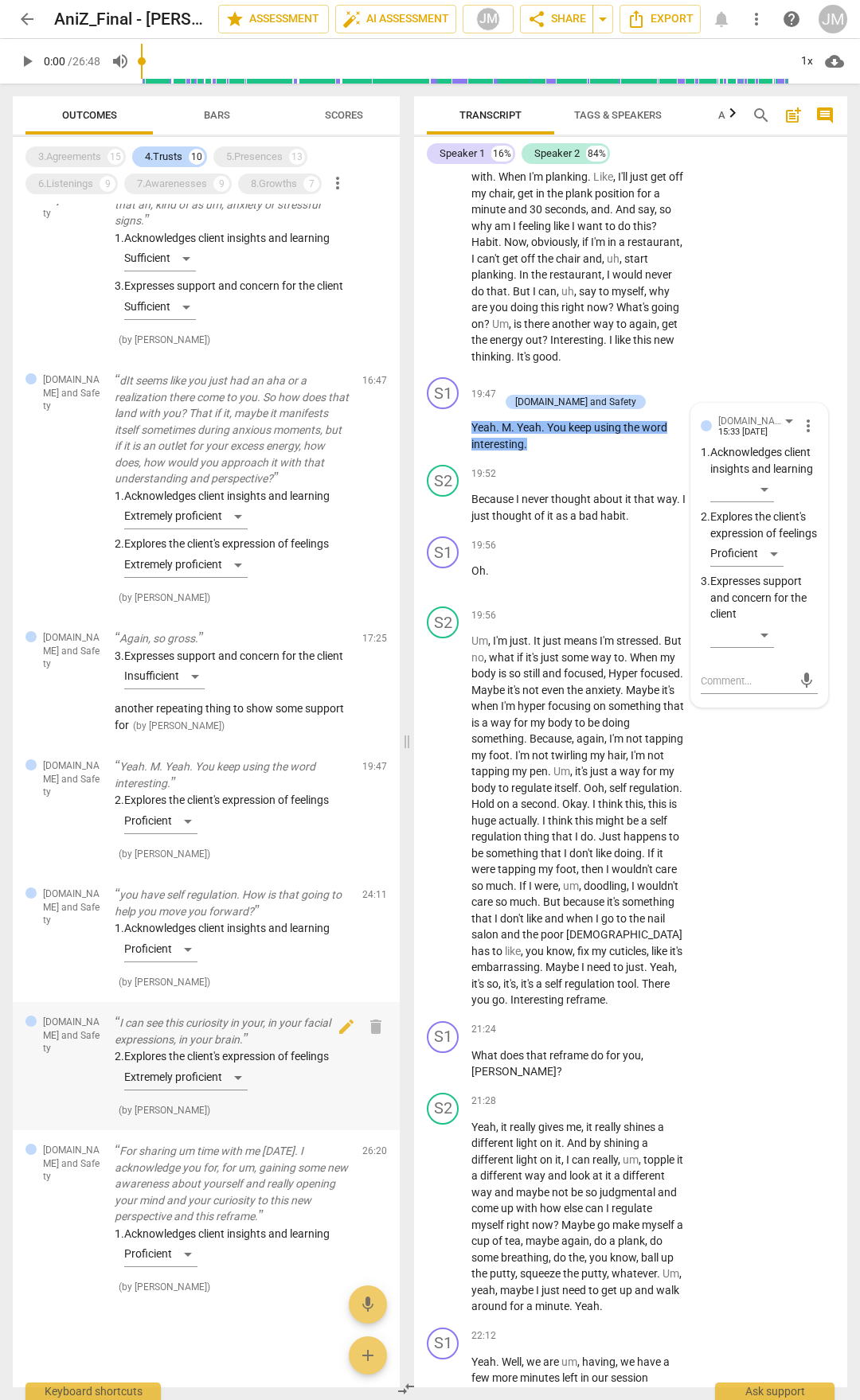
click at [226, 1026] on p "I can see this curiosity in your, in your facial expressions, in your brain." at bounding box center [232, 1031] width 235 height 32
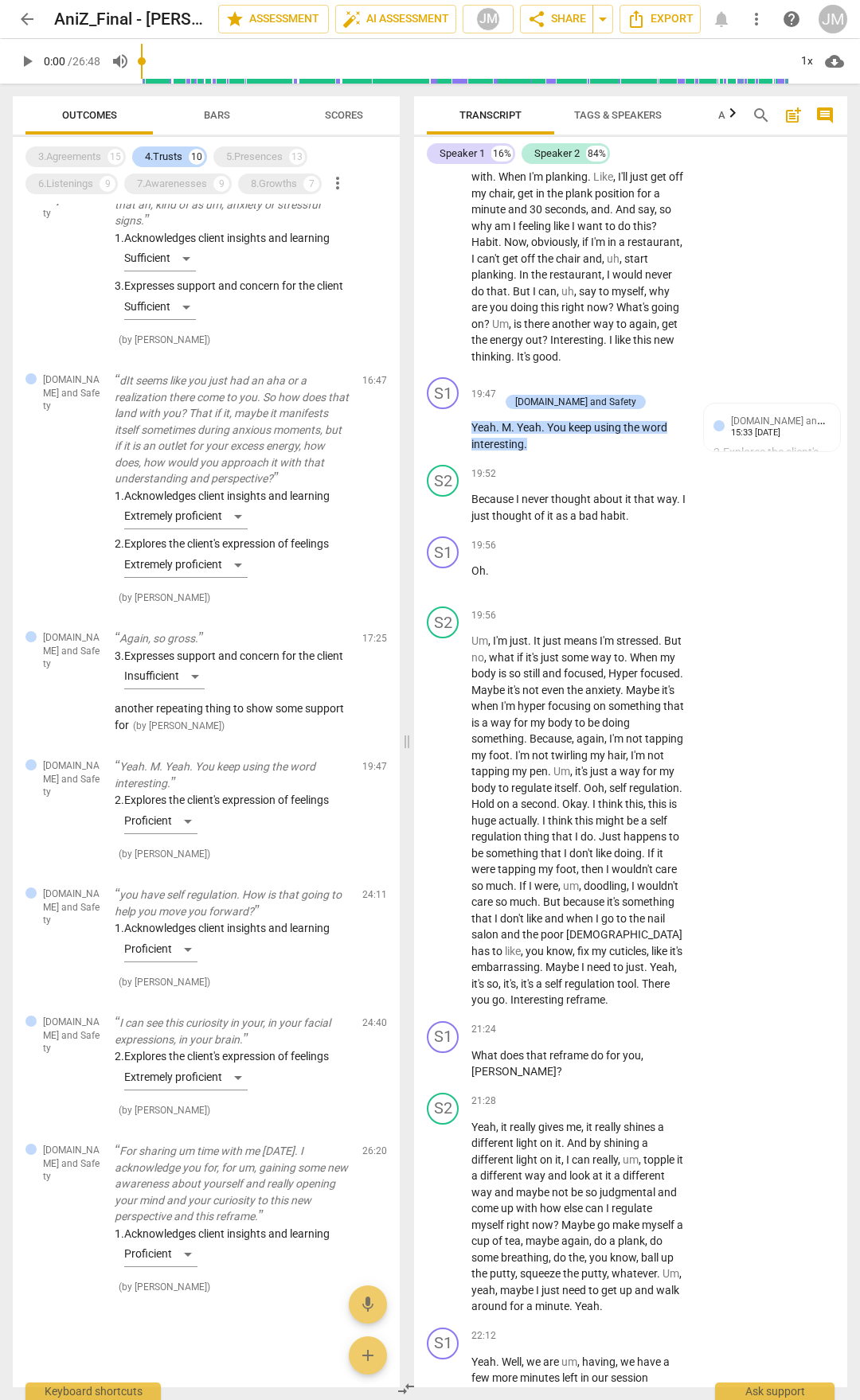
scroll to position [8776, 0]
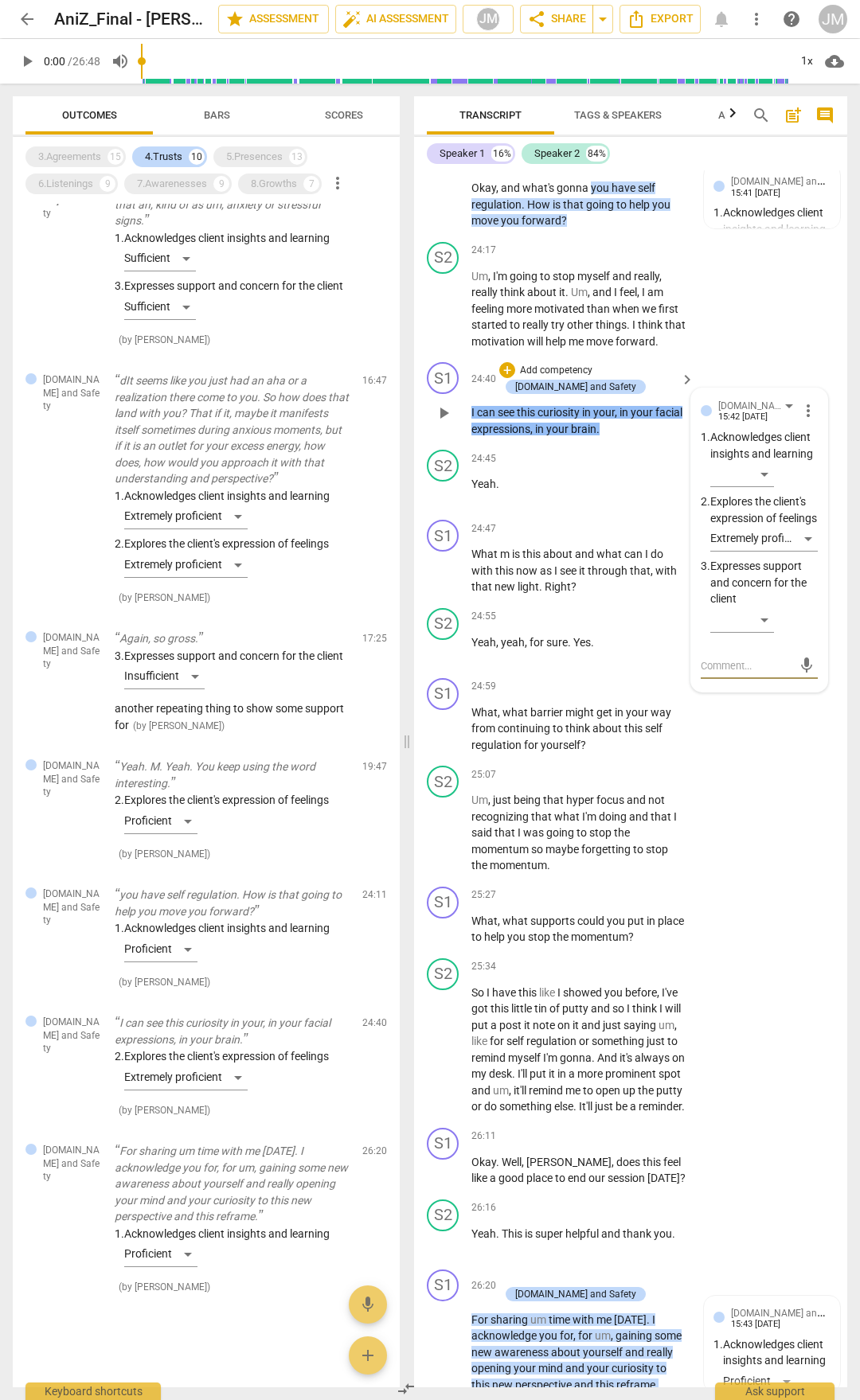
click at [478, 418] on span "can" at bounding box center [487, 411] width 21 height 13
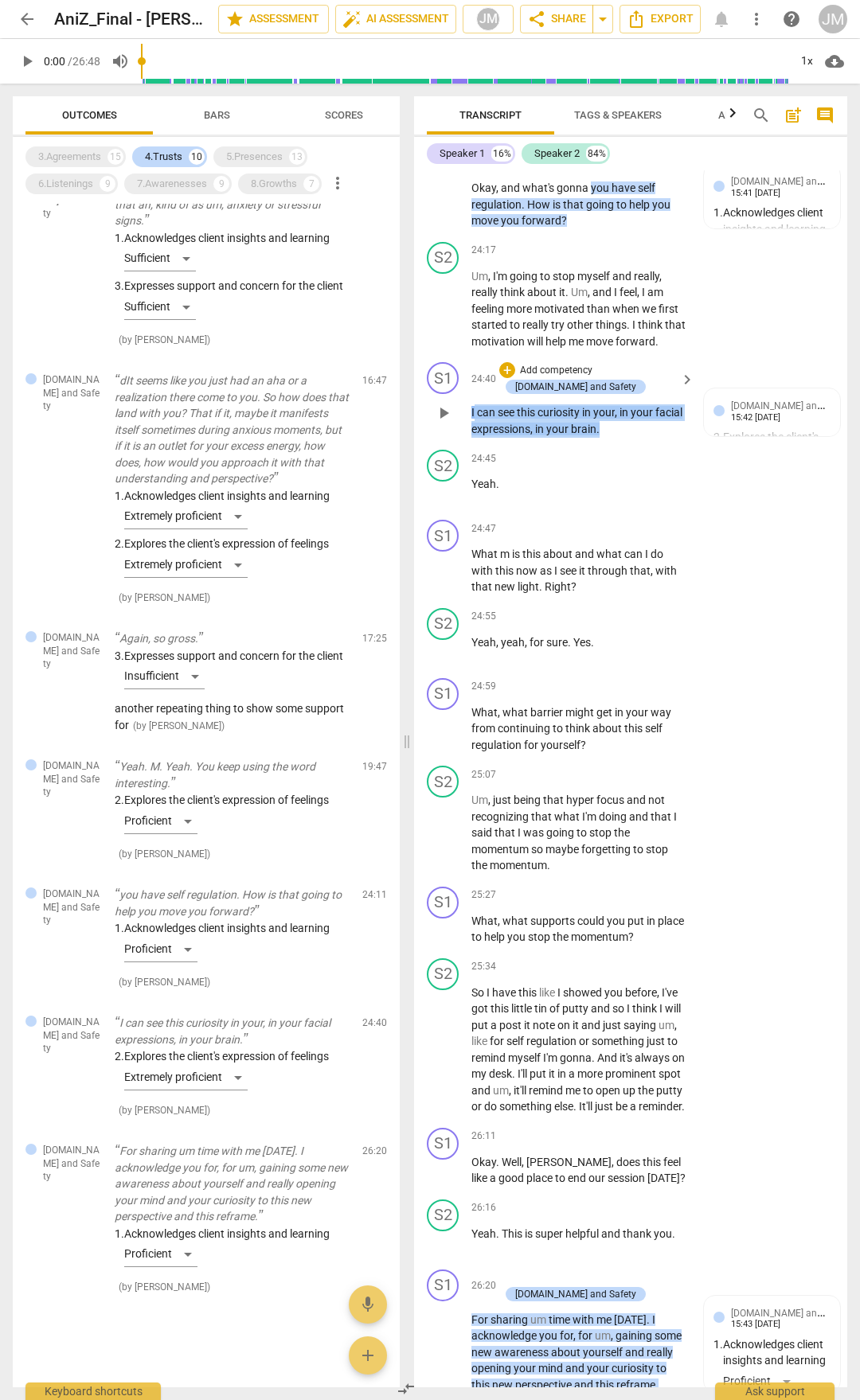
drag, startPoint x: 473, startPoint y: 487, endPoint x: 639, endPoint y: 513, distance: 168.0
click at [639, 437] on p "I can see this curiosity in your , in your facial expressions , in your brain ." at bounding box center [579, 420] width 215 height 32
click at [487, 418] on span "can" at bounding box center [487, 411] width 21 height 13
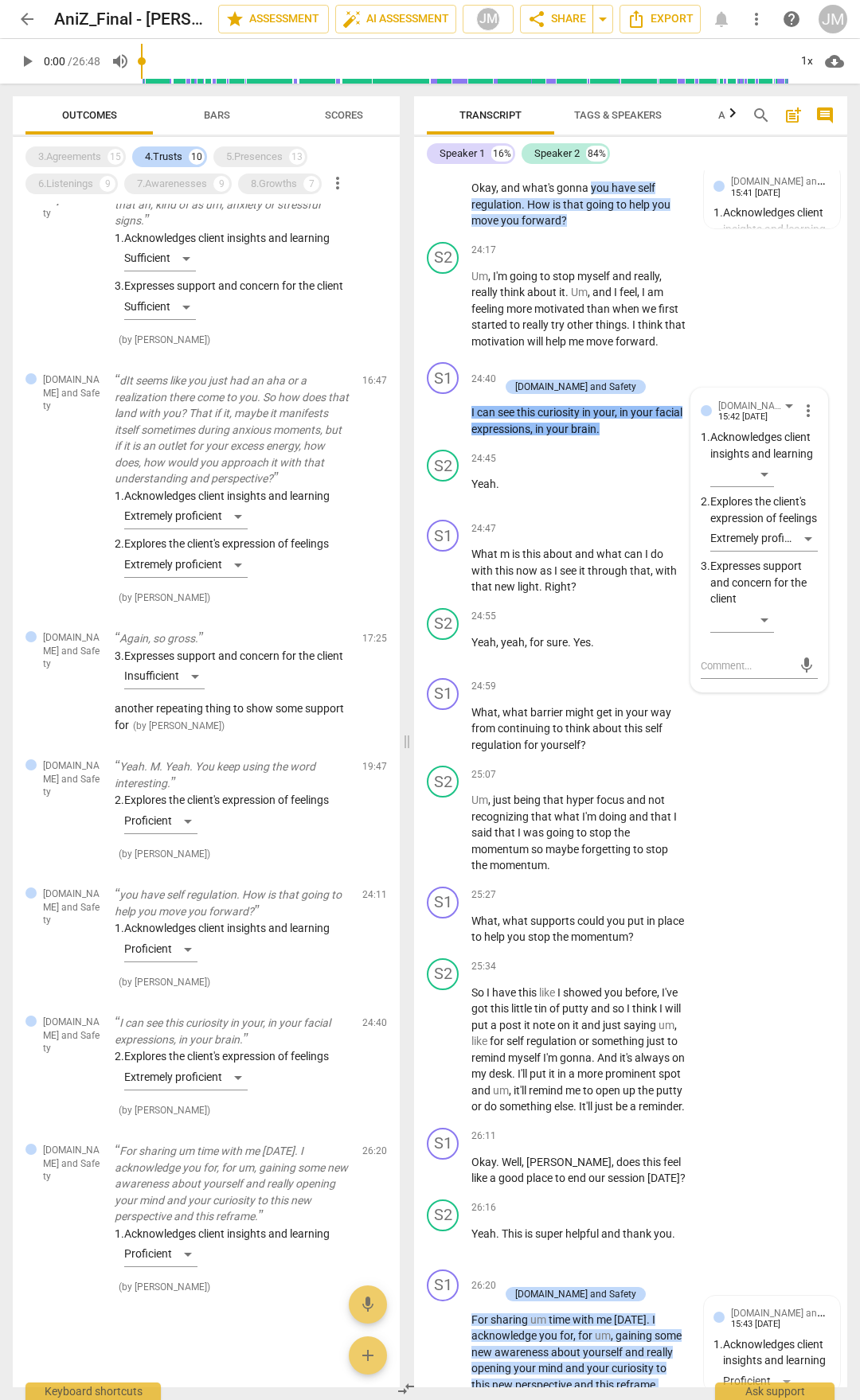
click at [472, 444] on div "S1 play_arrow pause 24:40 + Add competency [DOMAIN_NAME] and Safety keyboard_ar…" at bounding box center [630, 400] width 433 height 88
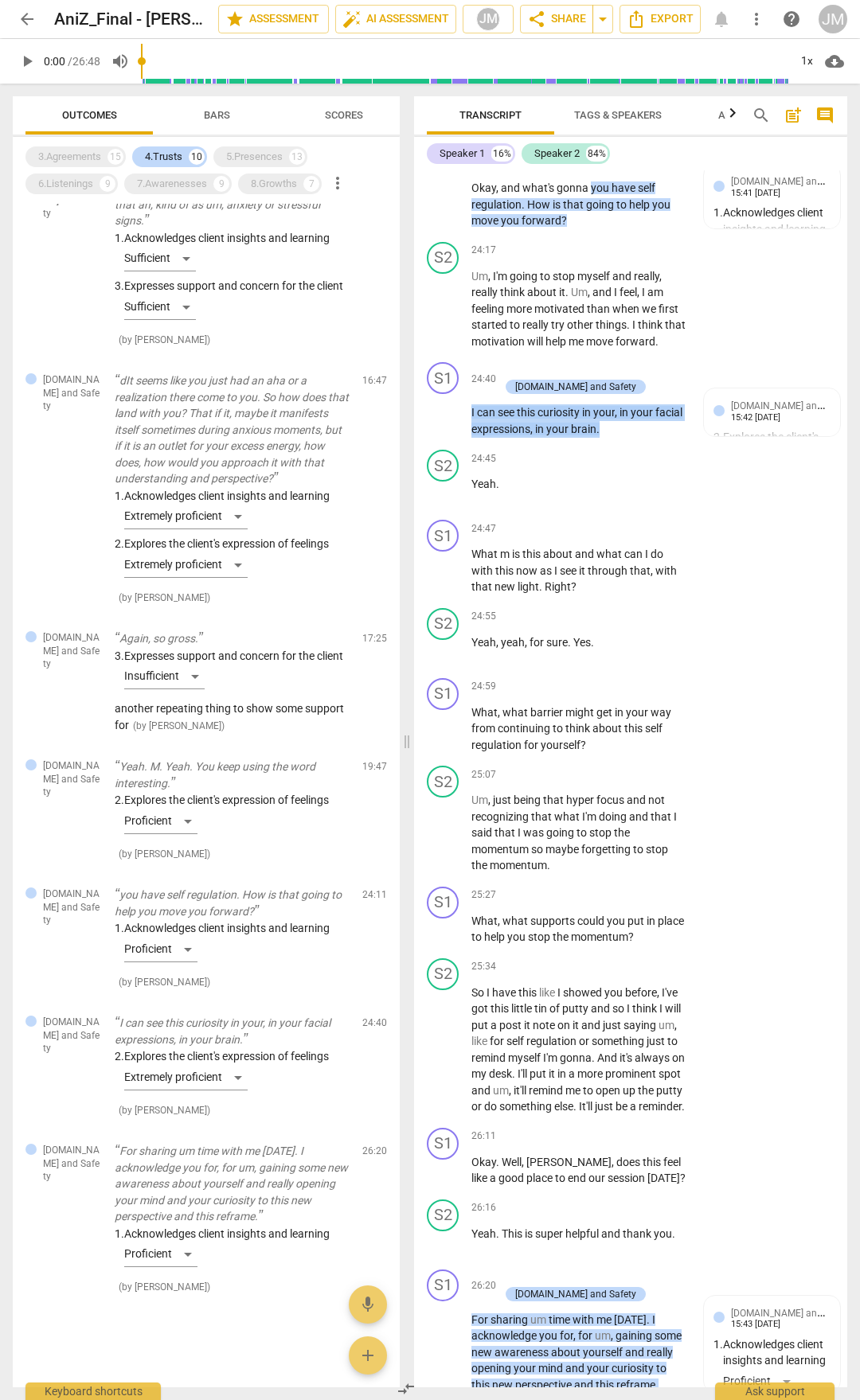
drag, startPoint x: 472, startPoint y: 487, endPoint x: 637, endPoint y: 507, distance: 166.2
click at [640, 437] on p "I can see this curiosity in your , in your facial expressions , in your brain ." at bounding box center [579, 420] width 215 height 32
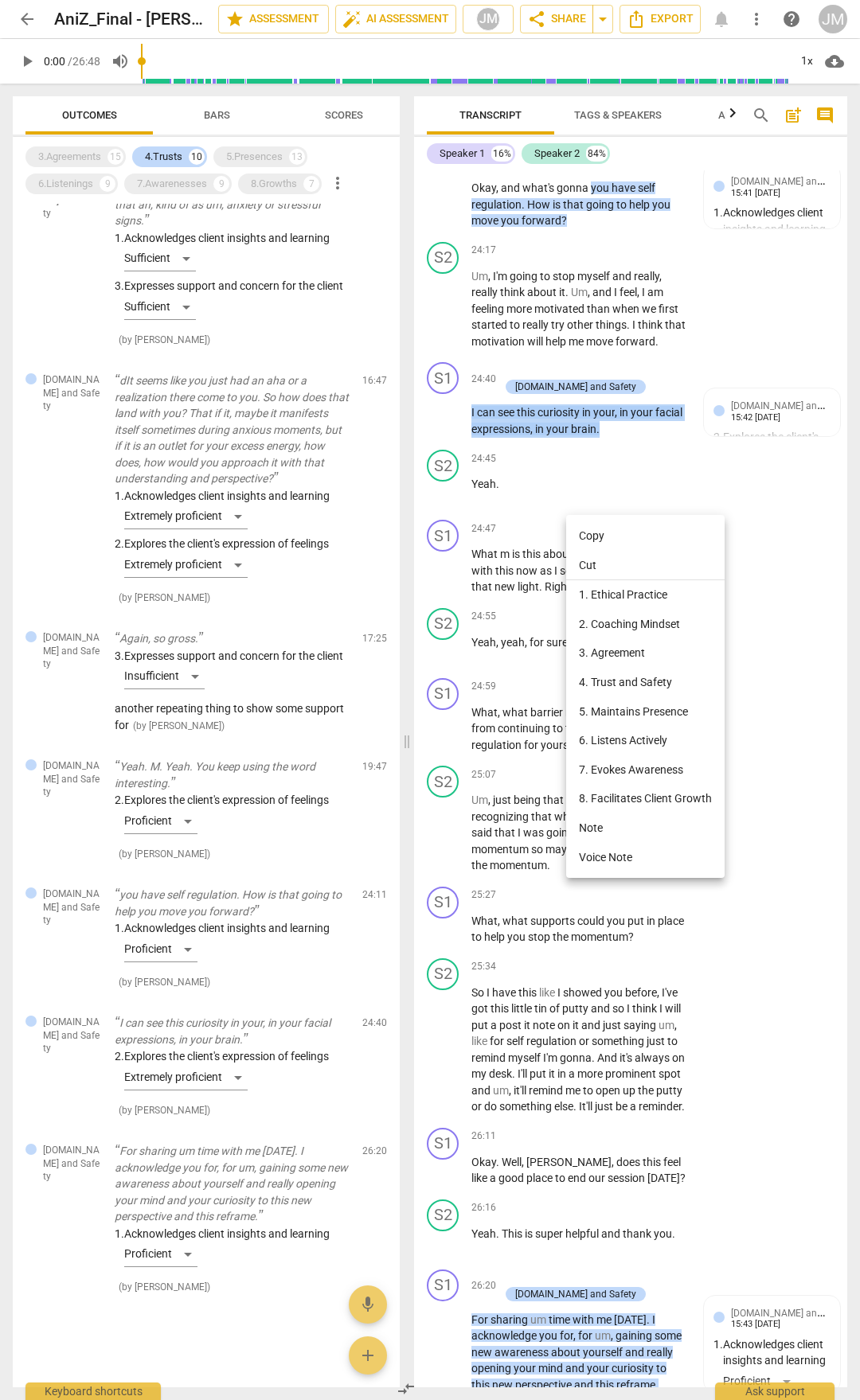
click at [607, 530] on li "Copy" at bounding box center [645, 536] width 158 height 29
copy p "I can see this curiosity in your , in your facial expressions , in your brain ."
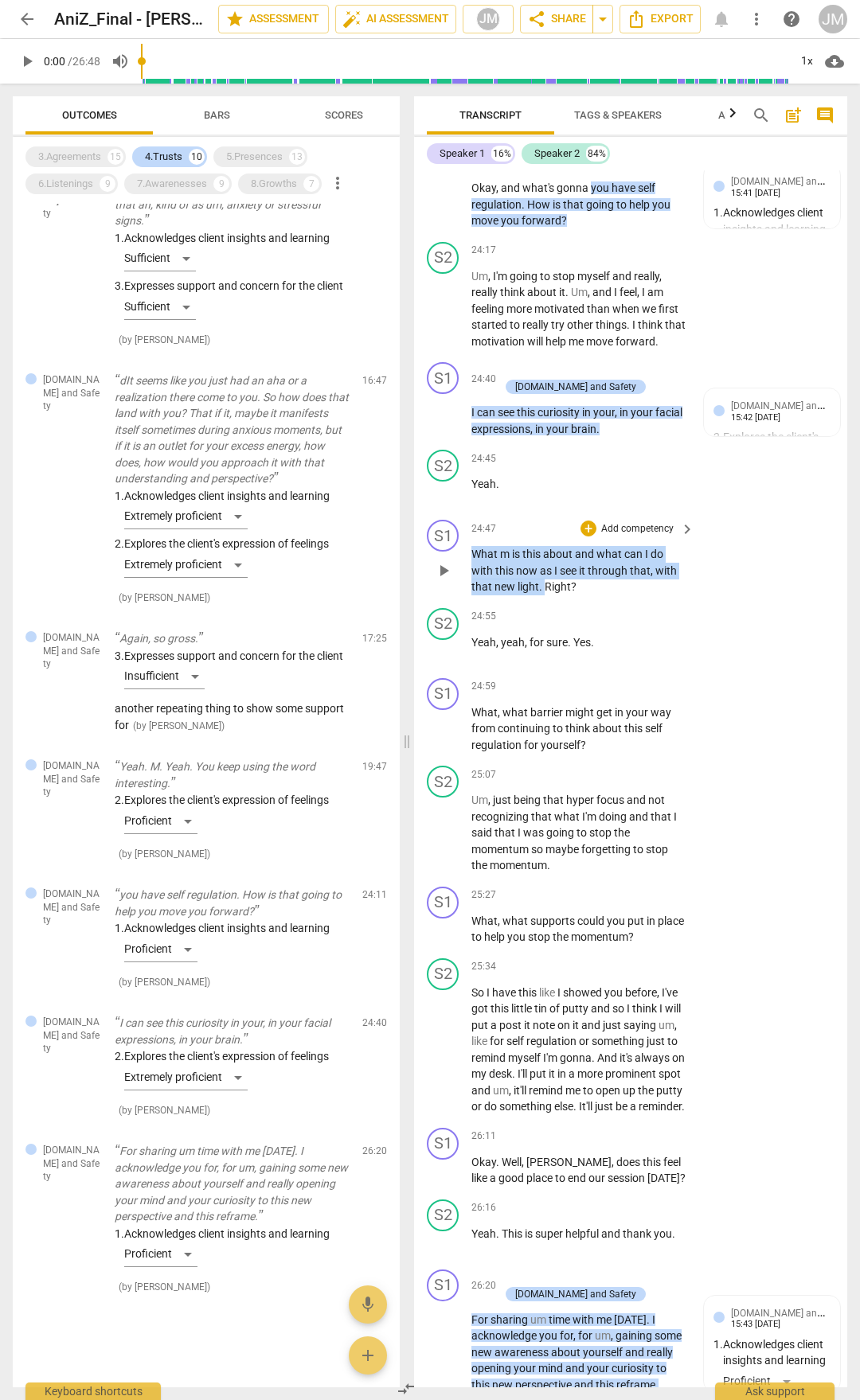
drag, startPoint x: 474, startPoint y: 630, endPoint x: 543, endPoint y: 662, distance: 76.1
click at [543, 595] on p "What m is this about and what can I do with this now as I see it through that ,…" at bounding box center [579, 571] width 215 height 50
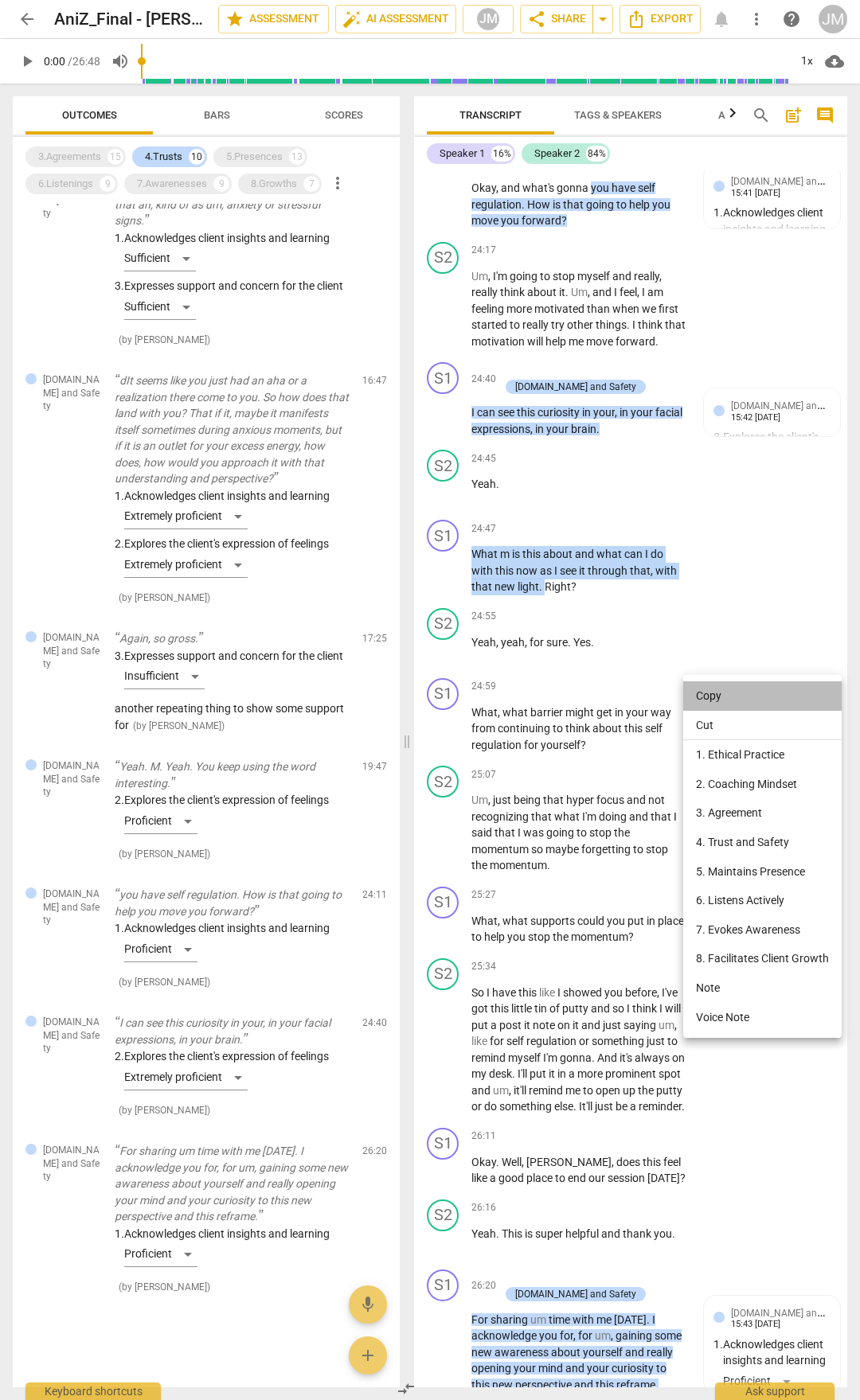
click at [719, 693] on li "Copy" at bounding box center [762, 696] width 158 height 29
copy p "What m is this about and what can I do with this now as I see it through that ,…"
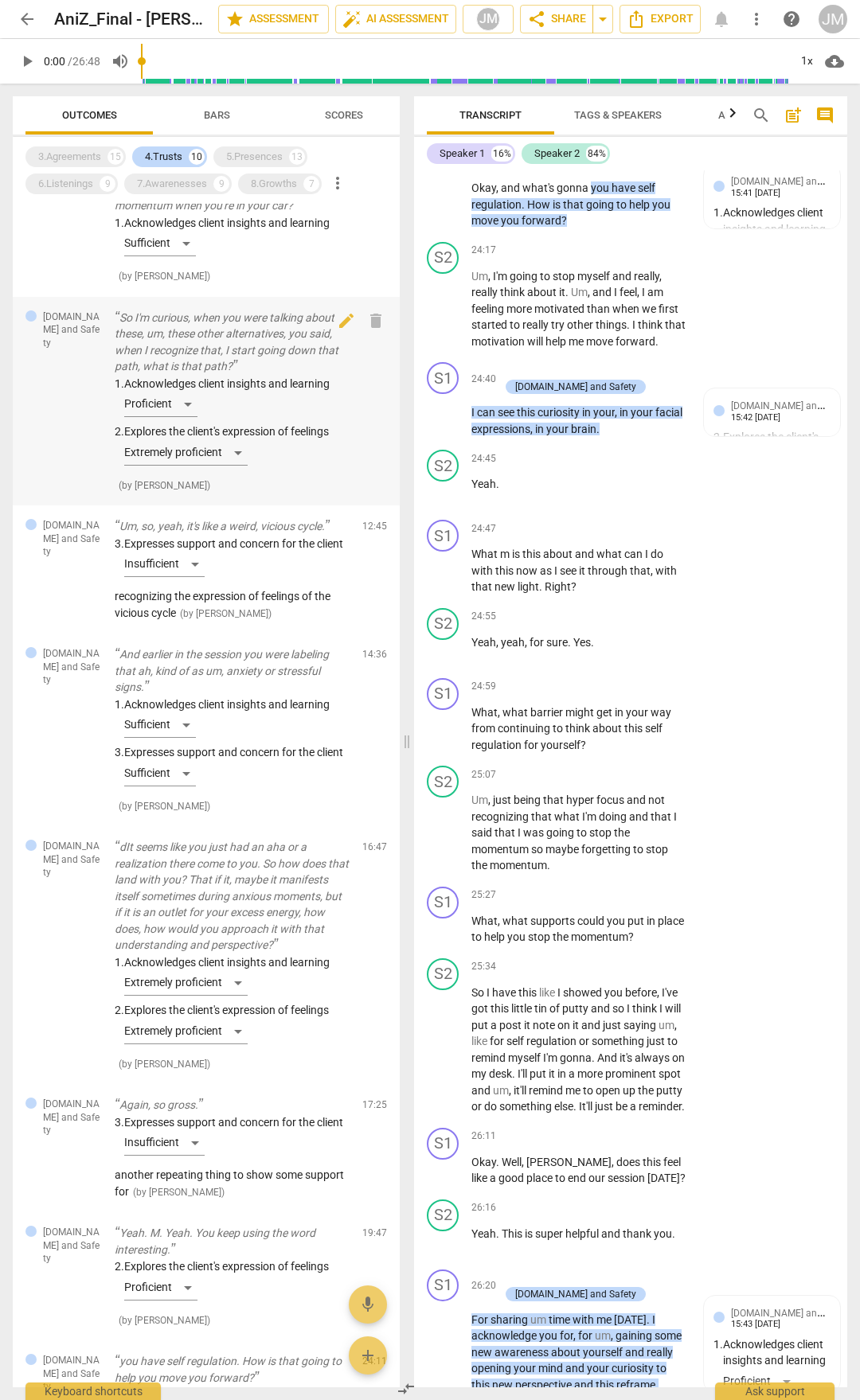
scroll to position [0, 0]
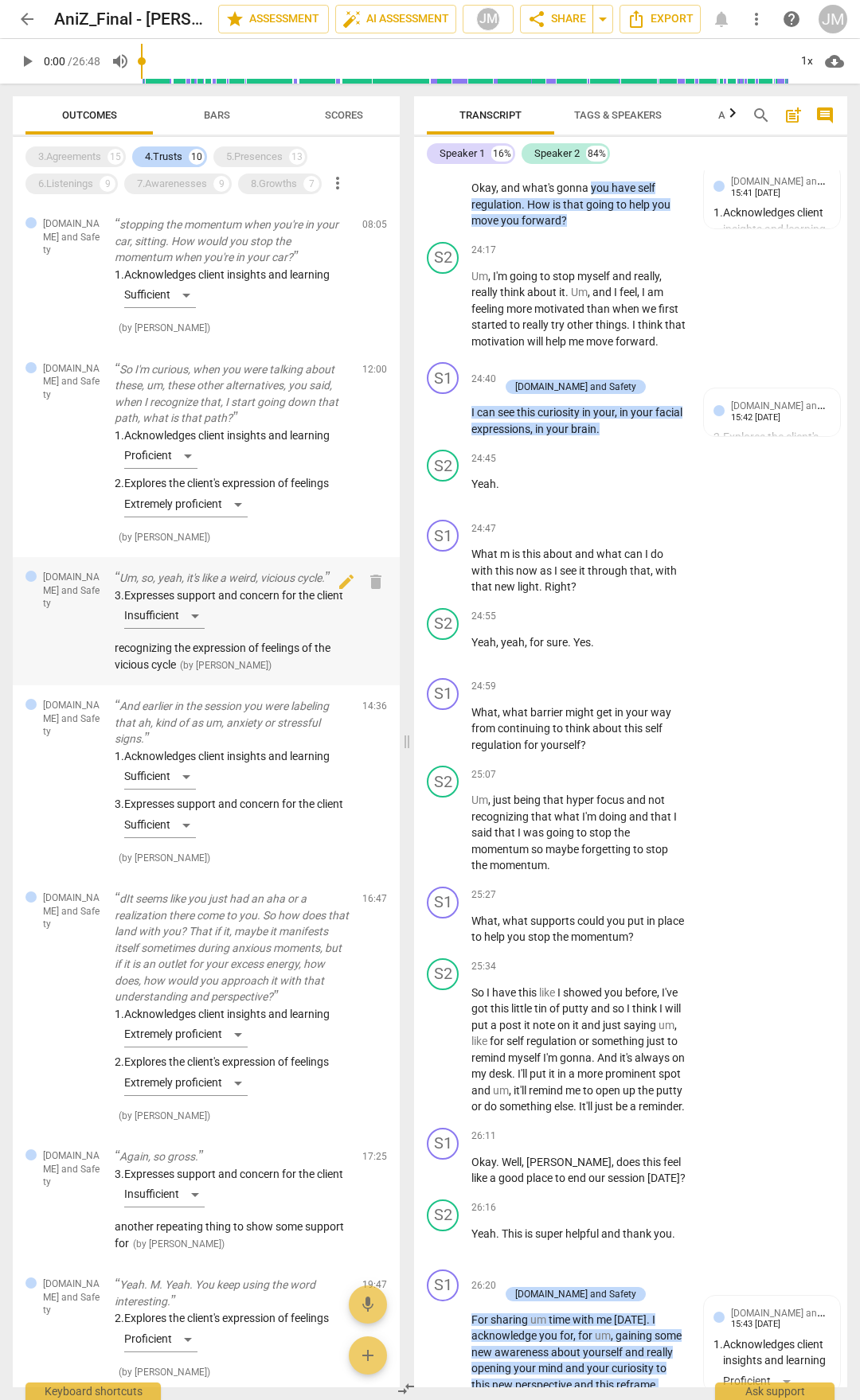
click at [194, 603] on div "3. Expresses support and concern for the client Insufficient" at bounding box center [232, 612] width 235 height 49
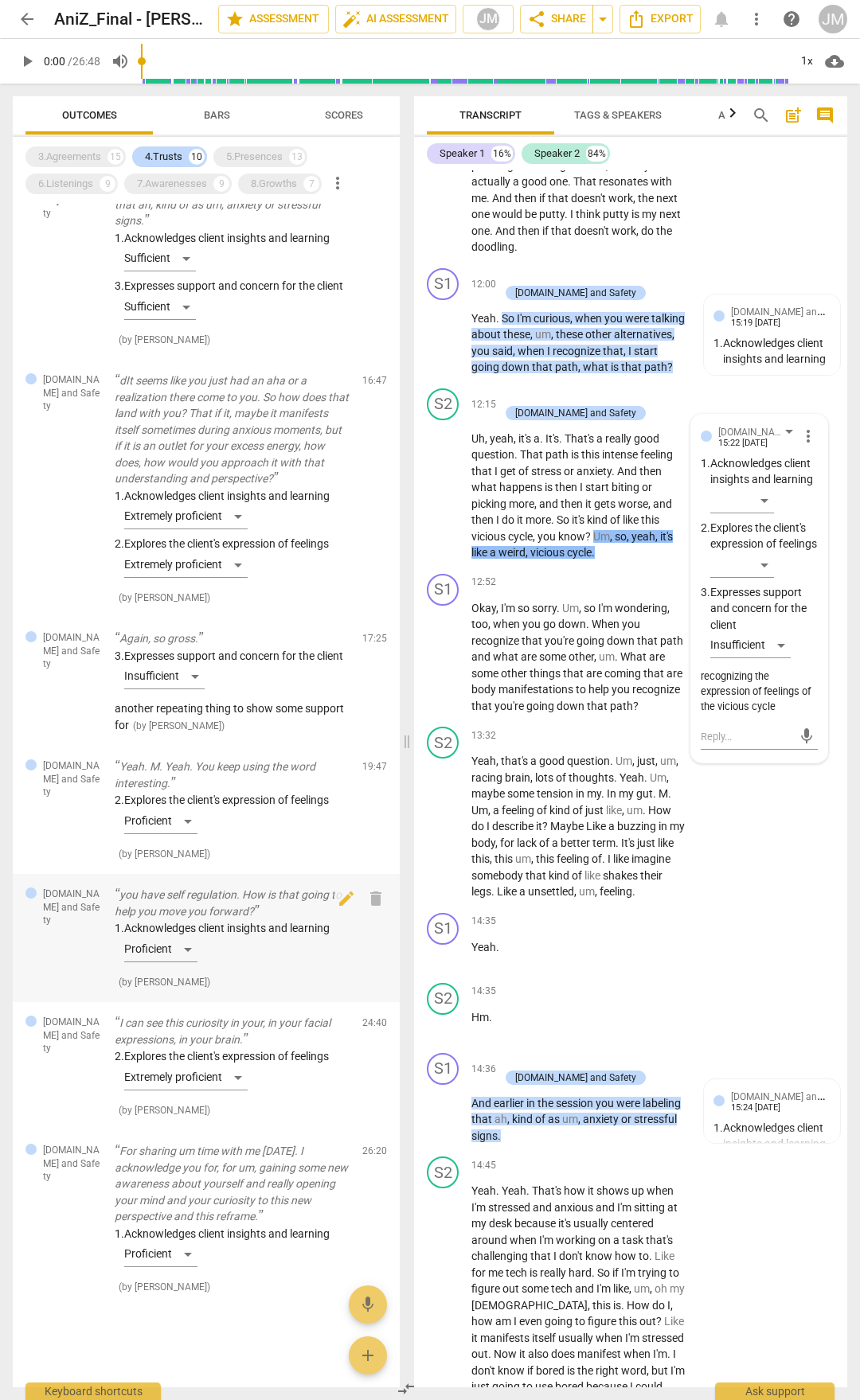
scroll to position [567, 0]
click at [174, 630] on p "Again, so gross." at bounding box center [232, 638] width 235 height 17
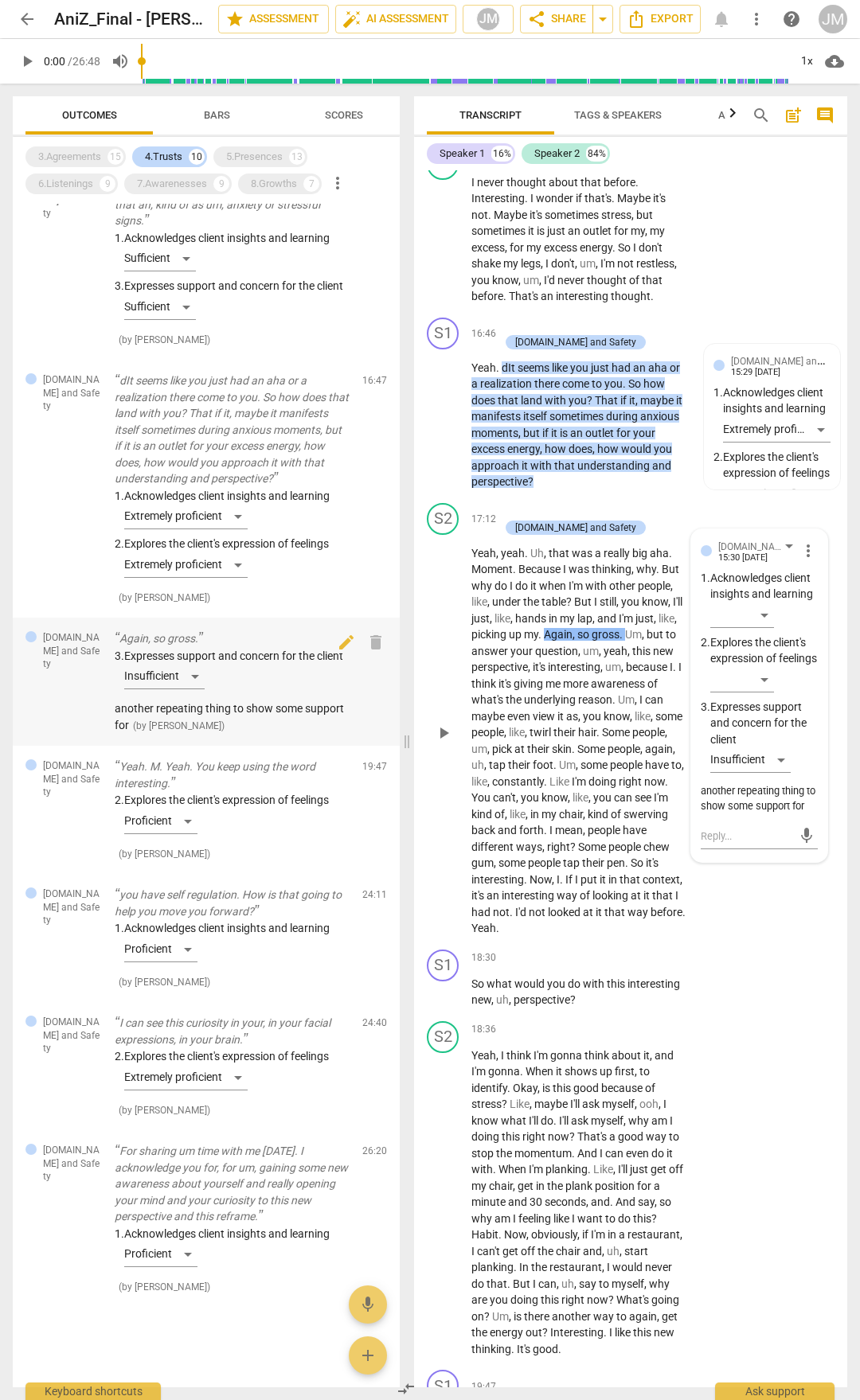
scroll to position [5829, 0]
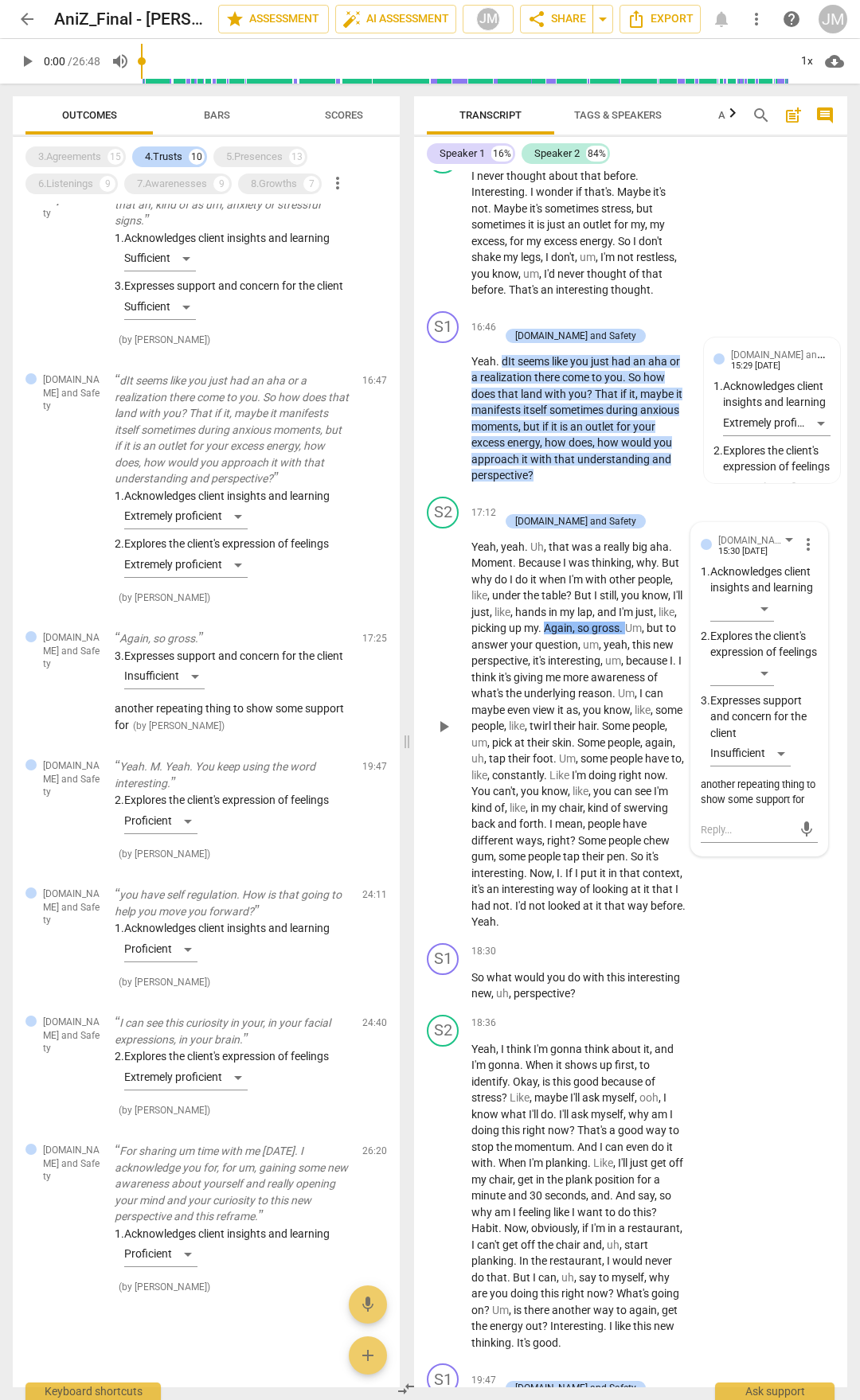
click at [765, 107] on span "search" at bounding box center [761, 115] width 20 height 20
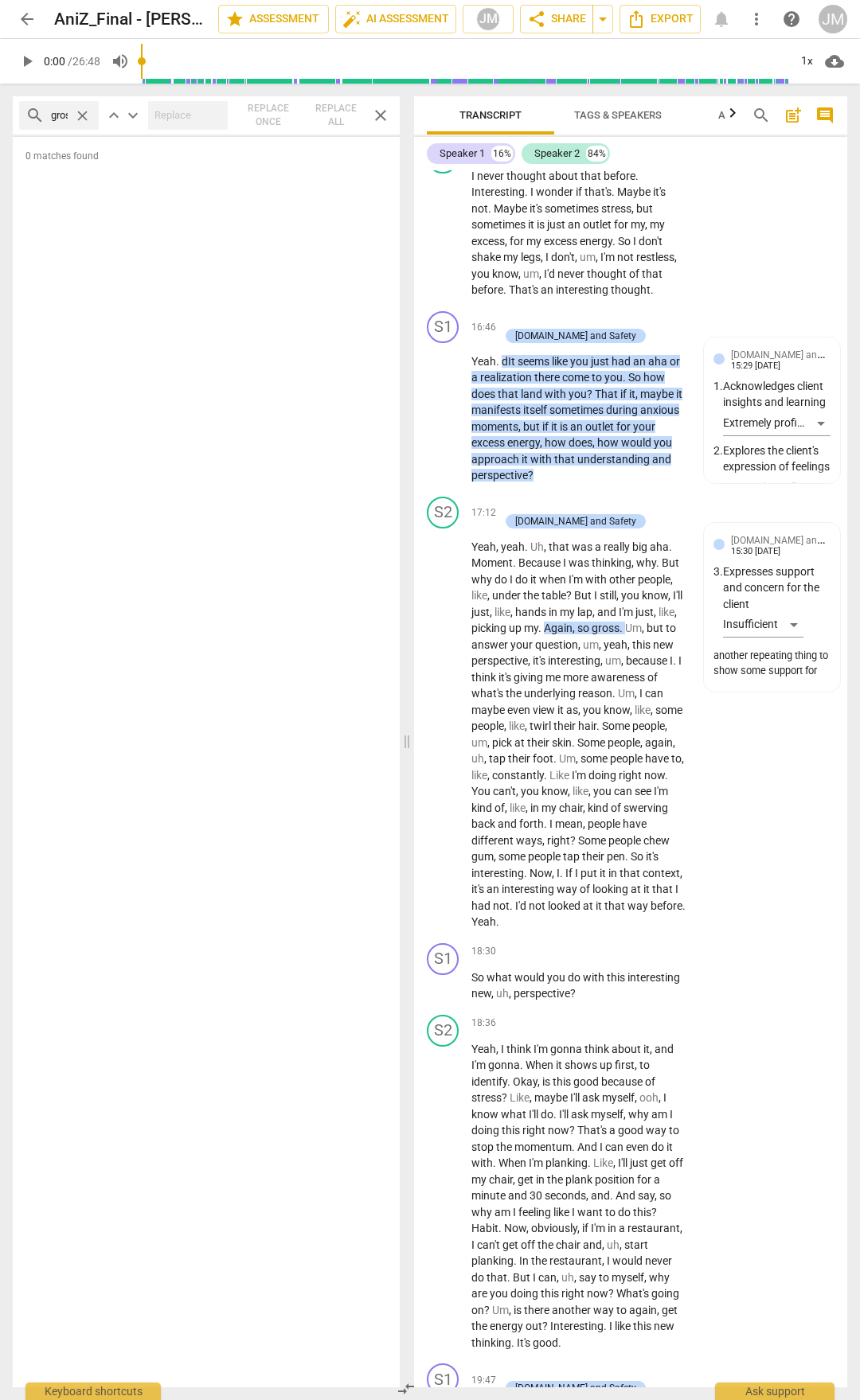
scroll to position [0, 9]
type input "gross"
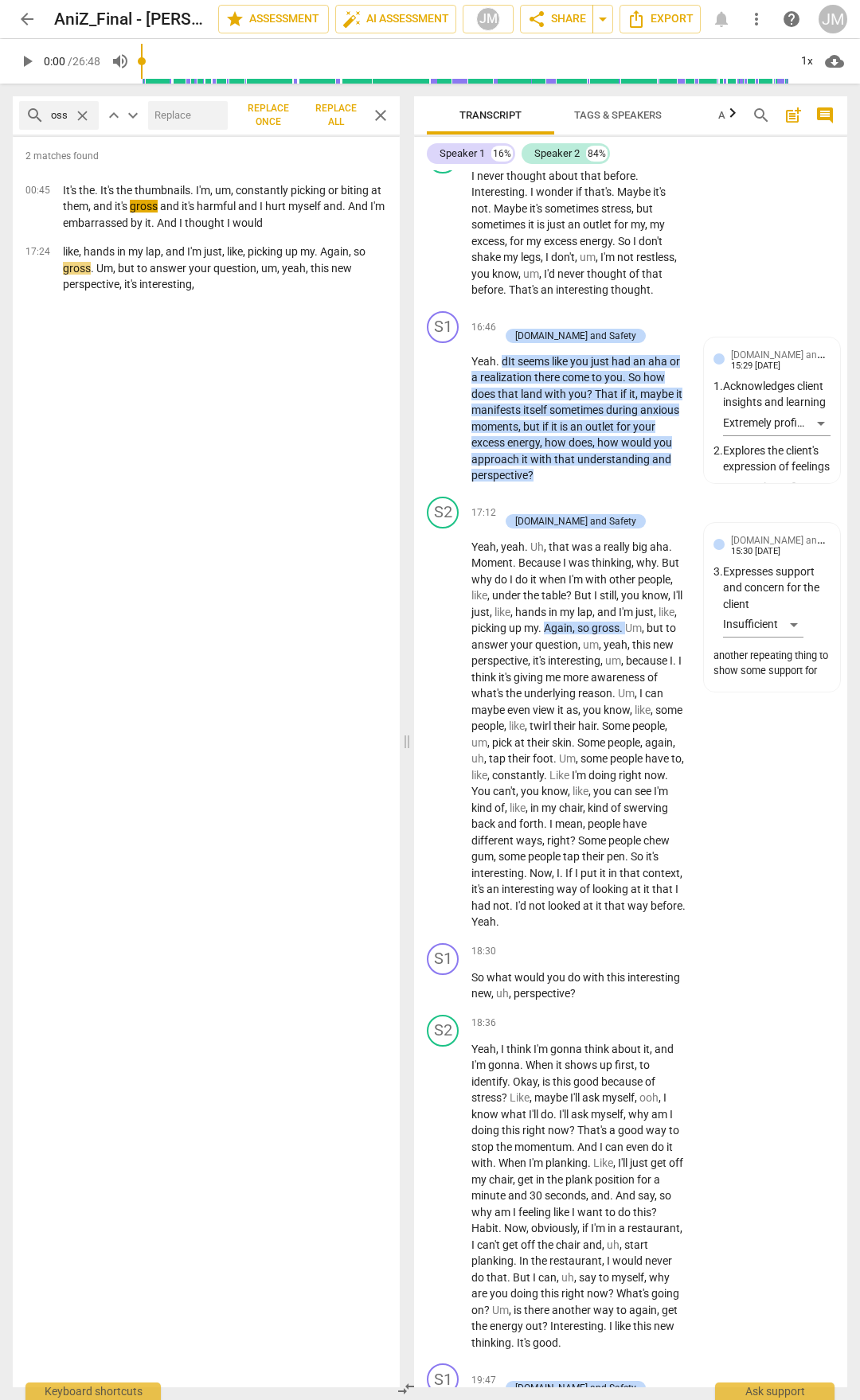
scroll to position [0, 0]
click at [75, 120] on span "close" at bounding box center [82, 115] width 17 height 17
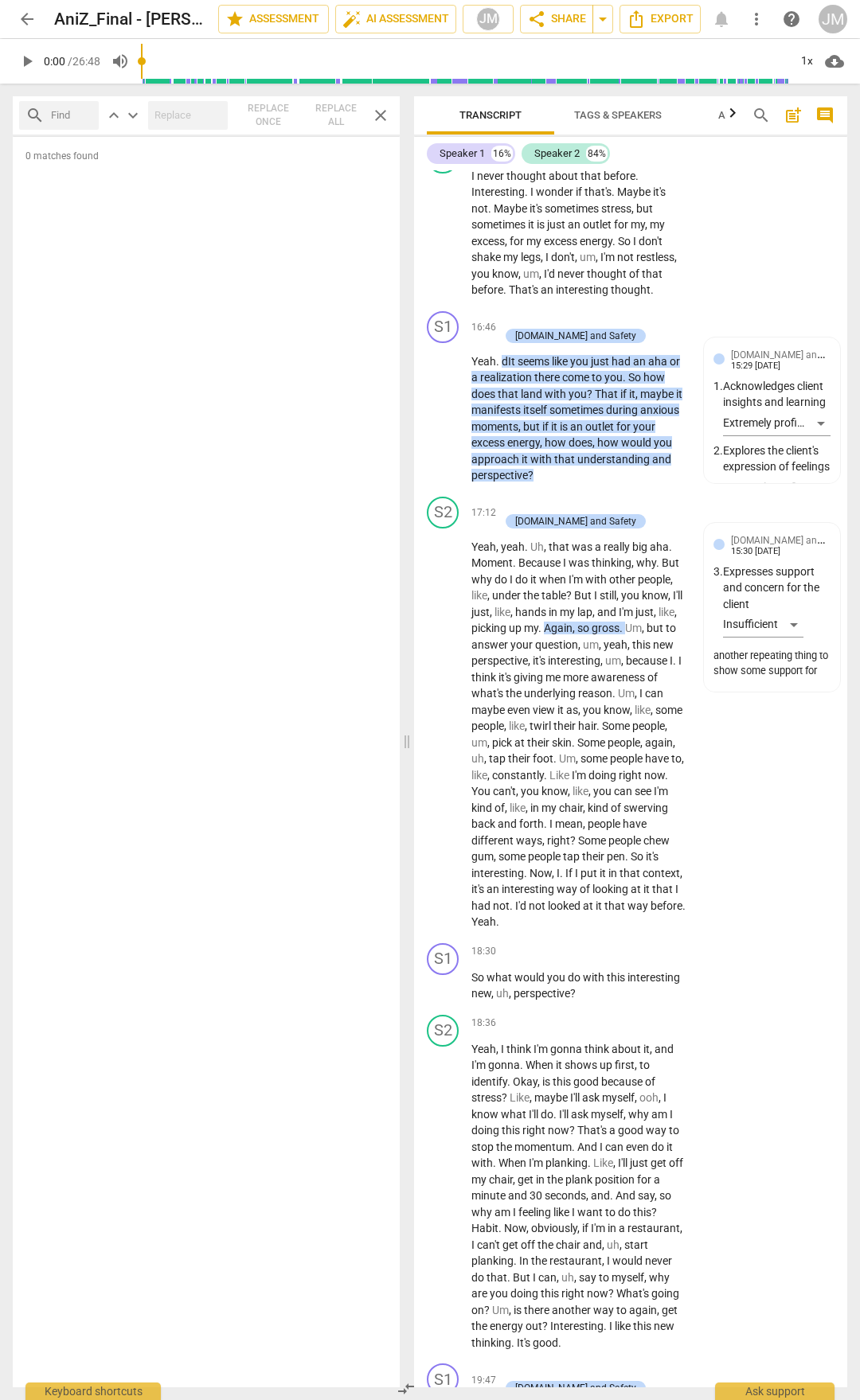
click at [380, 119] on span "close" at bounding box center [381, 115] width 20 height 20
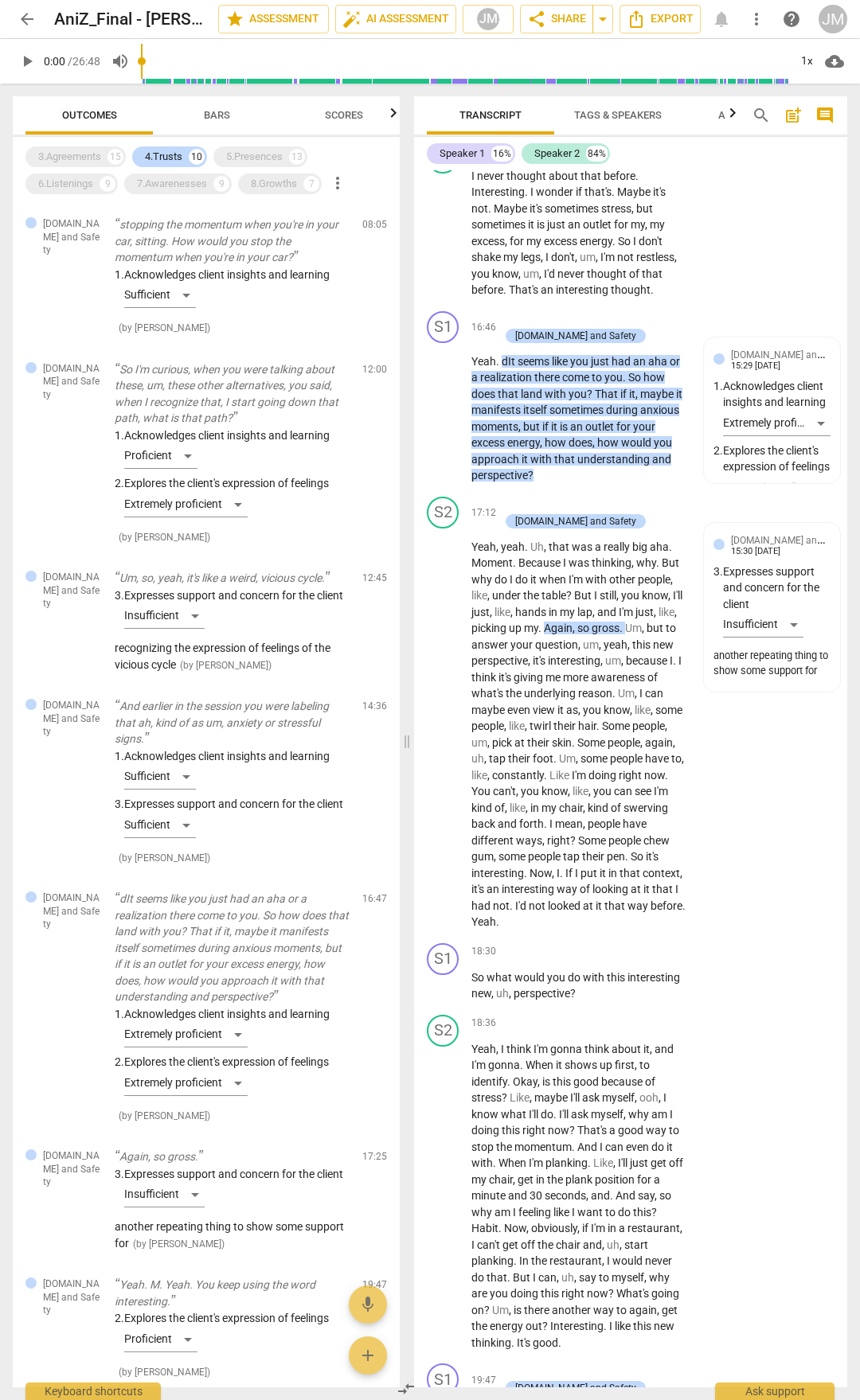
drag, startPoint x: 270, startPoint y: 183, endPoint x: 247, endPoint y: 172, distance: 25.5
click at [271, 183] on div "8.Growths" at bounding box center [274, 184] width 46 height 16
click at [172, 154] on div "4.Trusts" at bounding box center [163, 156] width 37 height 16
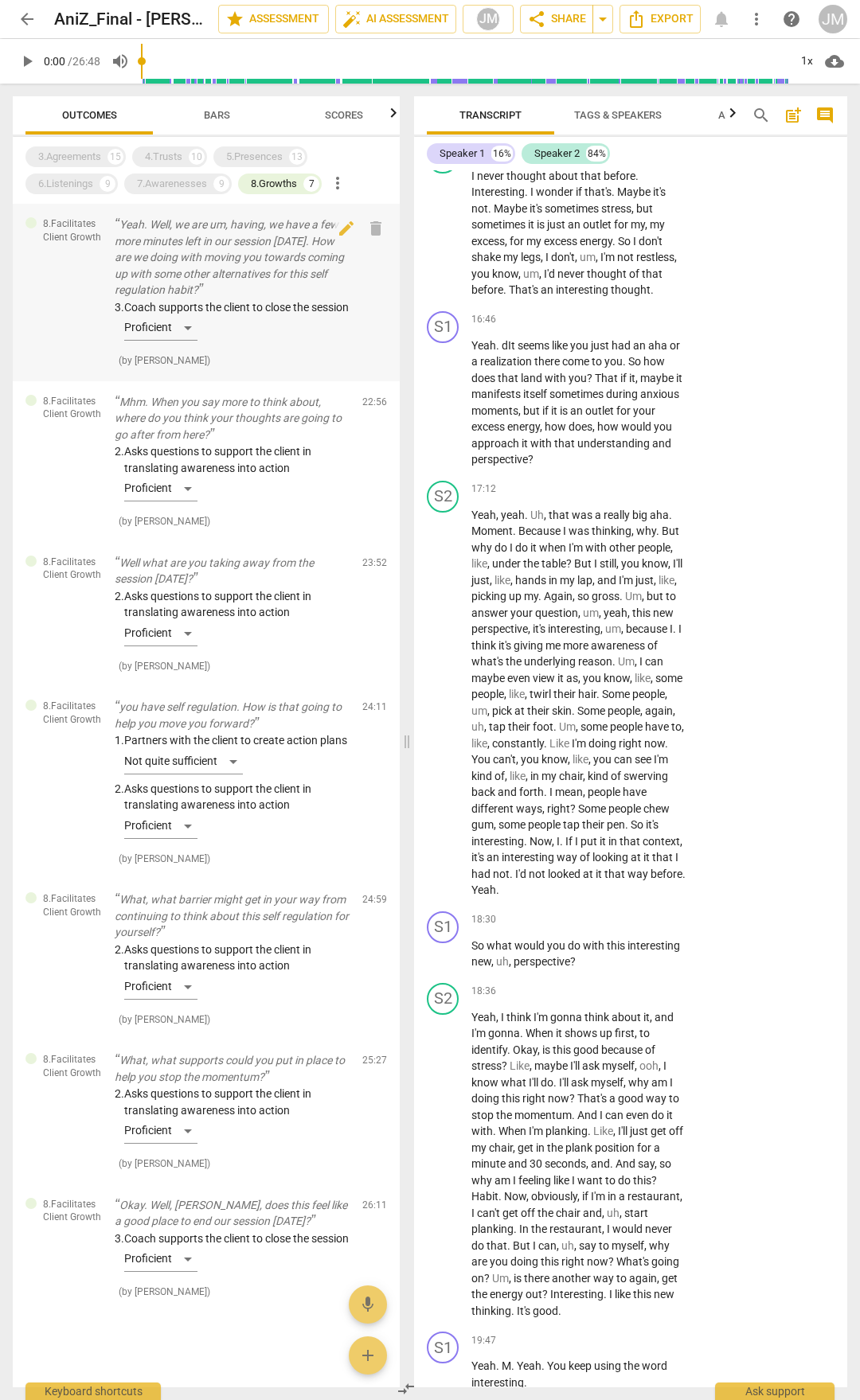
click at [260, 242] on p "Yeah. Well, we are um, having, we have a few more minutes left in our session […" at bounding box center [232, 258] width 235 height 82
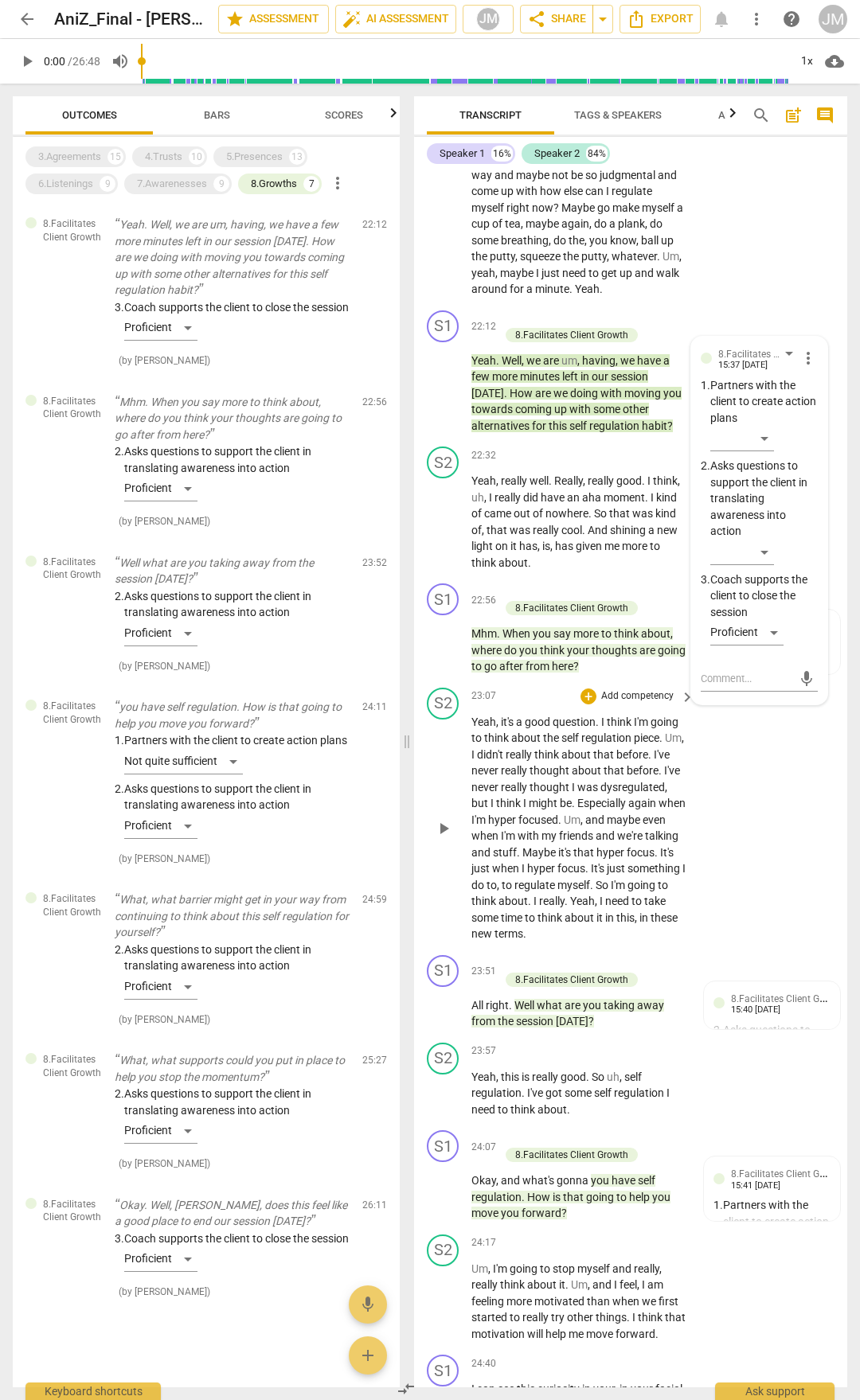
scroll to position [7764, 0]
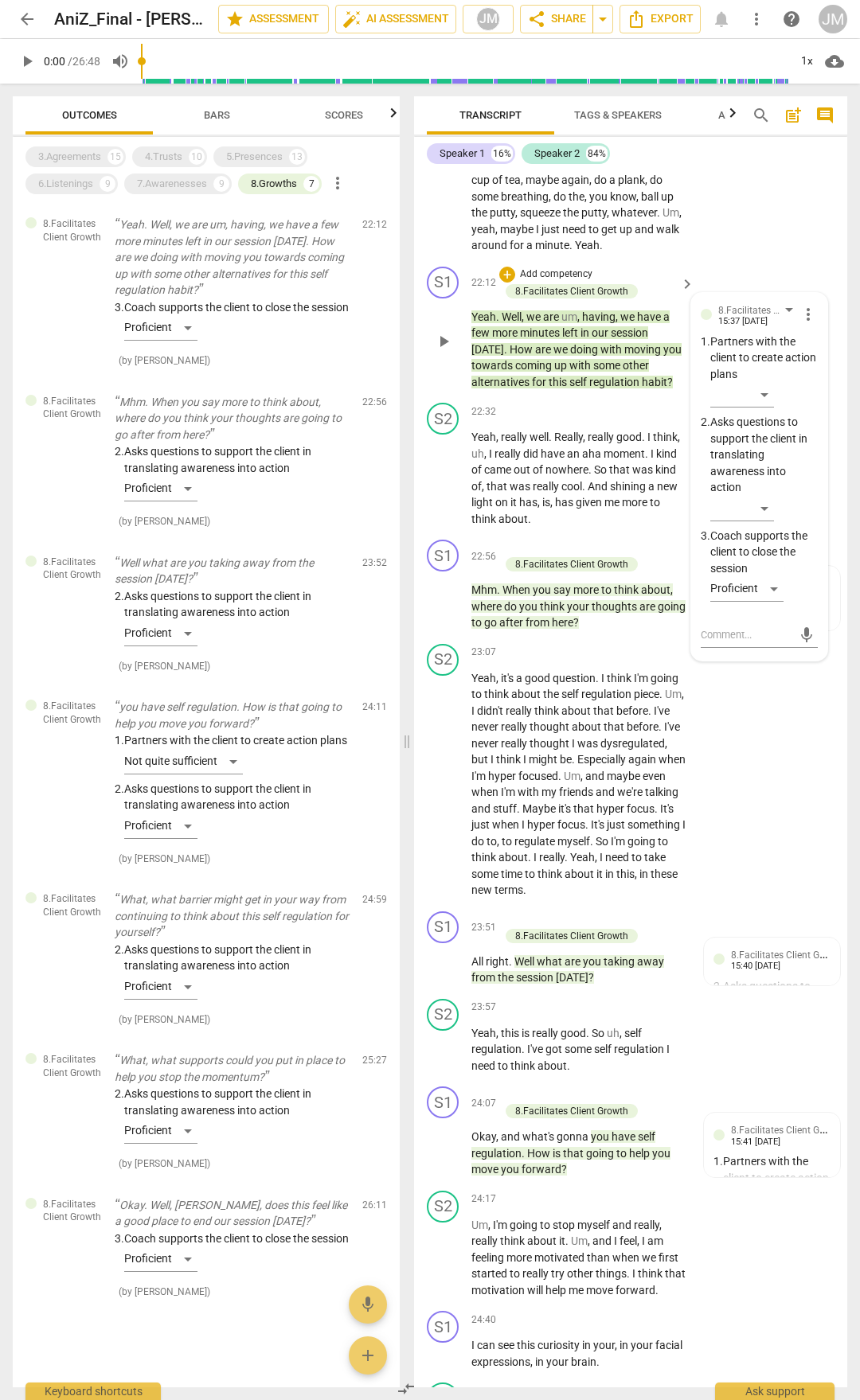
click at [495, 323] on span "Yeah" at bounding box center [483, 317] width 24 height 13
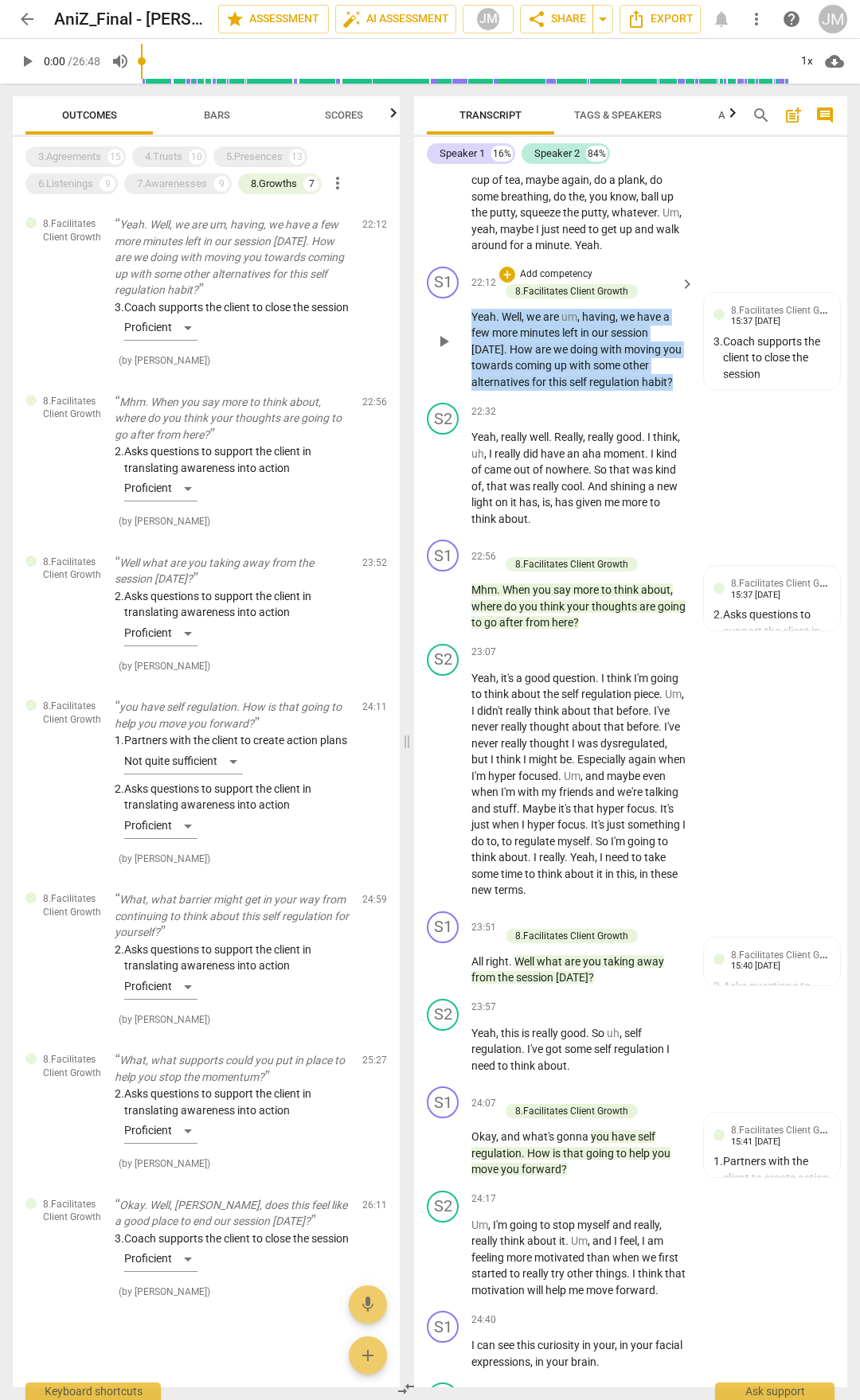
drag, startPoint x: 471, startPoint y: 379, endPoint x: 676, endPoint y: 445, distance: 215.4
click at [676, 391] on p "Yeah . Well , we are um , having , we have a few more minutes left in our sessi…" at bounding box center [579, 350] width 215 height 82
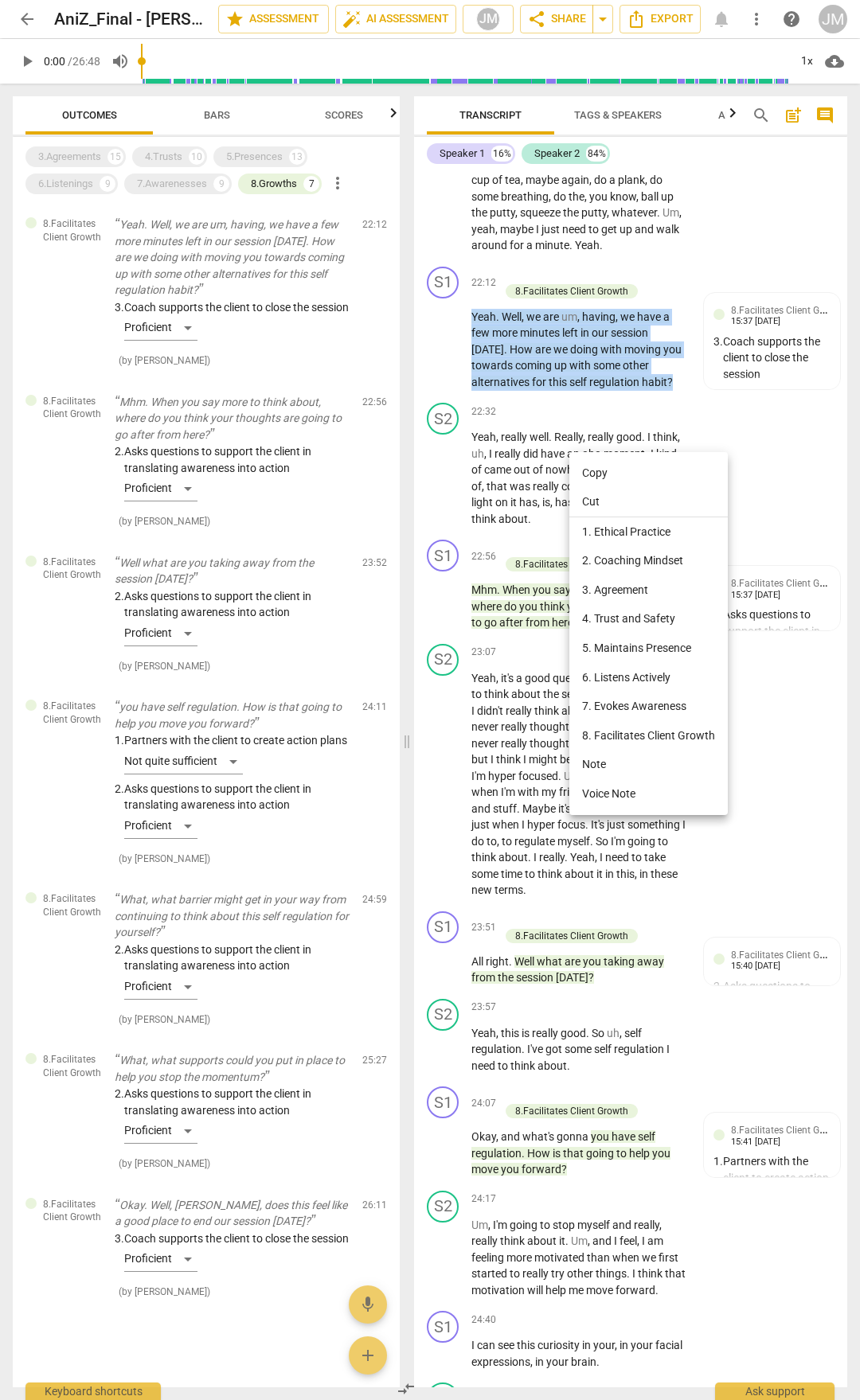
click at [596, 474] on li "Copy" at bounding box center [648, 473] width 158 height 29
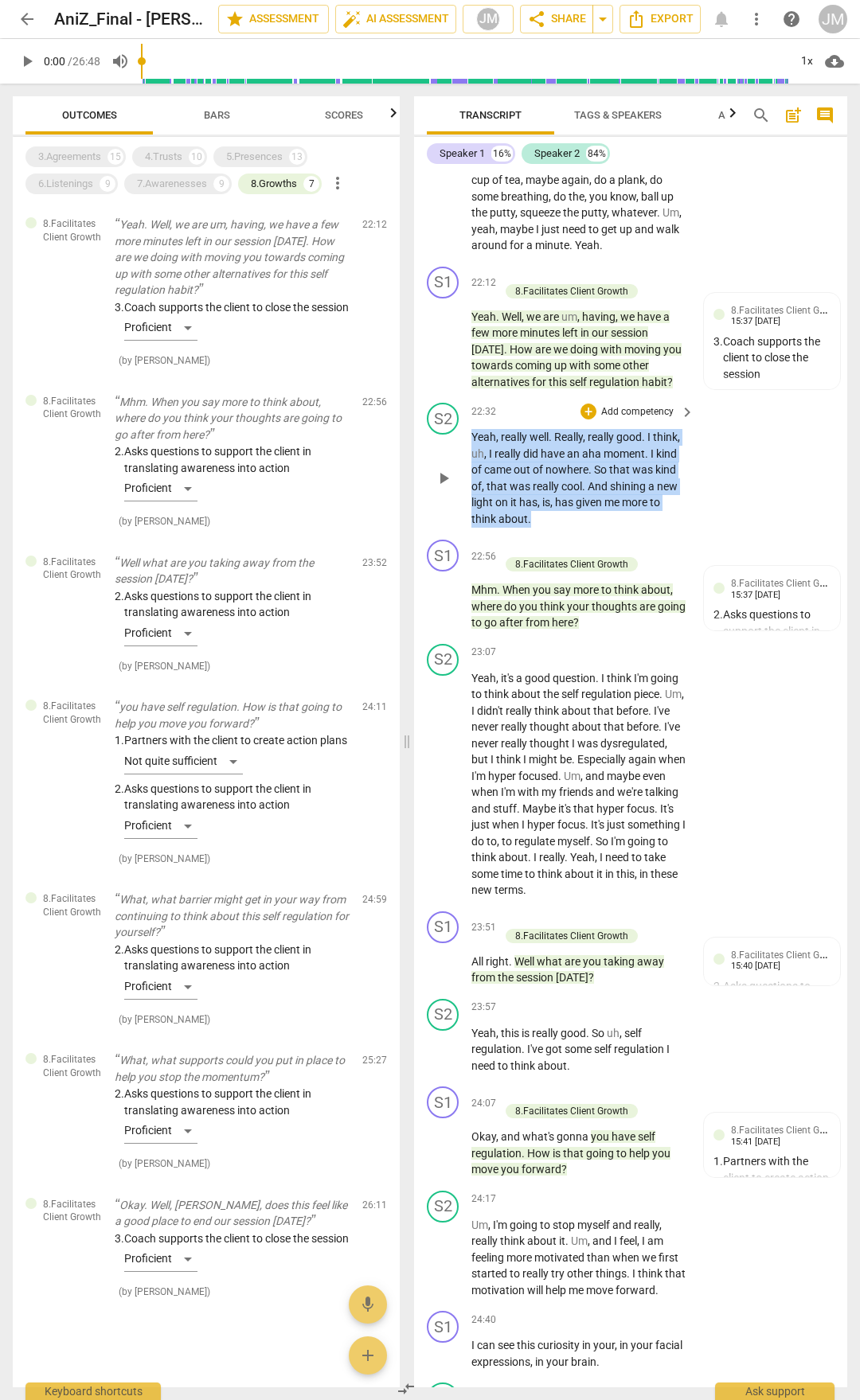
drag, startPoint x: 538, startPoint y: 578, endPoint x: 474, endPoint y: 495, distance: 104.8
click at [474, 495] on p "Yeah , really well . Really , really good . I think , uh , I really did have an…" at bounding box center [579, 478] width 215 height 98
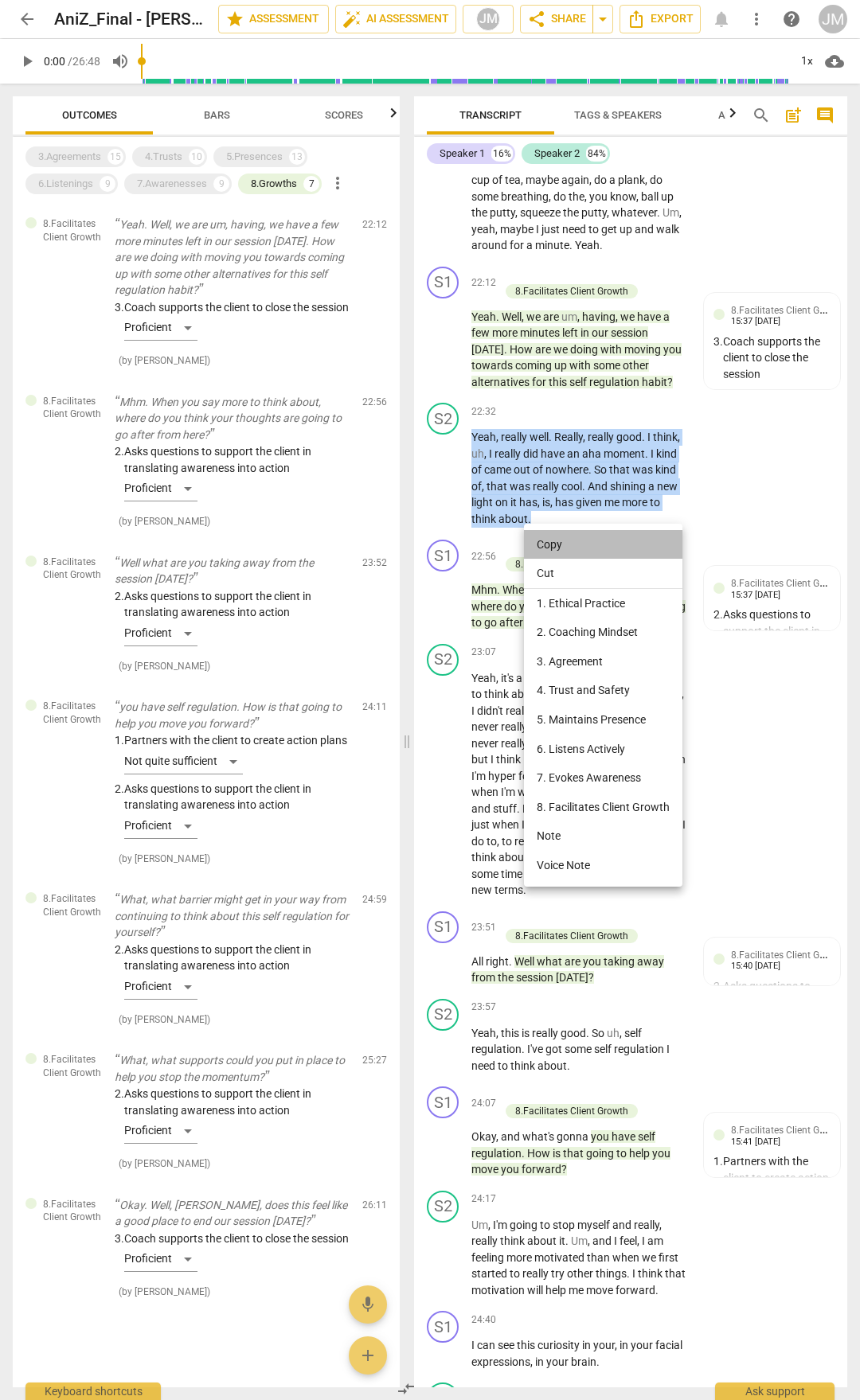
click at [538, 541] on li "Copy" at bounding box center [603, 544] width 158 height 29
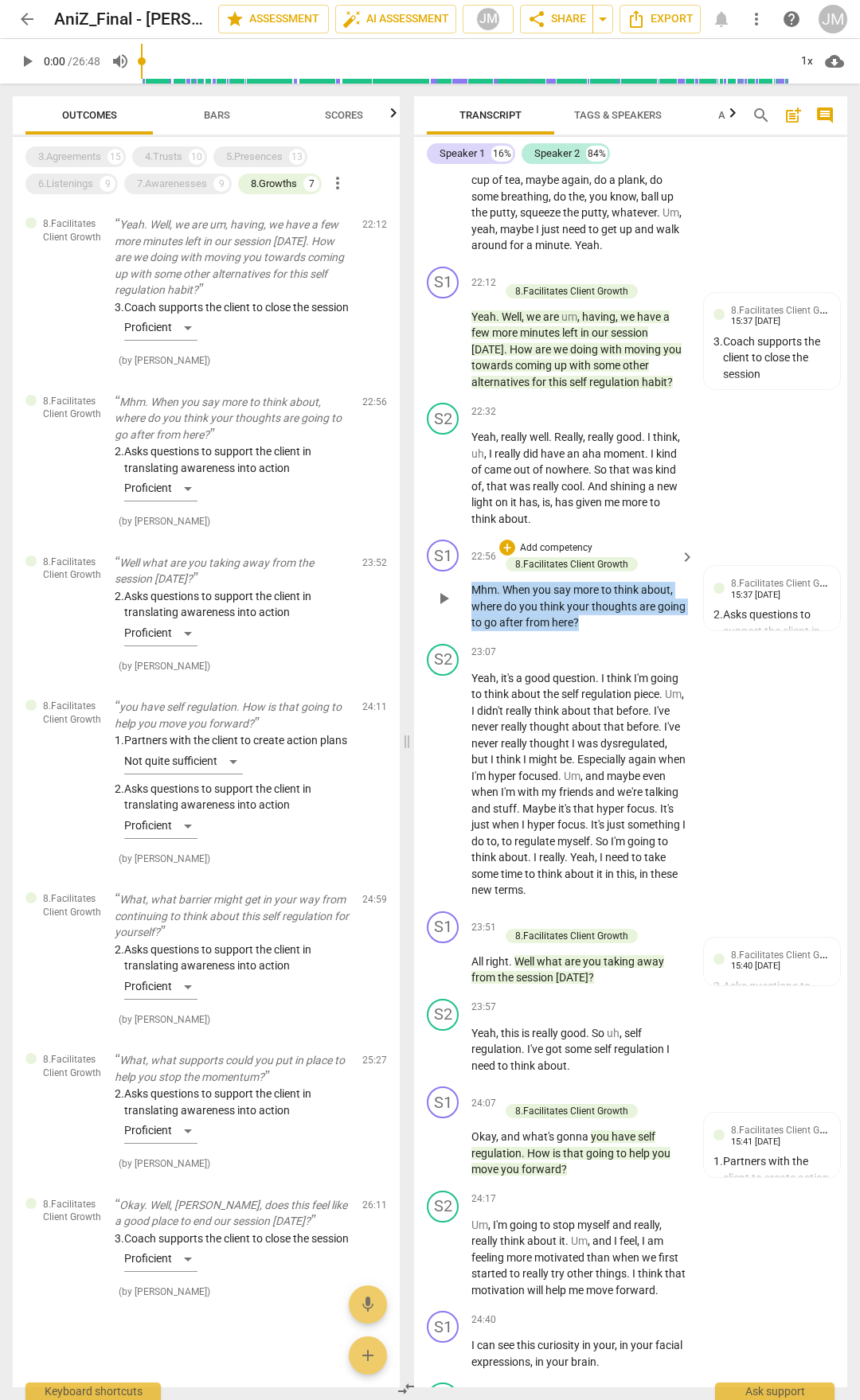
drag, startPoint x: 609, startPoint y: 691, endPoint x: 468, endPoint y: 656, distance: 145.3
click at [468, 637] on div "S1 play_arrow pause 22:56 + Add competency 8.Facilitates Client Growth keyboard…" at bounding box center [630, 585] width 433 height 105
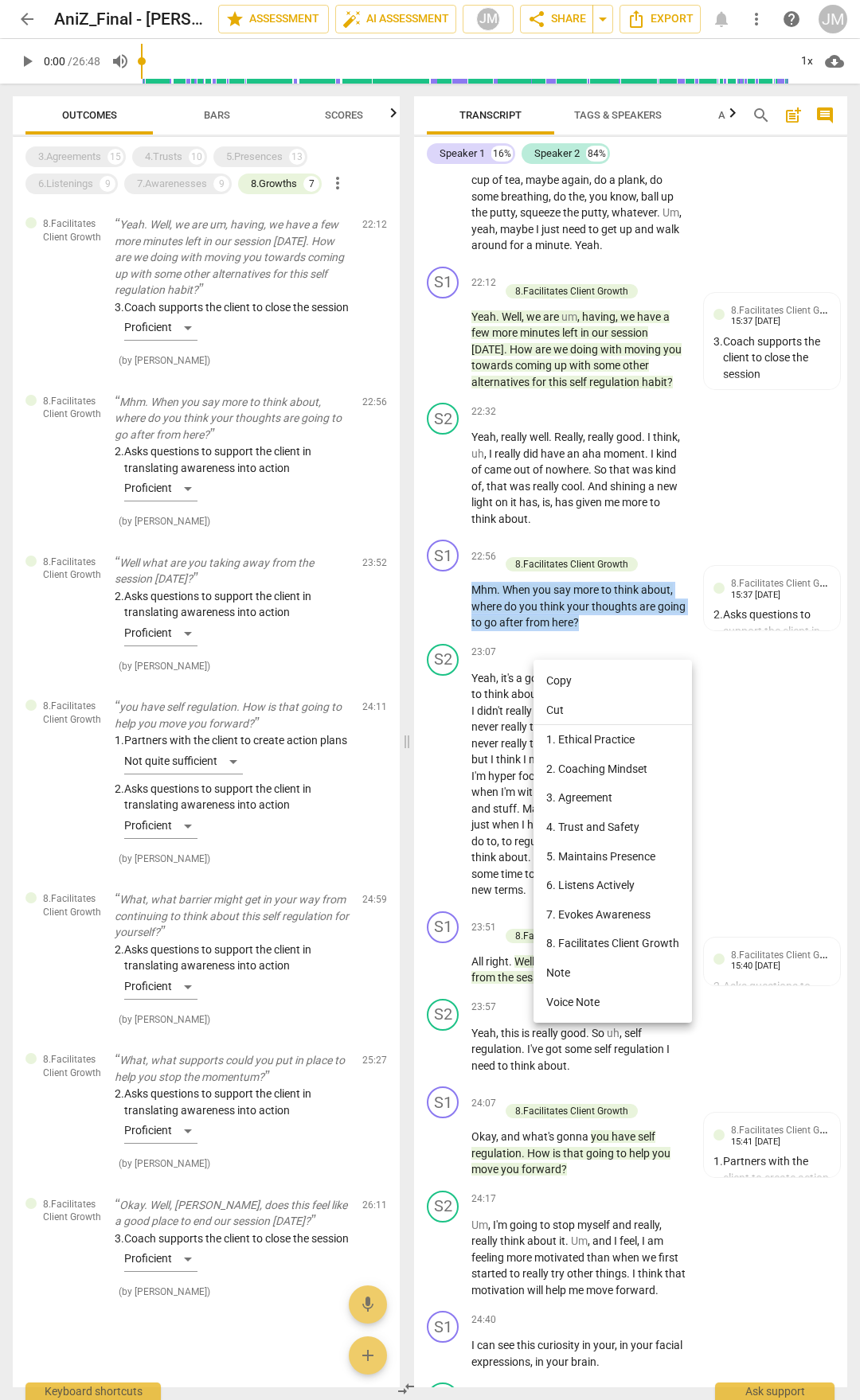
click at [565, 680] on li "Copy" at bounding box center [613, 681] width 158 height 29
